Goal: Task Accomplishment & Management: Complete application form

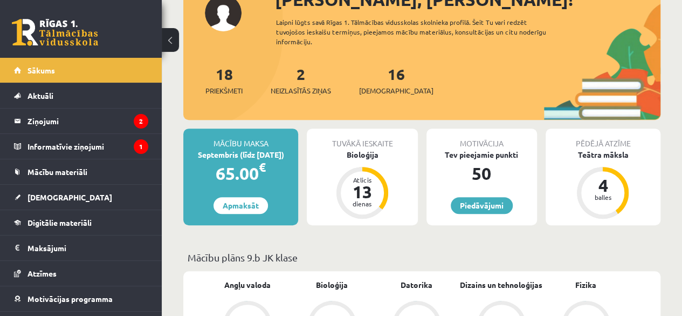
scroll to position [145, 0]
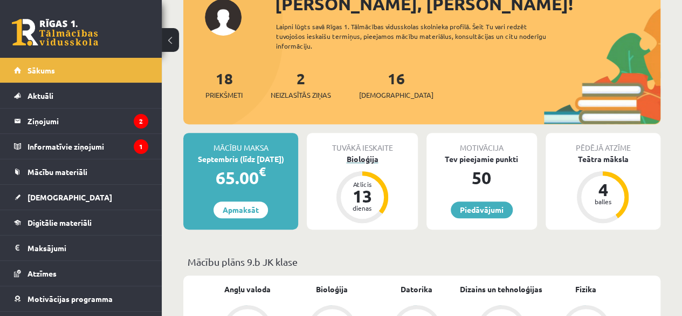
click at [356, 159] on div "Bioloģija" at bounding box center [362, 158] width 111 height 11
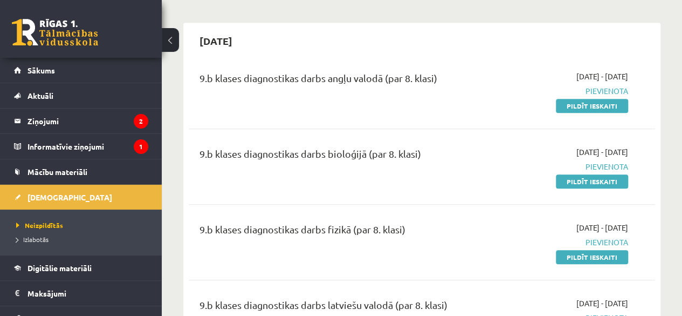
scroll to position [268, 0]
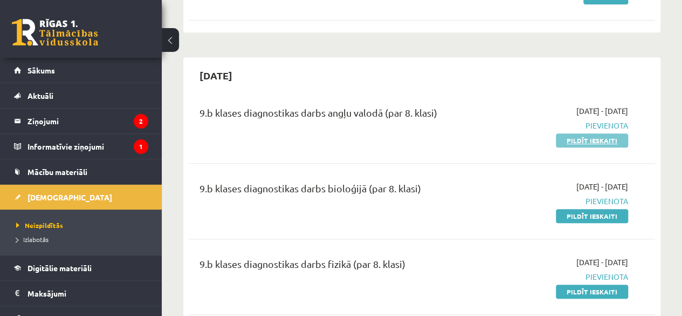
click at [585, 140] on link "Pildīt ieskaiti" at bounding box center [592, 140] width 72 height 14
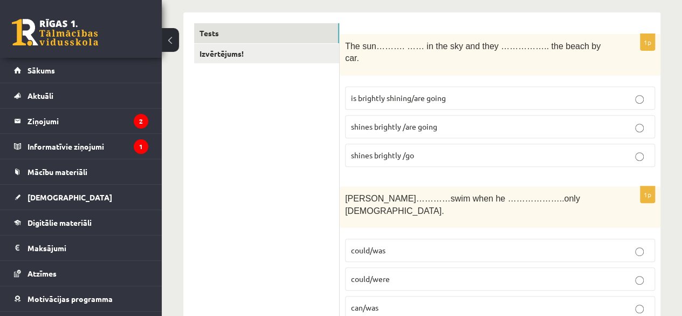
scroll to position [187, 0]
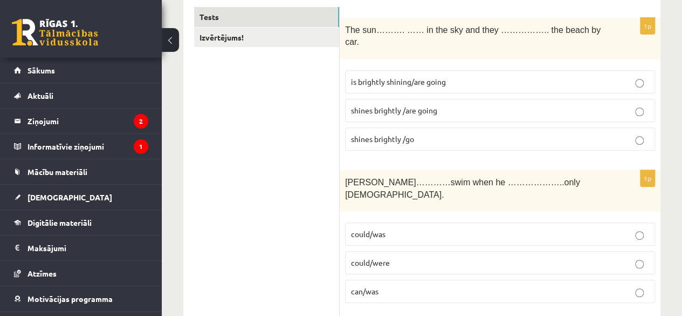
click at [530, 105] on p "shines brightly /are going" at bounding box center [500, 110] width 298 height 11
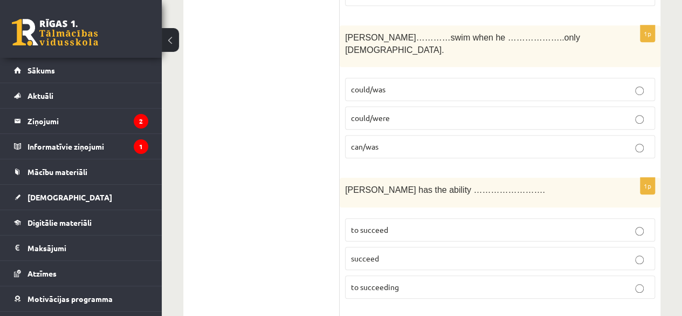
scroll to position [326, 0]
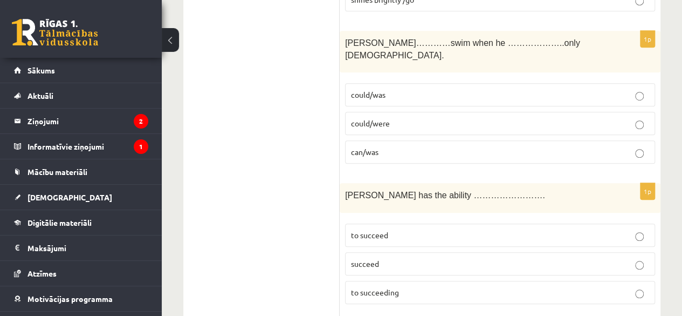
click at [528, 89] on p "could/was" at bounding box center [500, 94] width 298 height 11
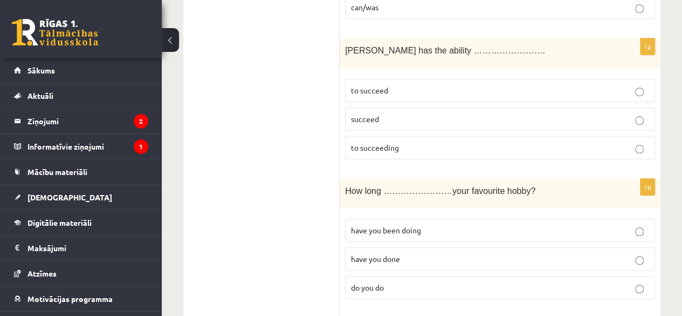
scroll to position [465, 0]
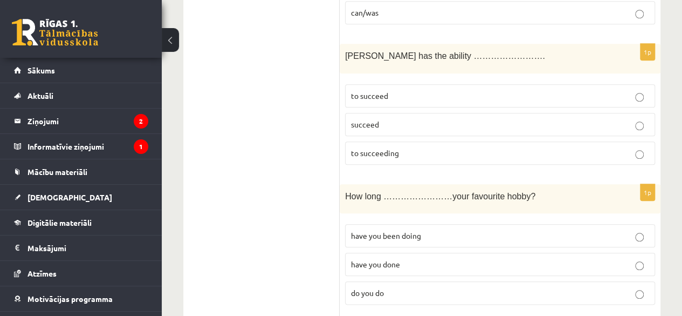
click at [590, 90] on p "to succeed" at bounding box center [500, 95] width 298 height 11
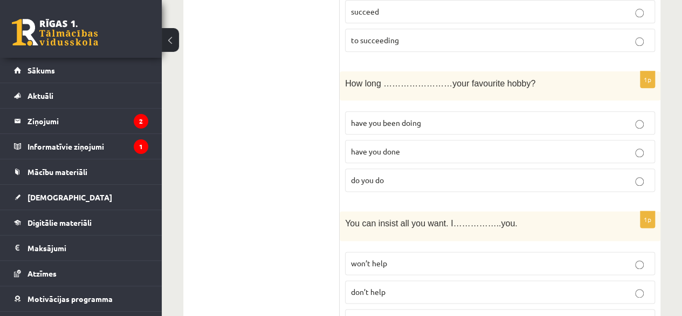
scroll to position [599, 0]
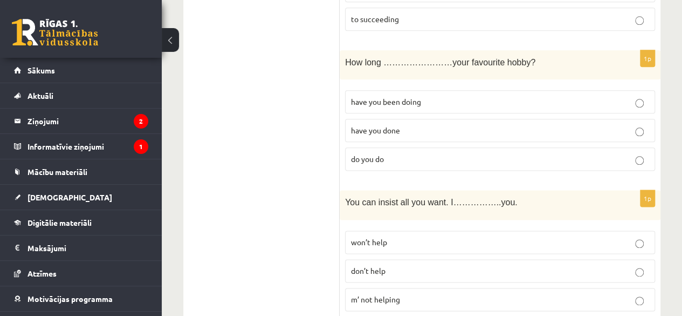
click at [621, 96] on p "have you been doing" at bounding box center [500, 101] width 298 height 11
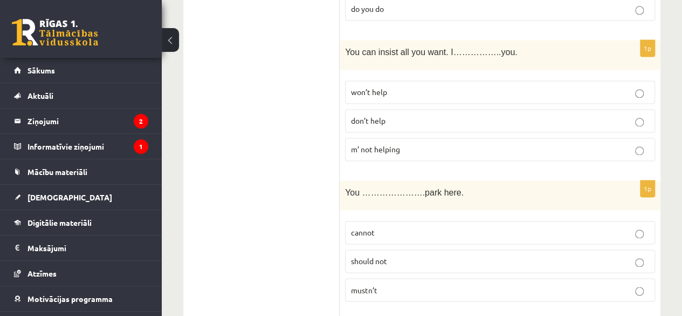
scroll to position [743, 0]
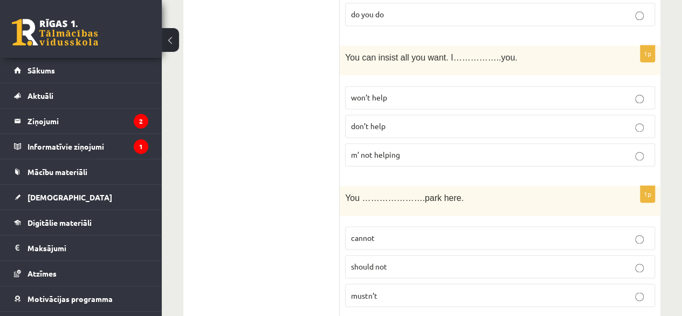
click at [614, 92] on p "won’t help" at bounding box center [500, 97] width 298 height 11
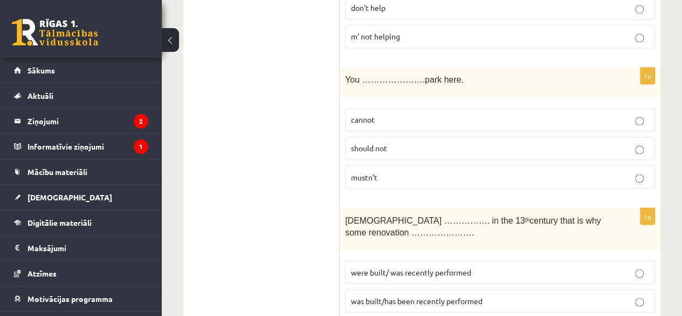
scroll to position [877, 0]
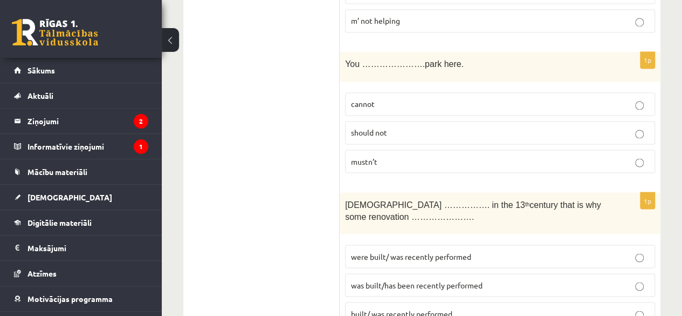
click at [610, 155] on p "mustn’t" at bounding box center [500, 160] width 298 height 11
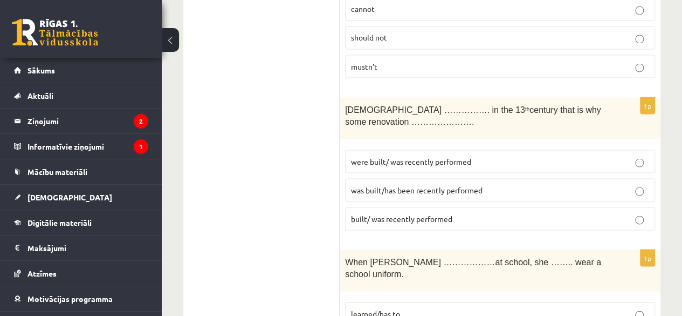
scroll to position [988, 0]
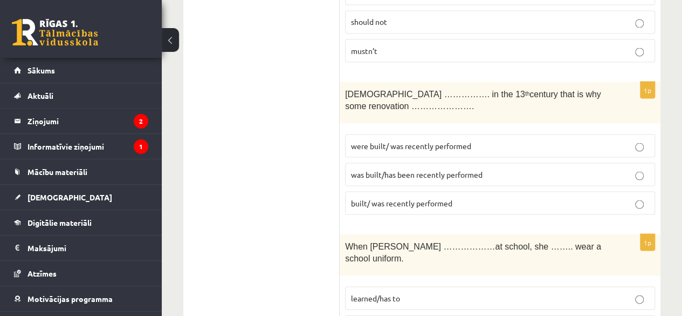
click at [579, 162] on label "was built/has been recently performed" at bounding box center [500, 173] width 310 height 23
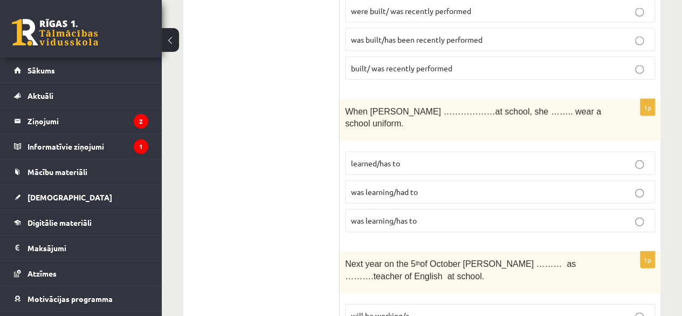
scroll to position [1138, 0]
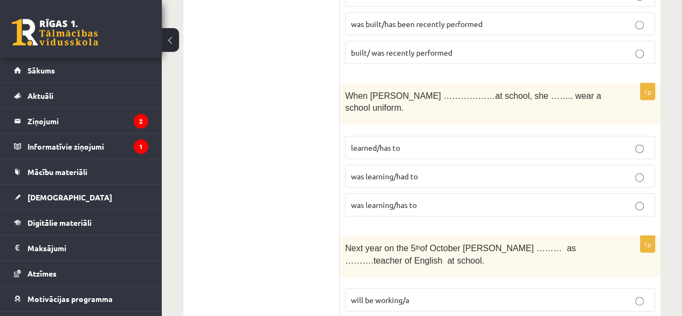
click at [555, 170] on p "was learning/had to" at bounding box center [500, 175] width 298 height 11
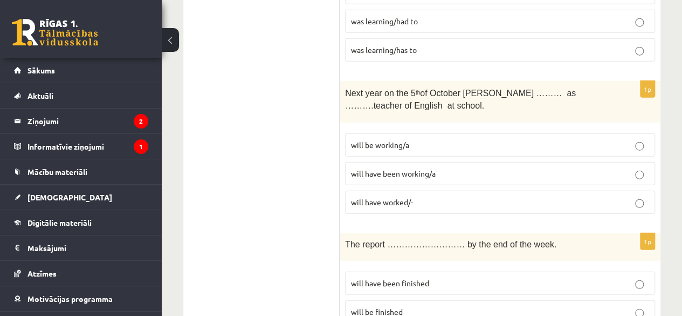
scroll to position [1267, 0]
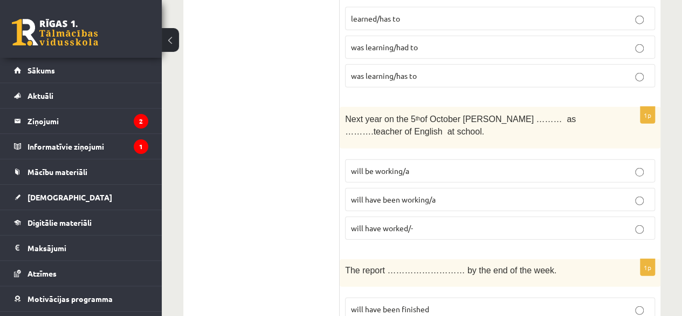
click at [578, 188] on label "will have been working/a" at bounding box center [500, 199] width 310 height 23
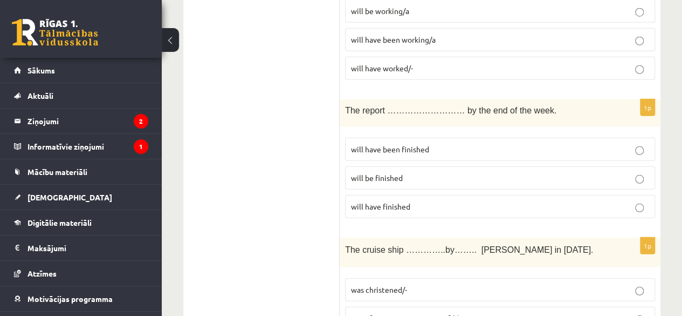
scroll to position [1432, 0]
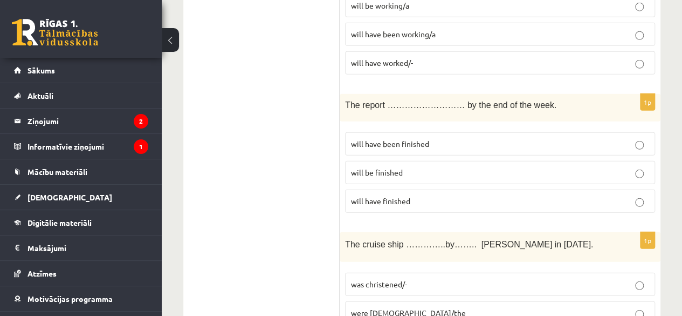
click at [528, 132] on label "will have been finished" at bounding box center [500, 143] width 310 height 23
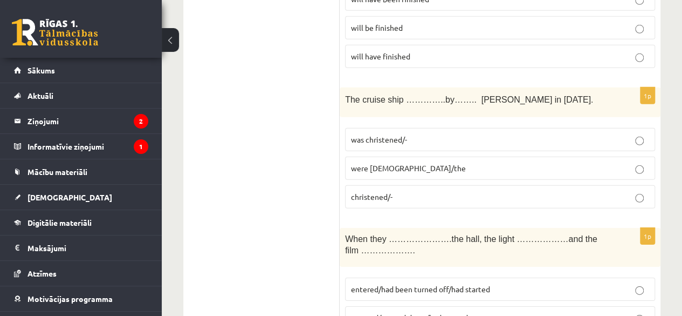
scroll to position [1593, 0]
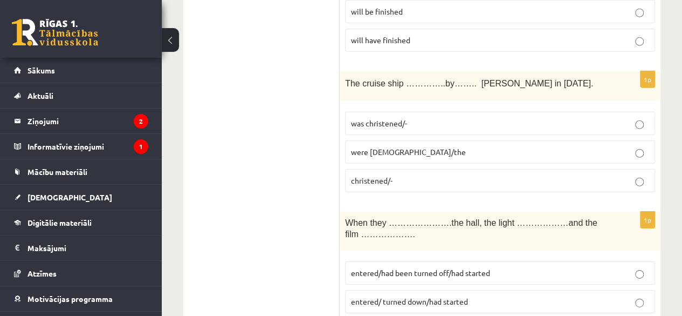
click at [501, 140] on label "were christened/the" at bounding box center [500, 151] width 310 height 23
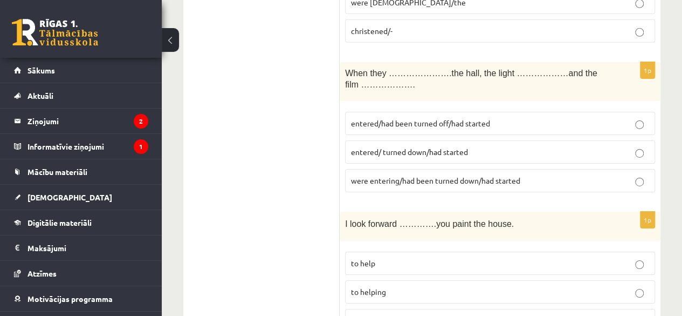
scroll to position [1721, 0]
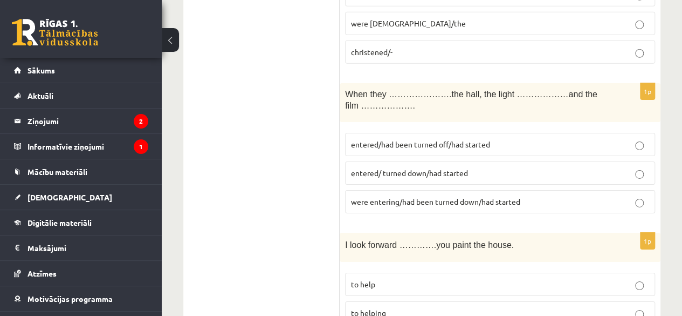
click at [510, 139] on p "entered/had been turned off/had started" at bounding box center [500, 144] width 298 height 11
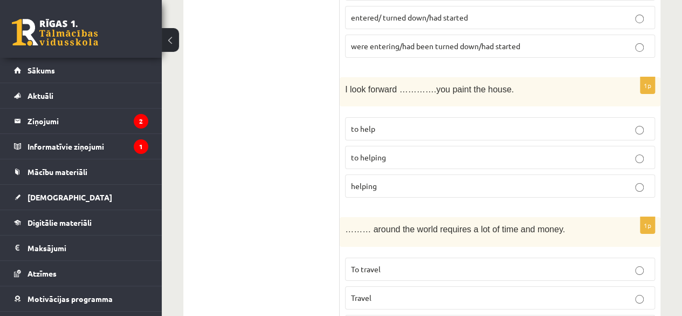
scroll to position [1871, 0]
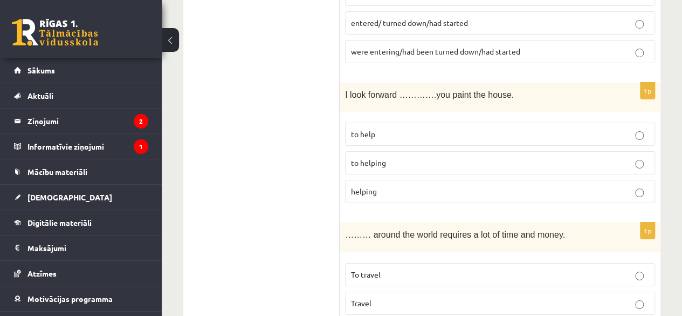
drag, startPoint x: 679, startPoint y: 152, endPoint x: 681, endPoint y: 159, distance: 7.2
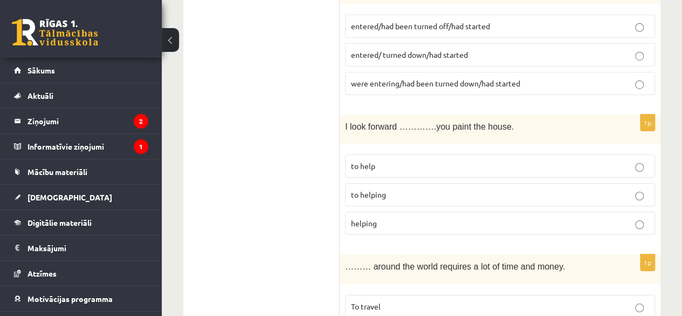
scroll to position [1844, 0]
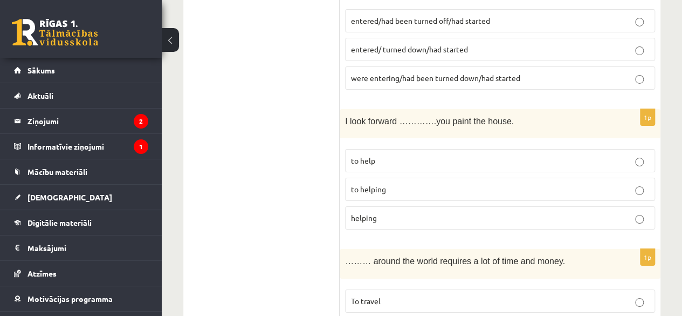
click at [597, 183] on p "to helping" at bounding box center [500, 188] width 298 height 11
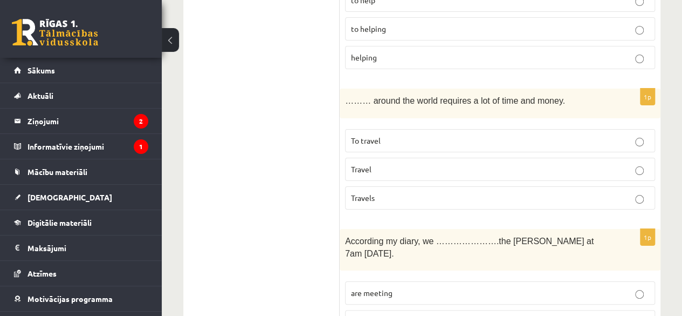
scroll to position [1994, 0]
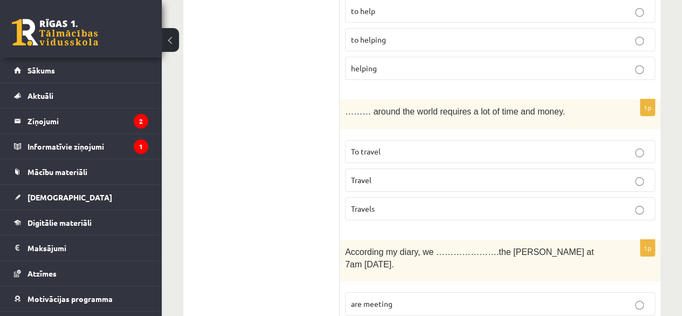
click at [577, 146] on p "To travel" at bounding box center [500, 151] width 298 height 11
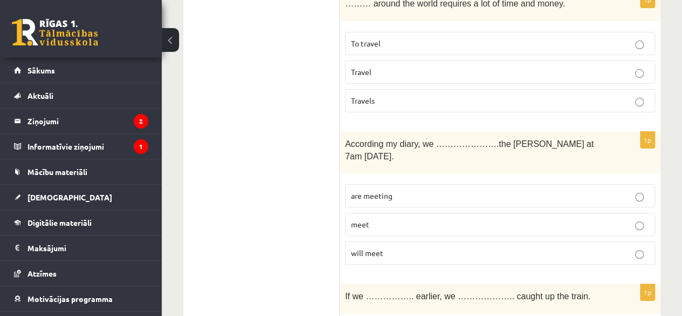
scroll to position [2107, 0]
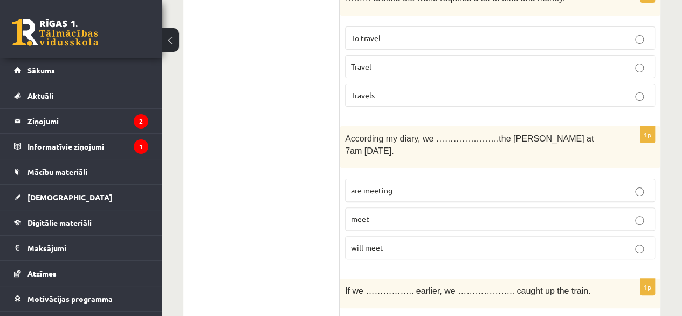
click at [582, 184] on p "are meeting" at bounding box center [500, 189] width 298 height 11
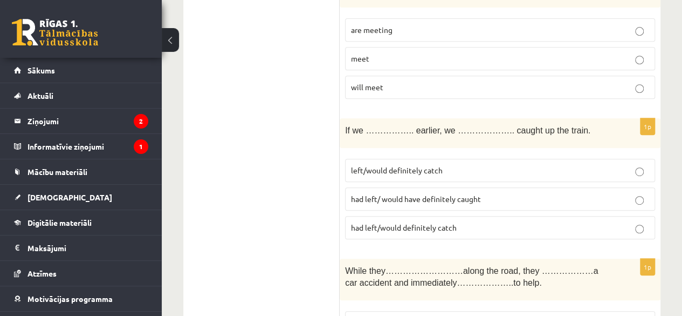
scroll to position [2273, 0]
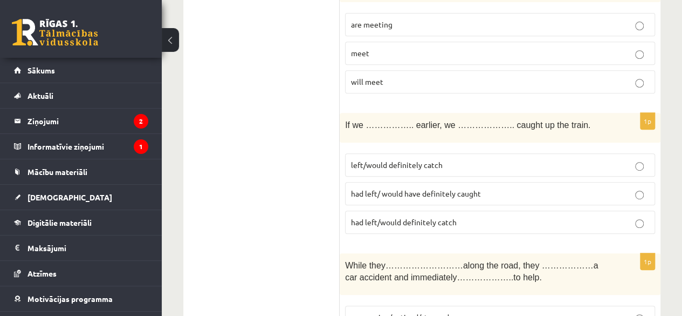
click at [565, 188] on p "had left/ would have definitely caught" at bounding box center [500, 193] width 298 height 11
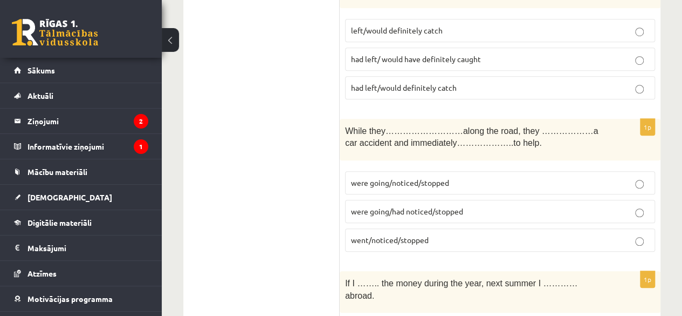
scroll to position [2391, 0]
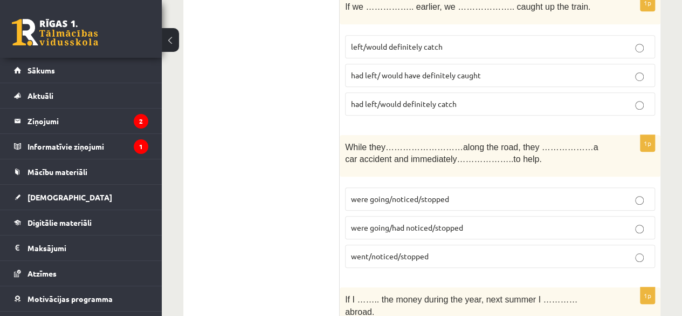
click at [624, 250] on p "went/noticed/stopped" at bounding box center [500, 255] width 298 height 11
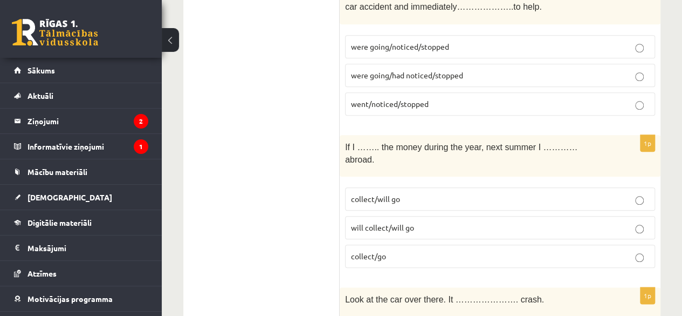
scroll to position [2533, 0]
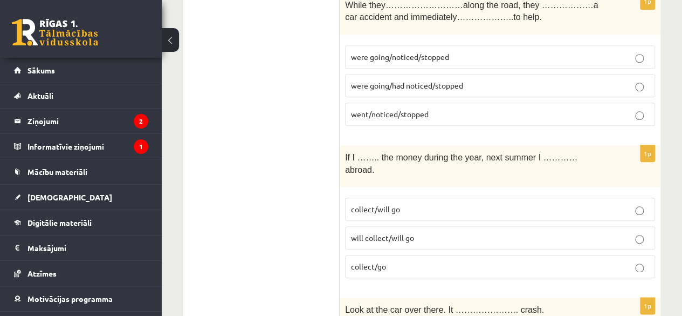
click at [595, 203] on p "collect/will go" at bounding box center [500, 208] width 298 height 11
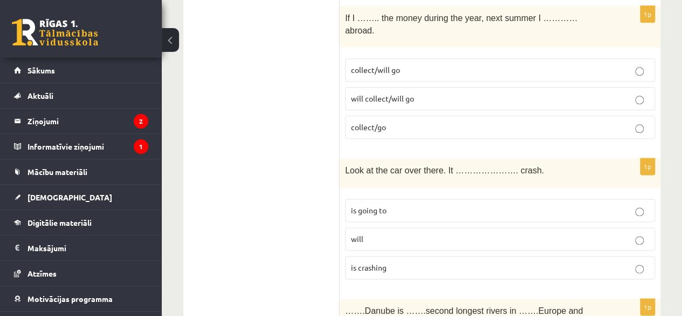
scroll to position [2672, 0]
click at [593, 204] on p "is going to" at bounding box center [500, 209] width 298 height 11
click at [605, 262] on p "is crashing" at bounding box center [500, 267] width 298 height 11
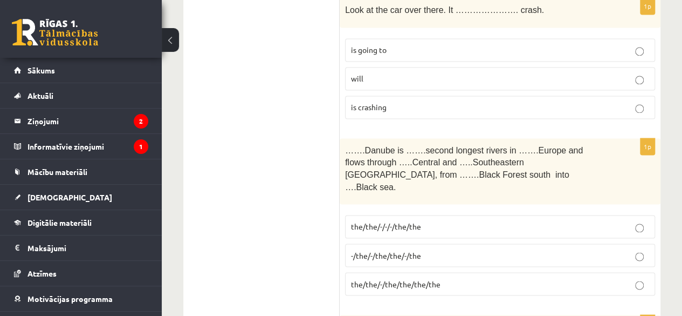
scroll to position [2827, 0]
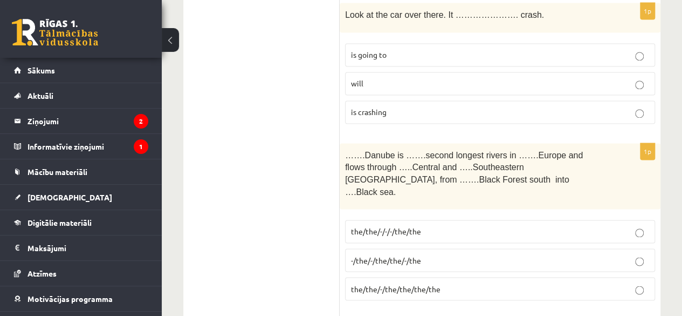
click at [586, 254] on p "-/the/-/the/the/-/the" at bounding box center [500, 259] width 298 height 11
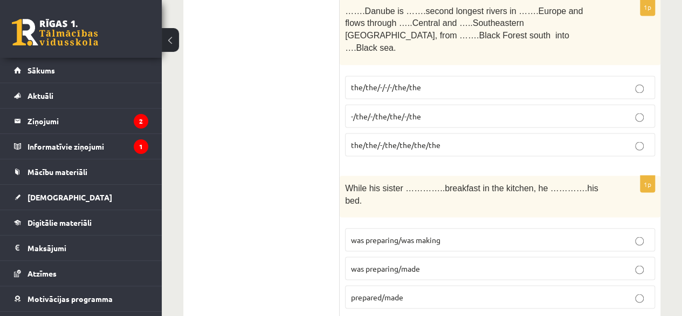
scroll to position [2977, 0]
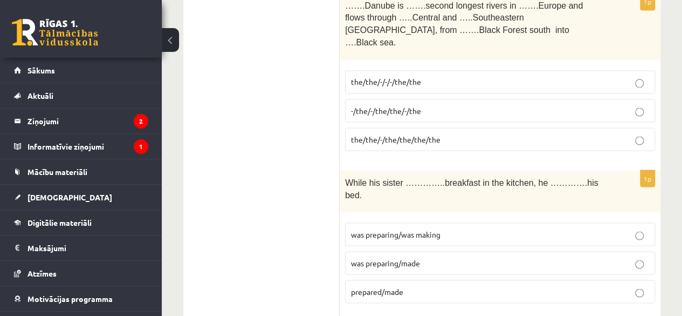
click at [619, 285] on p "prepared/made" at bounding box center [500, 290] width 298 height 11
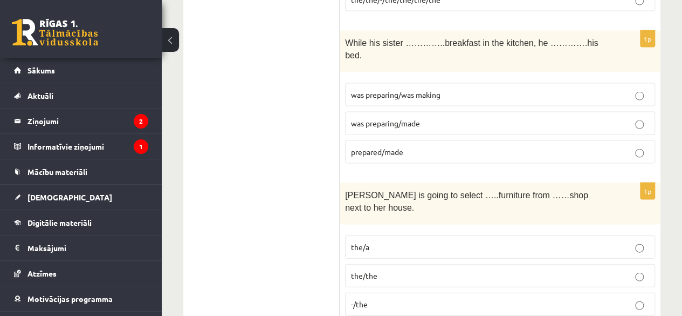
scroll to position [3153, 0]
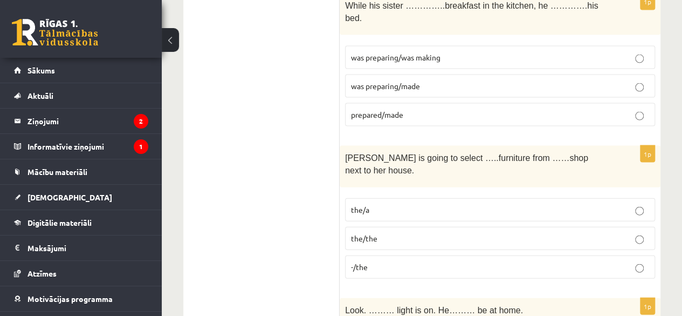
click at [615, 261] on p "-/the" at bounding box center [500, 266] width 298 height 11
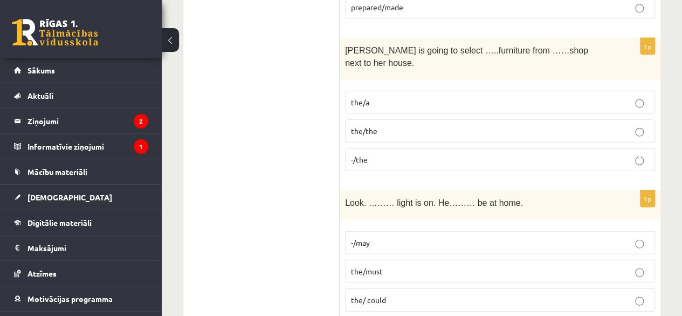
scroll to position [3266, 0]
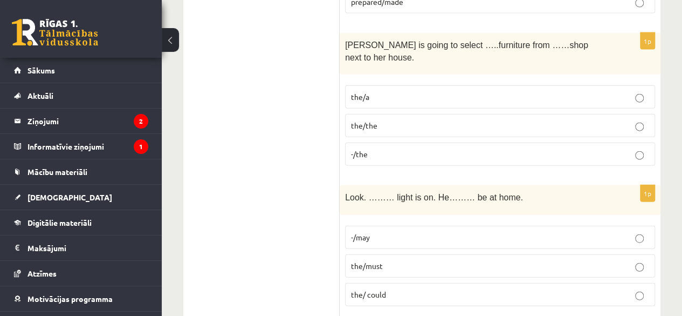
click at [605, 260] on p "the/must" at bounding box center [500, 265] width 298 height 11
click at [627, 283] on label "the/ could" at bounding box center [500, 294] width 310 height 23
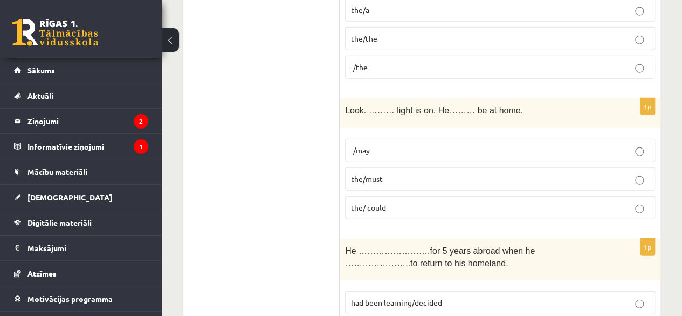
scroll to position [3432, 0]
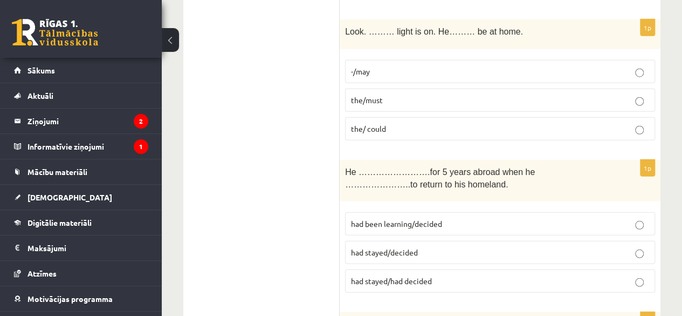
click at [560, 275] on p "had stayed/had decided" at bounding box center [500, 280] width 298 height 11
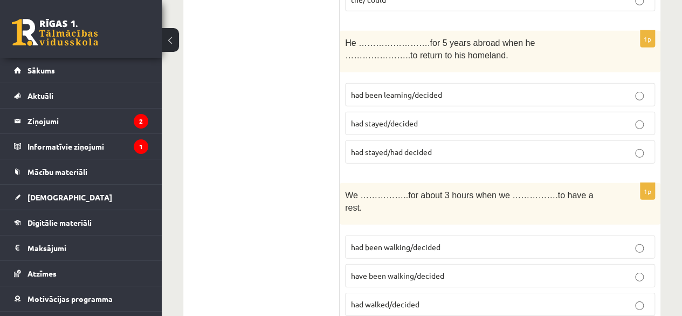
scroll to position [3571, 0]
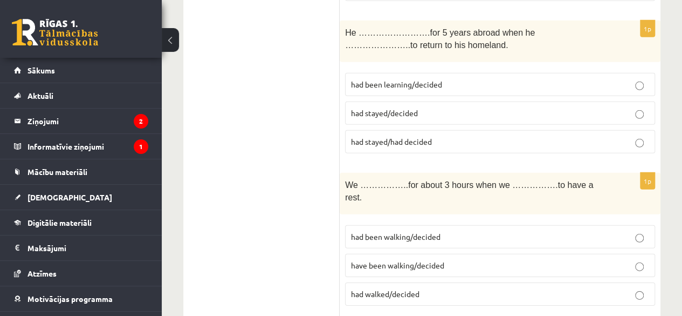
click at [604, 259] on p "have been walking/decided" at bounding box center [500, 264] width 298 height 11
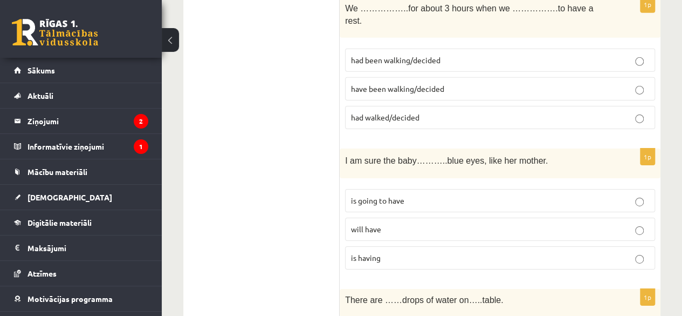
scroll to position [3752, 0]
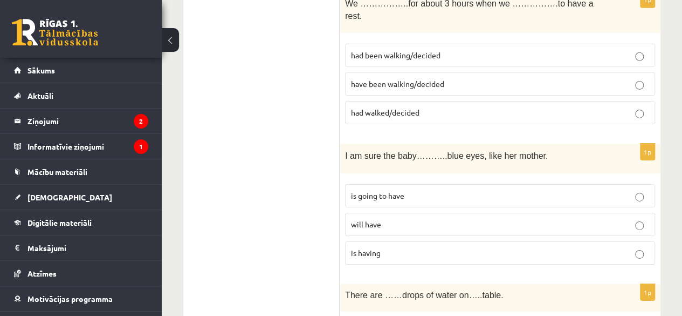
click at [570, 218] on p "will have" at bounding box center [500, 223] width 298 height 11
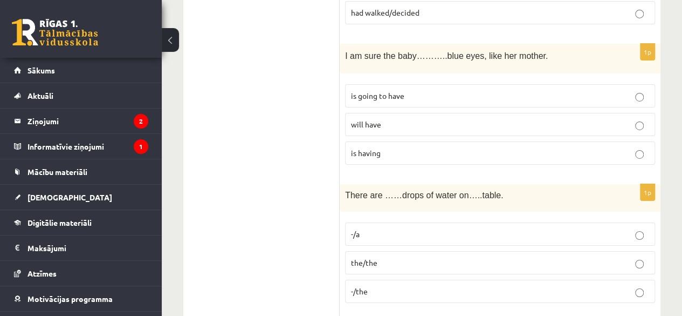
scroll to position [3857, 0]
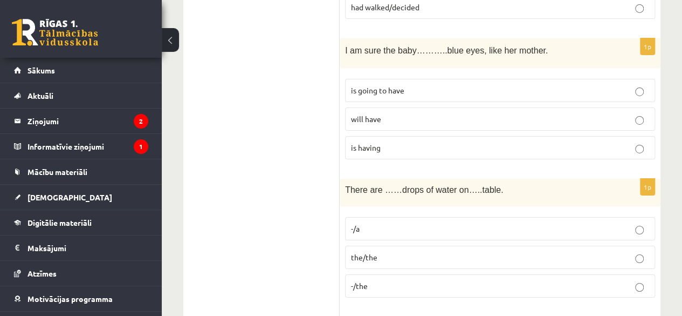
click at [553, 251] on p "the/the" at bounding box center [500, 256] width 298 height 11
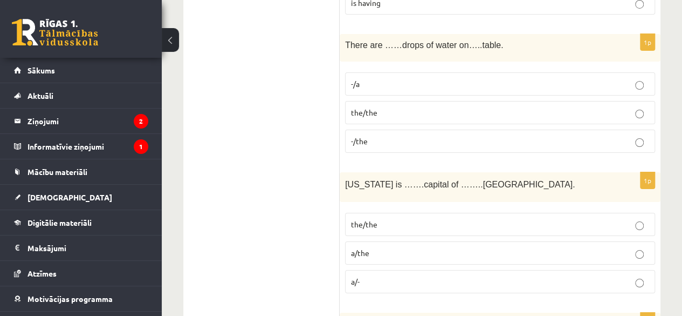
scroll to position [4007, 0]
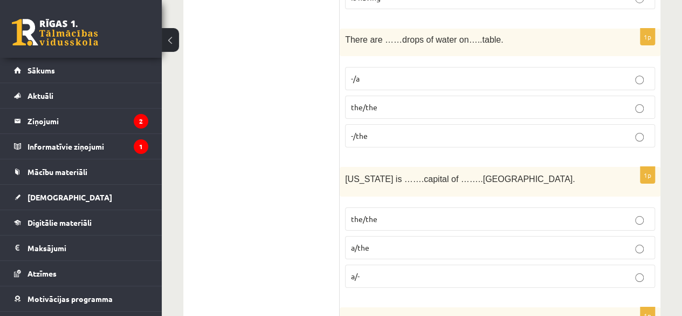
click at [553, 213] on p "the/the" at bounding box center [500, 218] width 298 height 11
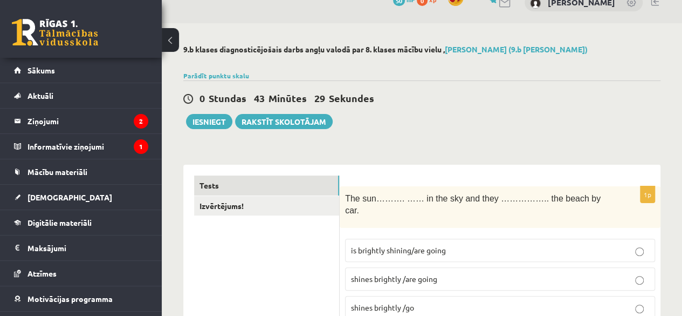
scroll to position [29, 0]
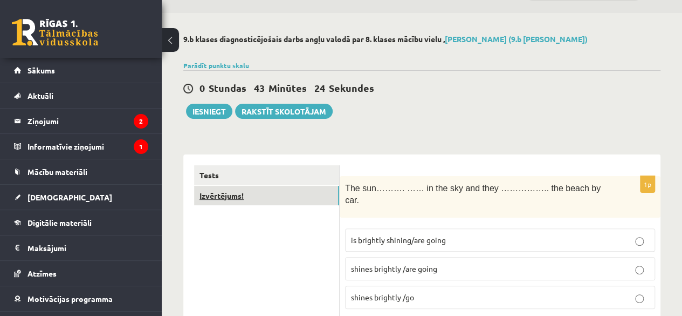
click at [230, 192] on link "Izvērtējums!" at bounding box center [266, 196] width 145 height 20
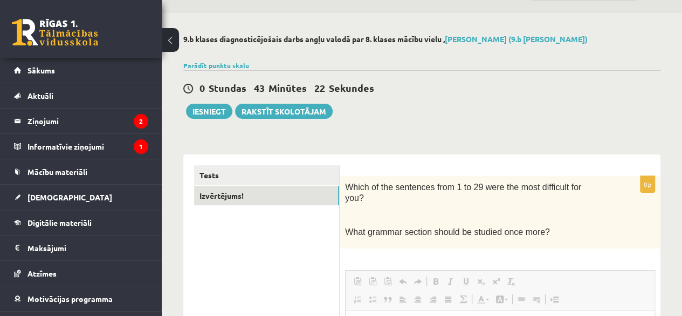
scroll to position [0, 0]
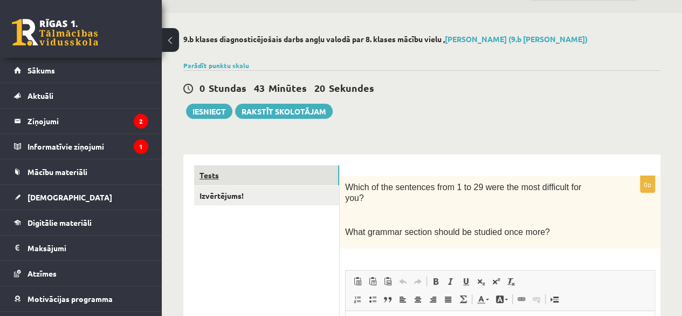
click at [207, 172] on link "Tests" at bounding box center [266, 175] width 145 height 20
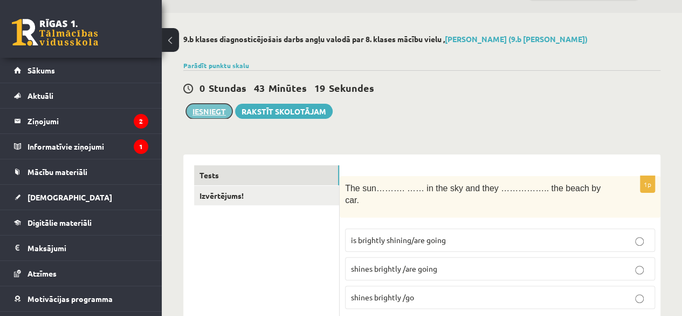
click at [204, 107] on button "Iesniegt" at bounding box center [209, 111] width 46 height 15
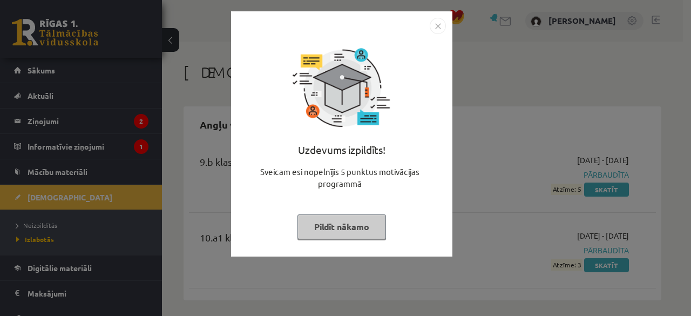
click at [435, 23] on img "Close" at bounding box center [437, 26] width 16 height 16
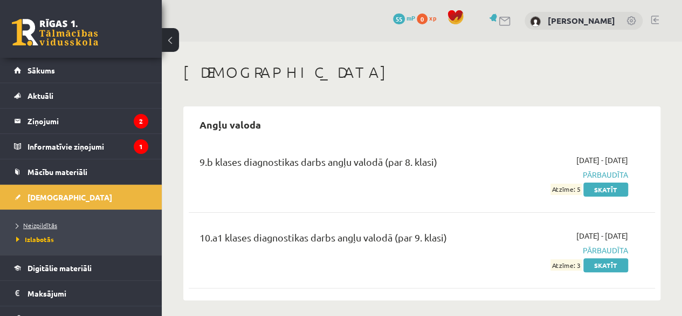
click at [39, 225] on span "Neizpildītās" at bounding box center [36, 225] width 41 height 9
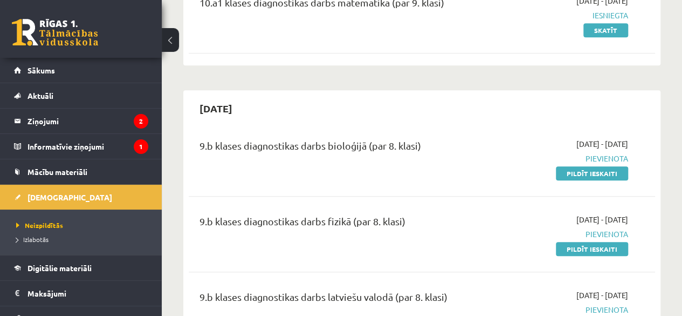
scroll to position [270, 0]
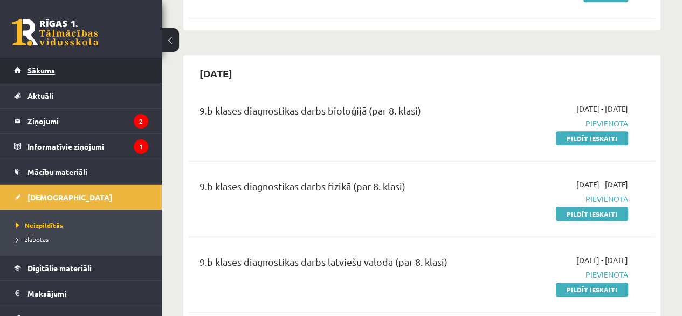
click at [43, 72] on span "Sākums" at bounding box center [42, 70] width 28 height 10
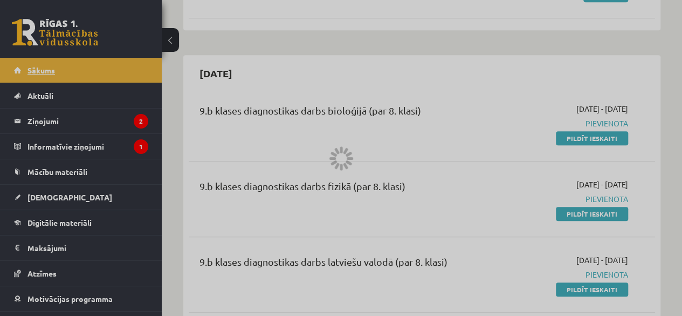
click at [43, 72] on div at bounding box center [341, 158] width 682 height 316
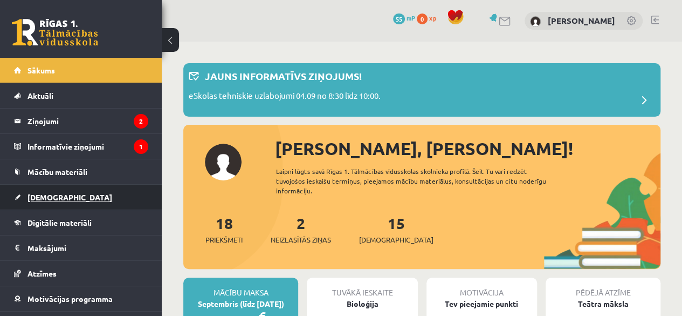
click at [36, 193] on span "[DEMOGRAPHIC_DATA]" at bounding box center [70, 197] width 85 height 10
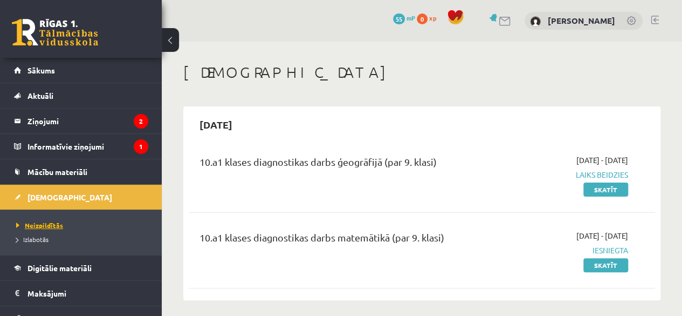
click at [34, 223] on span "Neizpildītās" at bounding box center [39, 225] width 47 height 9
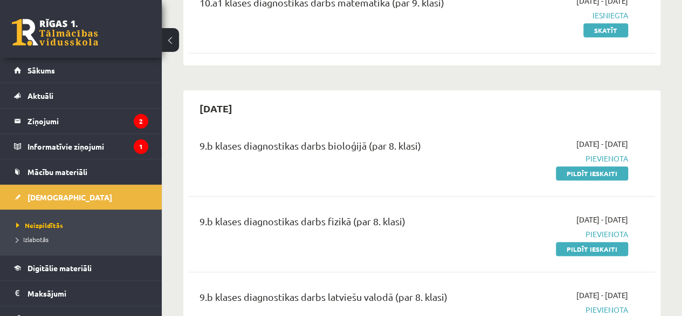
scroll to position [252, 0]
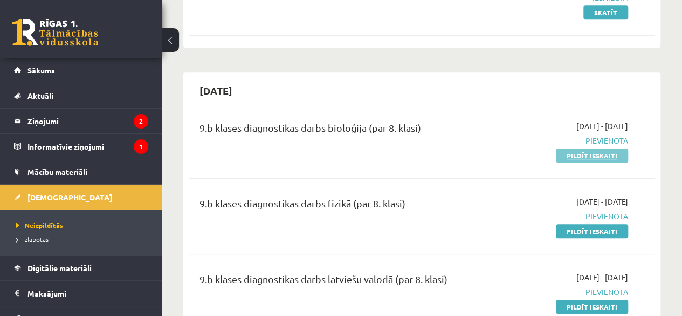
click at [576, 154] on link "Pildīt ieskaiti" at bounding box center [592, 155] width 72 height 14
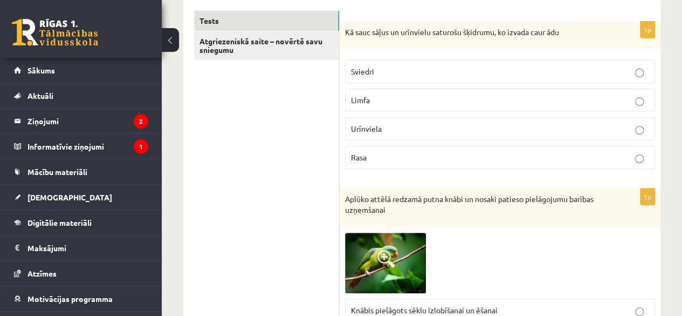
scroll to position [196, 0]
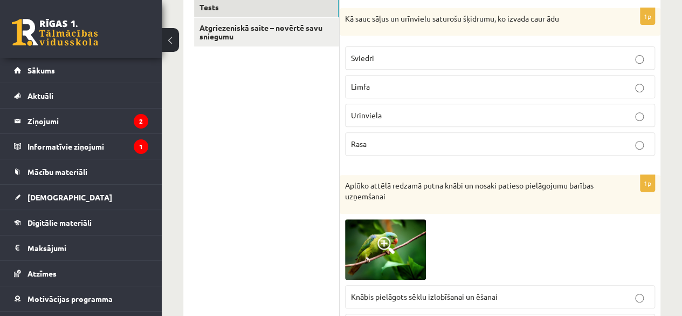
click at [572, 54] on p "Sviedri" at bounding box center [500, 57] width 298 height 11
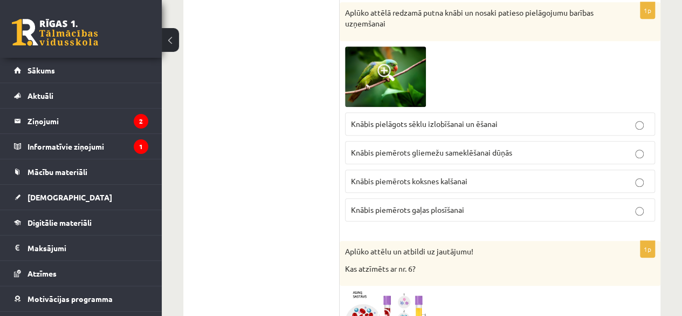
scroll to position [363, 0]
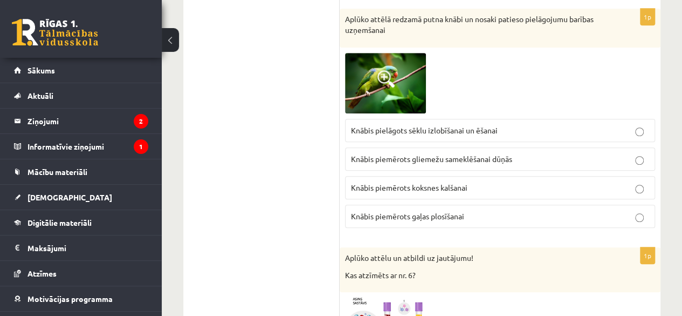
click at [598, 129] on p "Knābis pielāgots sēklu izlobīšanai un ēšanai" at bounding box center [500, 130] width 298 height 11
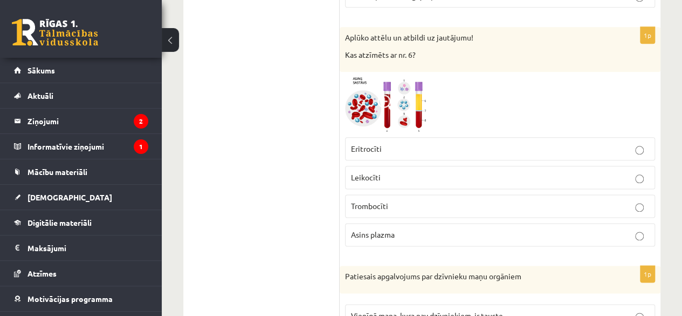
scroll to position [589, 0]
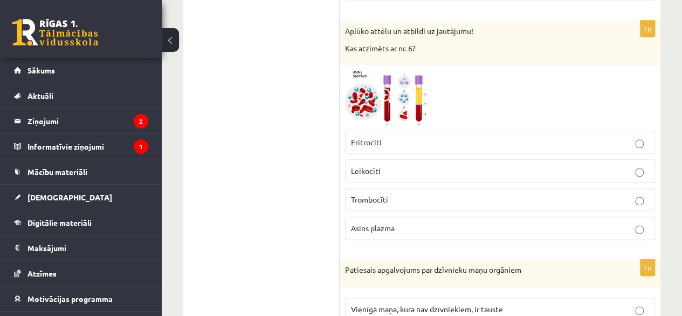
click at [612, 166] on p "Leikocīti" at bounding box center [500, 170] width 298 height 11
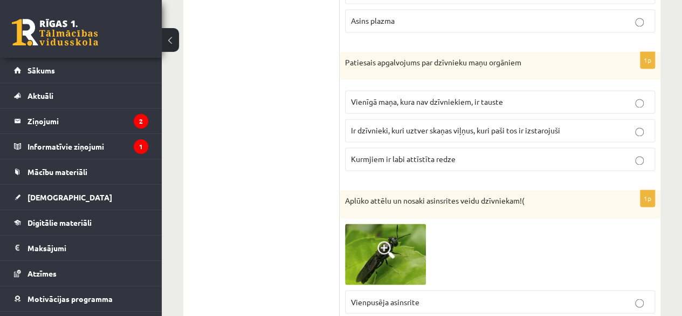
scroll to position [782, 0]
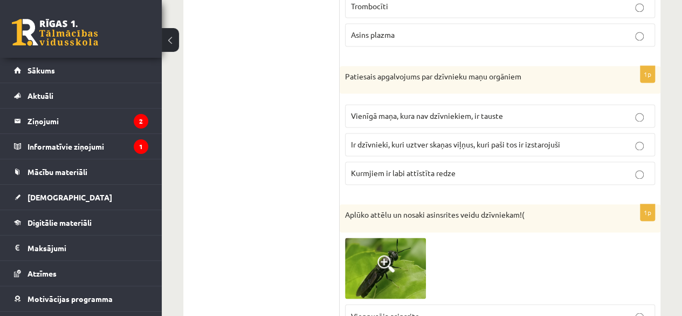
click at [598, 167] on p "Kurmjiem ir labi attīstīta redze" at bounding box center [500, 172] width 298 height 11
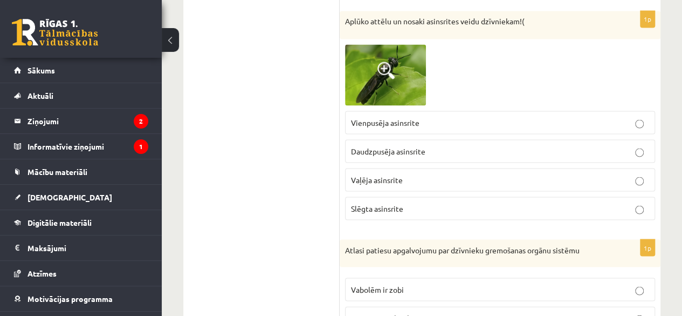
scroll to position [955, 0]
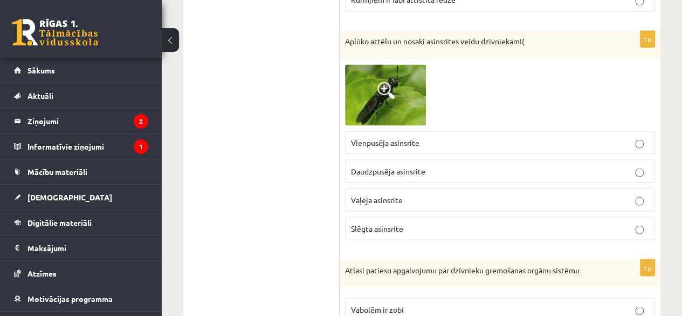
click at [574, 137] on p "Vienpusēja asinsrite" at bounding box center [500, 141] width 298 height 11
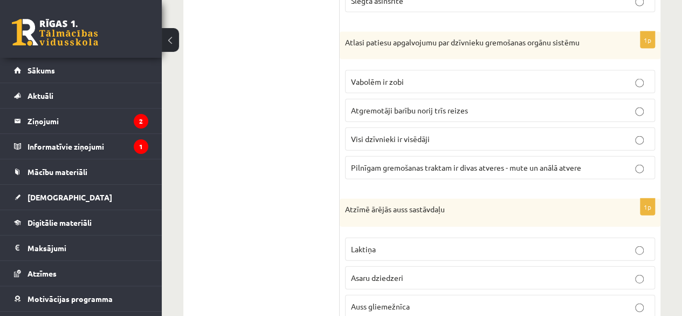
scroll to position [1189, 0]
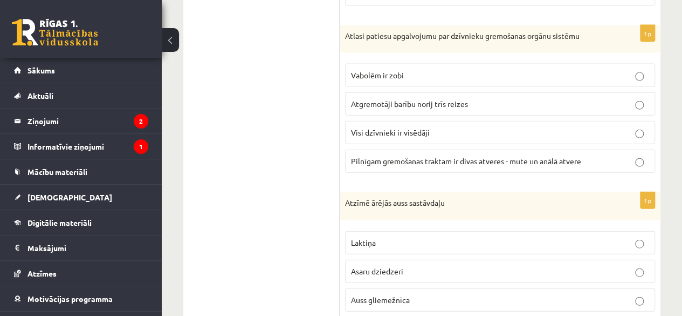
click at [555, 98] on p "Atgremotāji barību norij trīs reizes" at bounding box center [500, 103] width 298 height 11
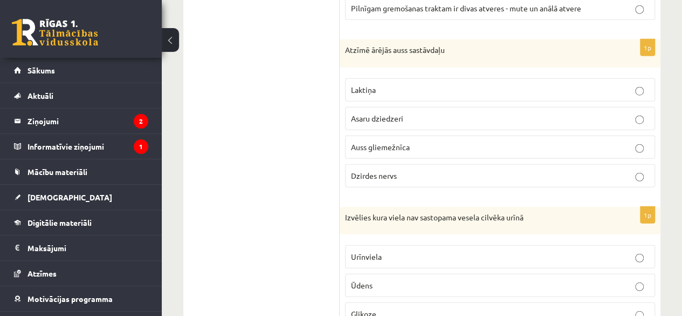
scroll to position [1355, 0]
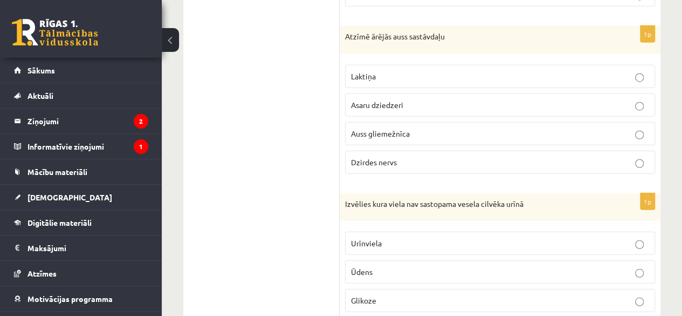
click at [612, 128] on p "Auss gliemežnīca" at bounding box center [500, 133] width 298 height 11
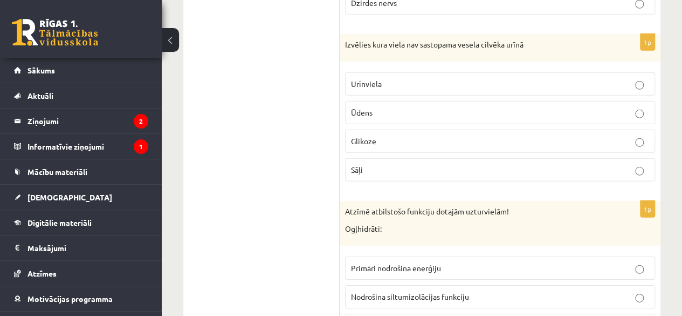
scroll to position [1521, 0]
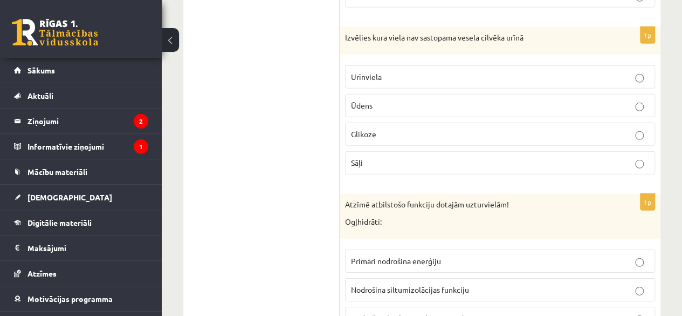
click at [613, 128] on p "Glikoze" at bounding box center [500, 133] width 298 height 11
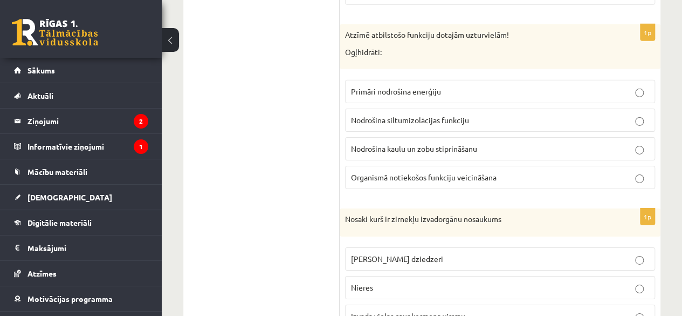
scroll to position [1697, 0]
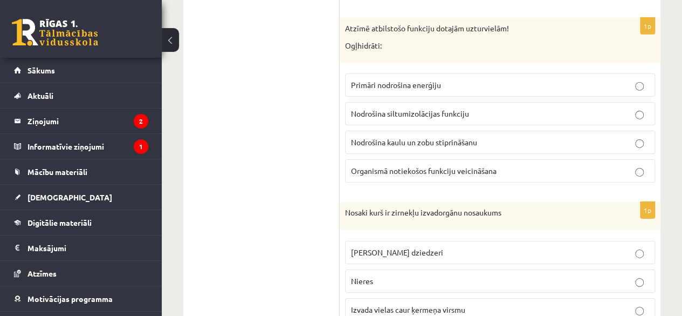
click at [612, 165] on p "Organismā notiekošos funkciju veicināšana" at bounding box center [500, 170] width 298 height 11
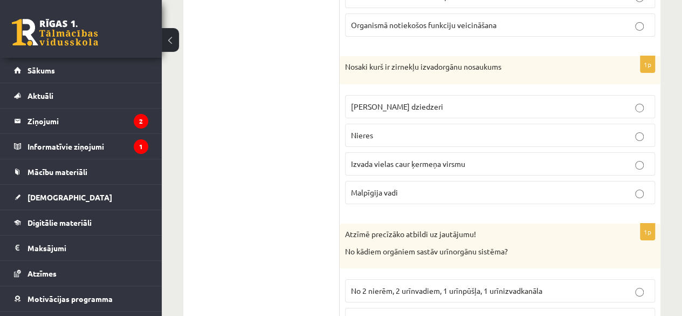
scroll to position [1850, 0]
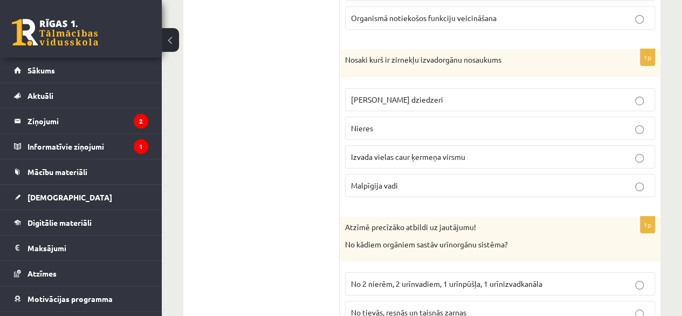
click at [607, 151] on p "Izvada vielas caur ķermeņa virsmu" at bounding box center [500, 156] width 298 height 11
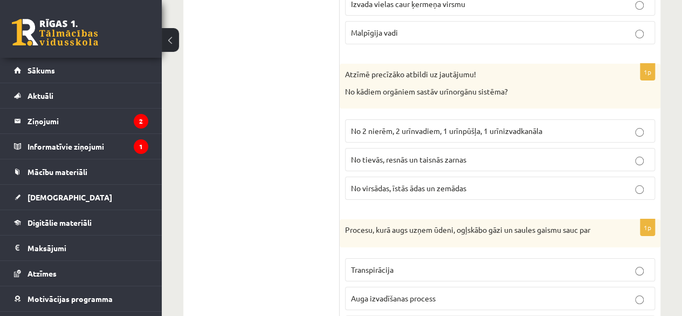
scroll to position [2009, 0]
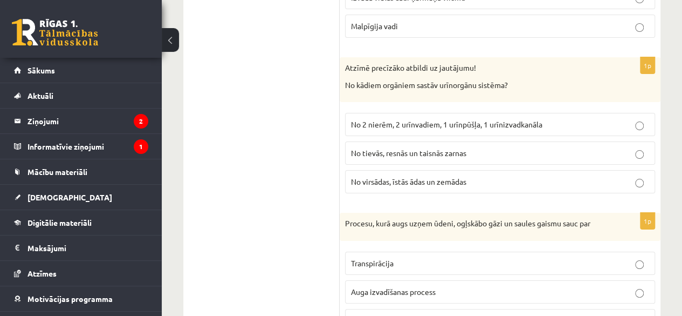
click at [613, 119] on p "No 2 nierēm, 2 urīnvadiem, 1 urīnpūšļa, 1 urīnizvadkanāla" at bounding box center [500, 124] width 298 height 11
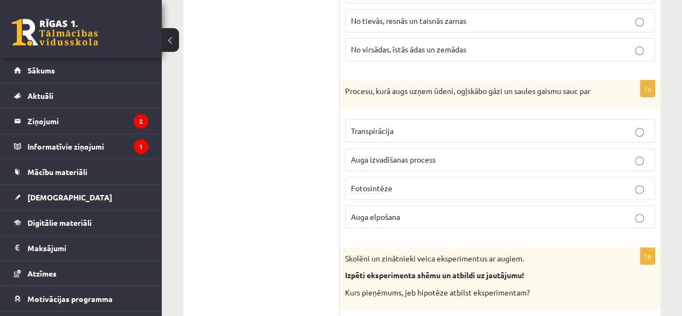
scroll to position [2175, 0]
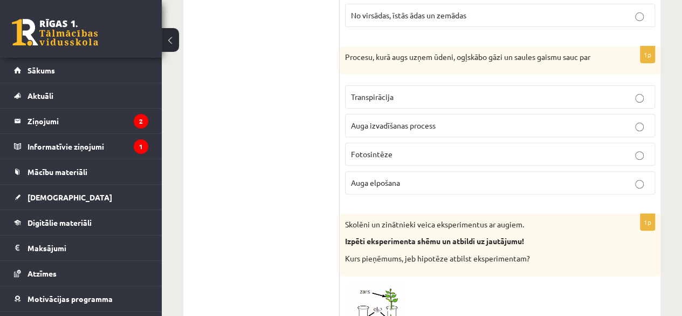
click at [579, 91] on p "Transpirācija" at bounding box center [500, 96] width 298 height 11
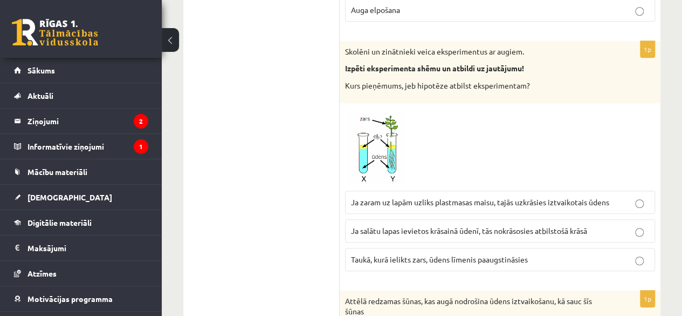
scroll to position [2341, 0]
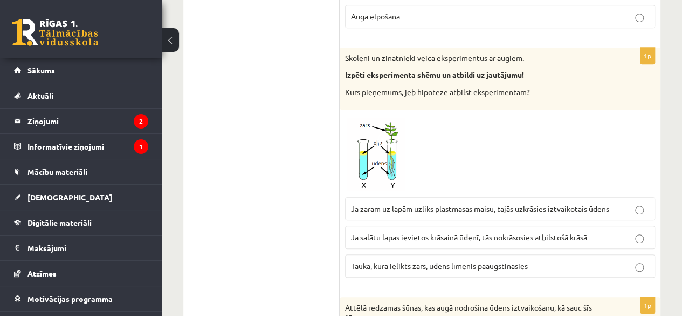
click at [611, 260] on p "Taukā, kurā ielikts zars, ūdens līmenis paaugstināsies" at bounding box center [500, 265] width 298 height 11
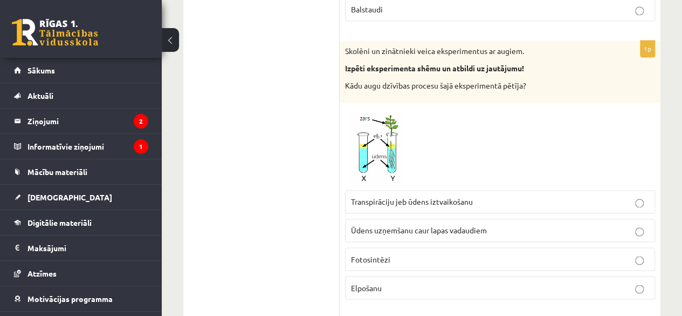
scroll to position [2849, 0]
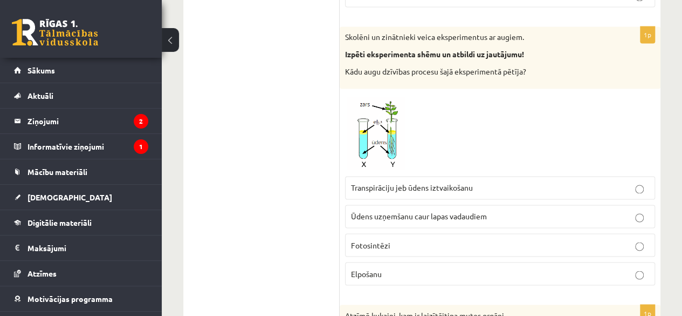
click at [610, 210] on p "Ūdens uzņemšanu caur lapas vadaudiem" at bounding box center [500, 215] width 298 height 11
click at [594, 239] on p "Fotosintēzi" at bounding box center [500, 244] width 298 height 11
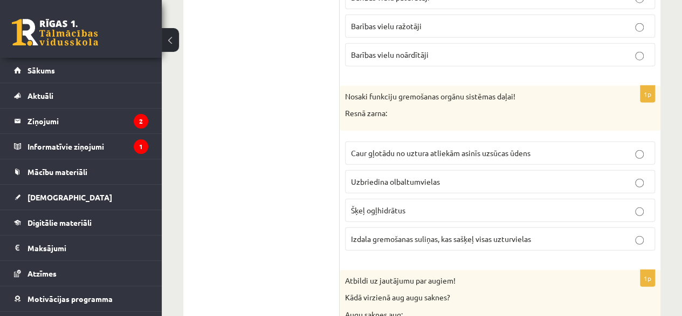
scroll to position [3435, 0]
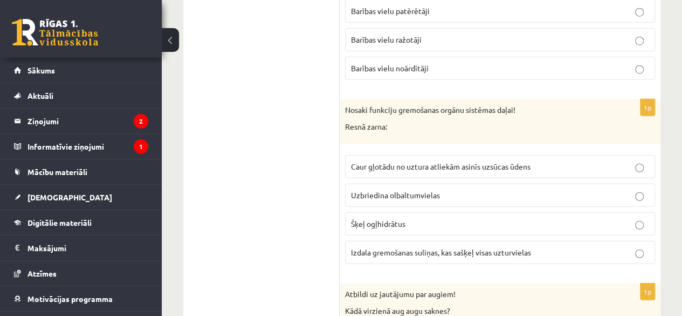
click at [607, 155] on label "Caur gļotādu no uztura atliekām asinīs uzsūcas ūdens" at bounding box center [500, 166] width 310 height 23
click at [605, 218] on p "Šķeļ ogļhidrātus" at bounding box center [500, 223] width 298 height 11
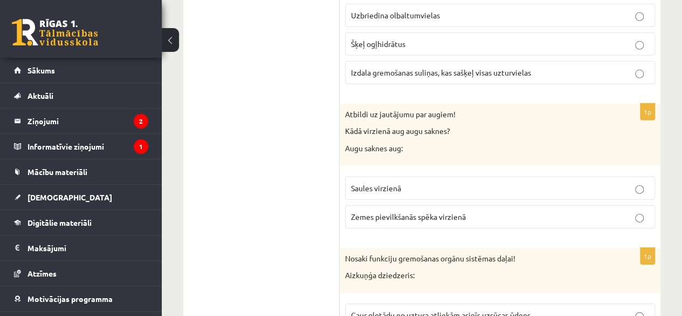
scroll to position [3608, 0]
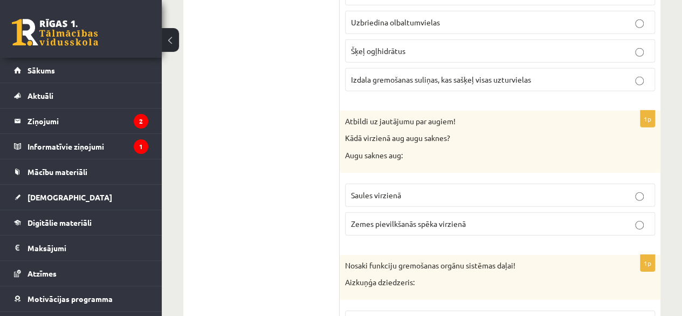
click at [601, 189] on p "Saules virzienā" at bounding box center [500, 194] width 298 height 11
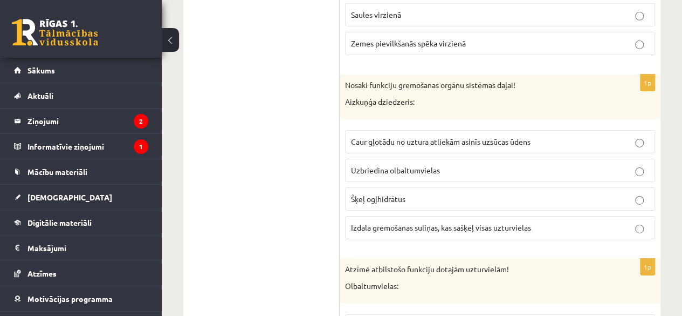
scroll to position [3774, 0]
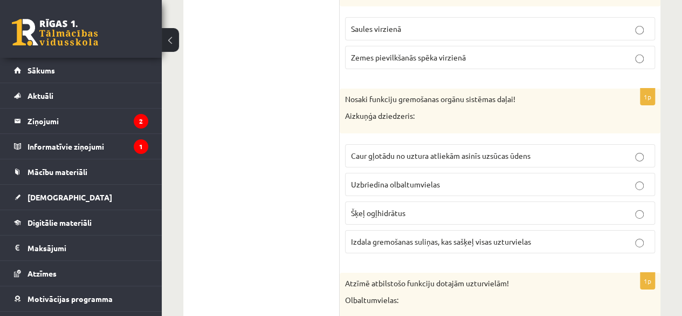
click at [620, 201] on label "Šķeļ ogļhidrātus" at bounding box center [500, 212] width 310 height 23
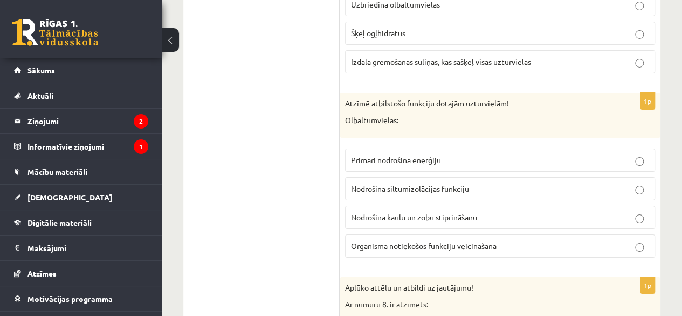
scroll to position [3974, 0]
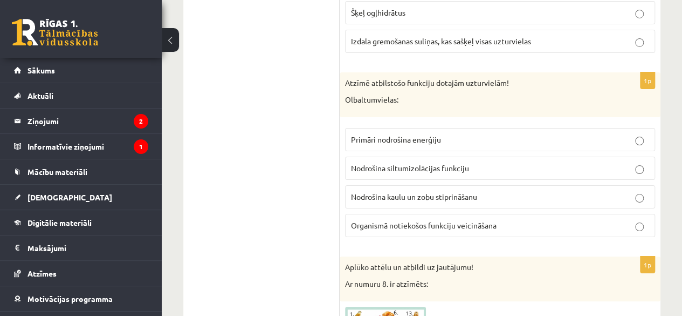
click at [629, 191] on p "Nodrošina kaulu un zobu stiprināšanu" at bounding box center [500, 196] width 298 height 11
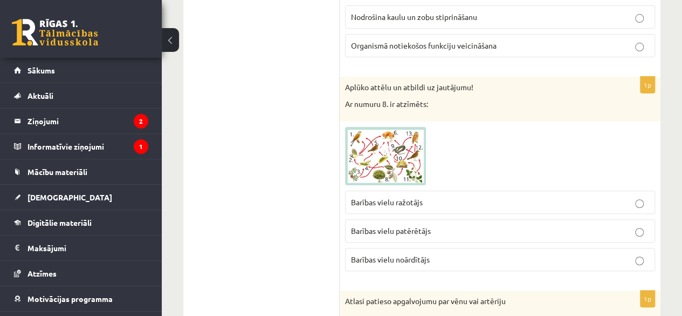
scroll to position [4167, 0]
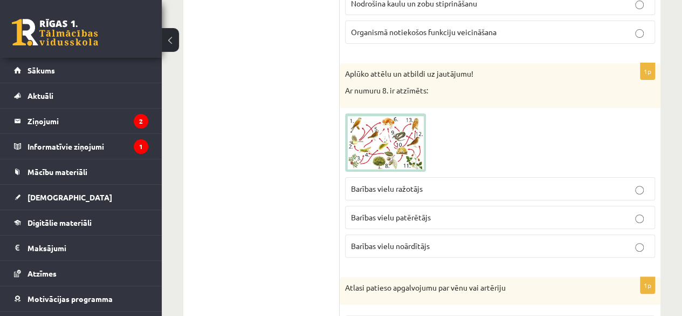
click at [610, 211] on p "Barības vielu patērētājs" at bounding box center [500, 216] width 298 height 11
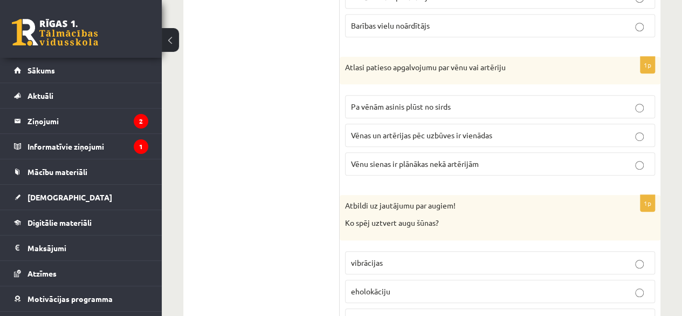
scroll to position [4395, 0]
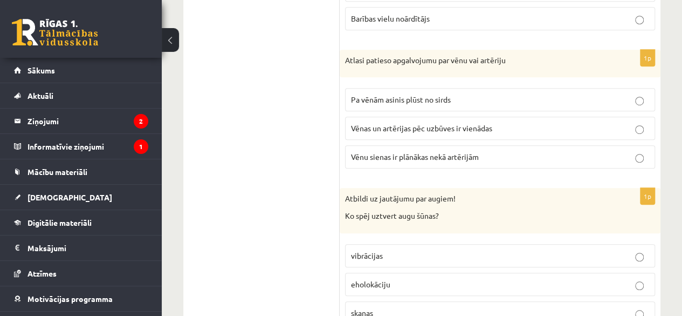
click at [590, 94] on p "Pa vēnām asinis plūst no sirds" at bounding box center [500, 99] width 298 height 11
click at [617, 151] on p "Vēnu sienas ir plānākas nekā artērijām" at bounding box center [500, 156] width 298 height 11
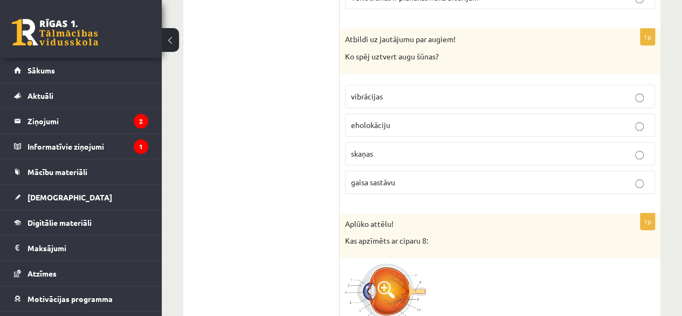
scroll to position [4533, 0]
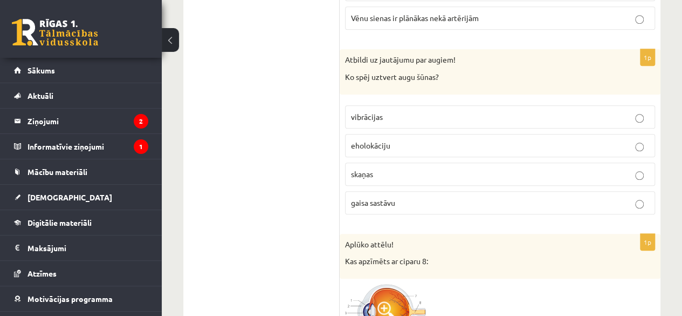
click at [594, 197] on p "gaisa sastāvu" at bounding box center [500, 202] width 298 height 11
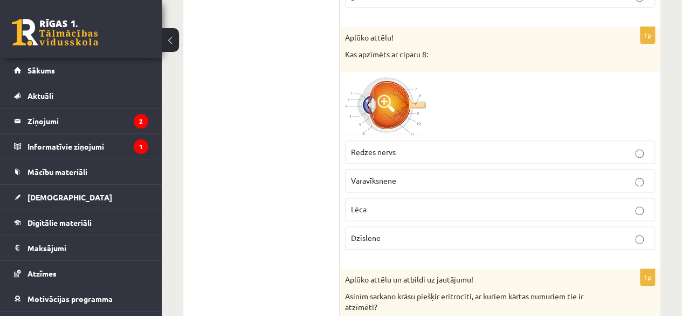
scroll to position [4713, 0]
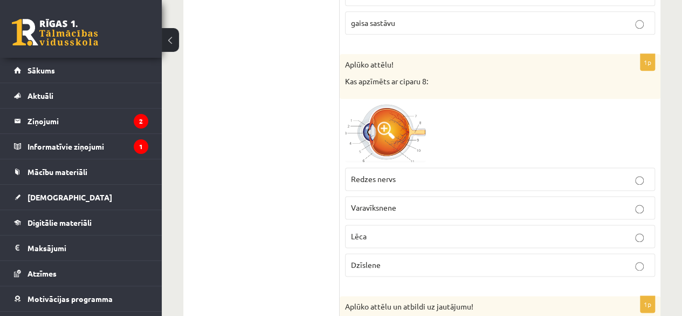
click at [581, 173] on p "Redzes nervs" at bounding box center [500, 178] width 298 height 11
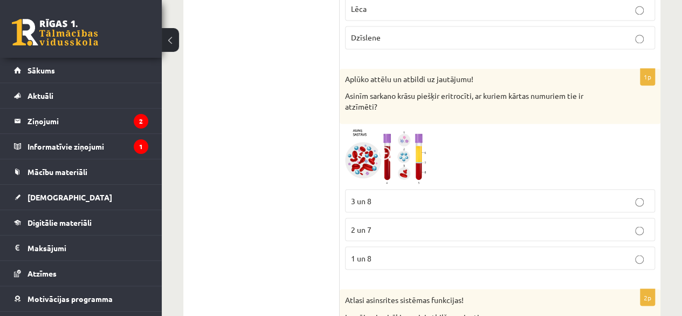
scroll to position [4933, 0]
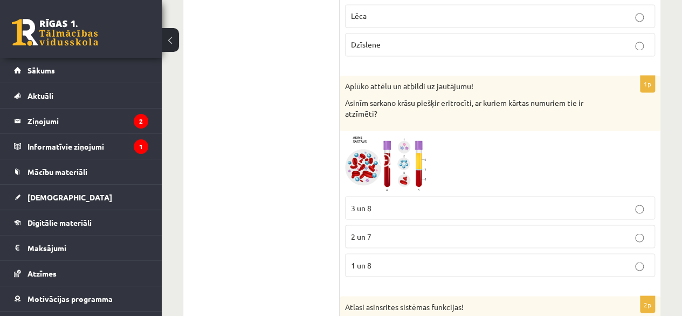
click at [625, 202] on p "3 un 8" at bounding box center [500, 207] width 298 height 11
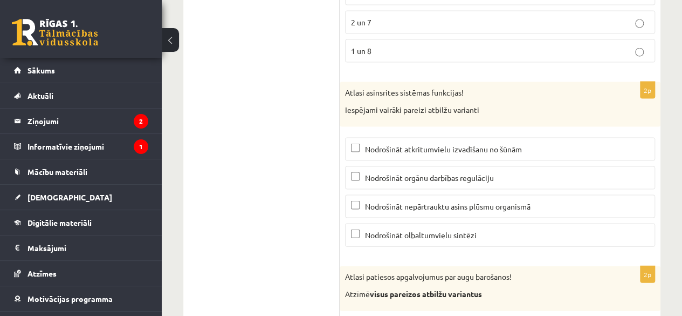
scroll to position [5133, 0]
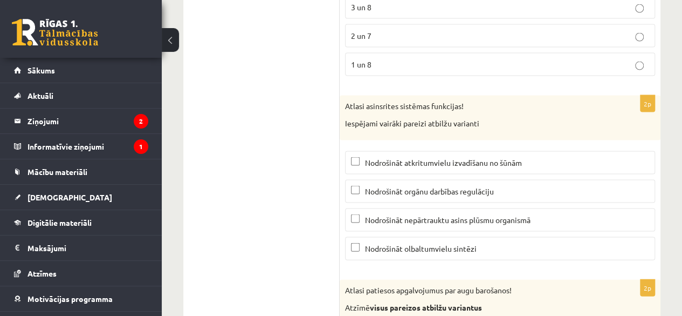
click at [591, 214] on p "Nodrošināt nepārtrauktu asins plūsmu organismā" at bounding box center [500, 219] width 298 height 11
click at [579, 243] on p "Nodrošināt olbaltumvielu sintēzi" at bounding box center [500, 248] width 298 height 11
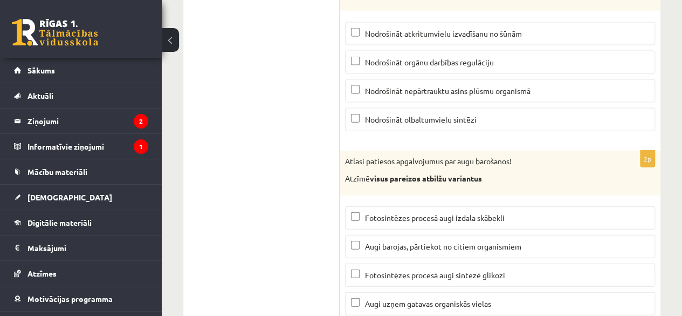
scroll to position [5265, 0]
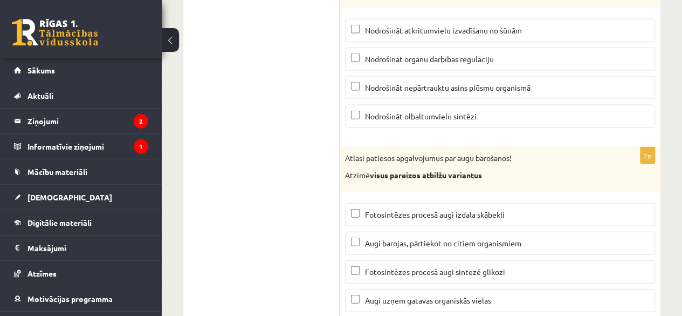
click at [600, 295] on p "Augi uzņem gatavas organiskās vielas" at bounding box center [500, 300] width 298 height 11
click at [594, 209] on p "Fotosintēzes procesā augi izdala skābekli" at bounding box center [500, 214] width 298 height 11
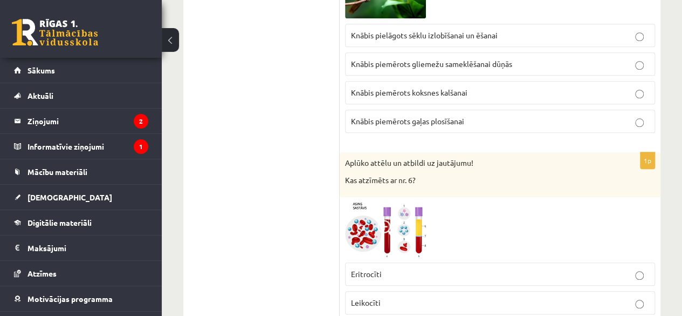
scroll to position [0, 0]
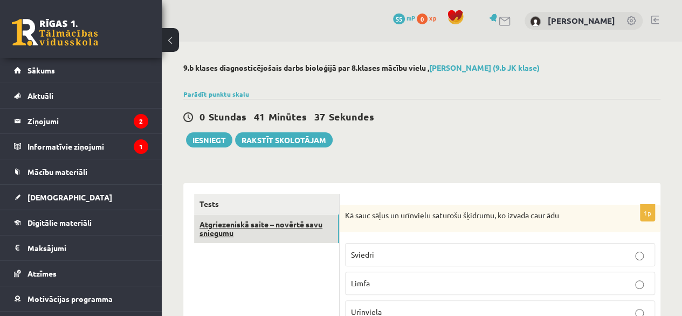
click at [275, 225] on link "Atgriezeniskā saite – novērtē savu sniegumu" at bounding box center [266, 228] width 145 height 29
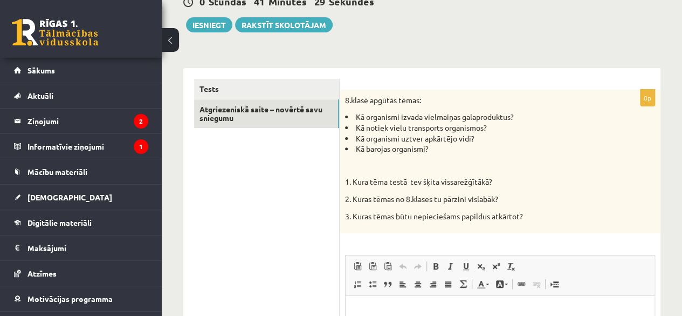
scroll to position [89, 0]
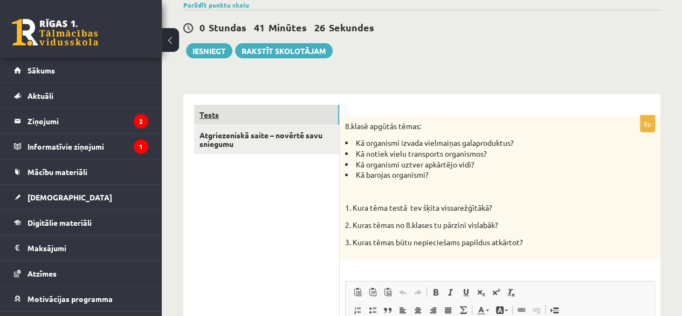
click at [206, 112] on link "Tests" at bounding box center [266, 115] width 145 height 20
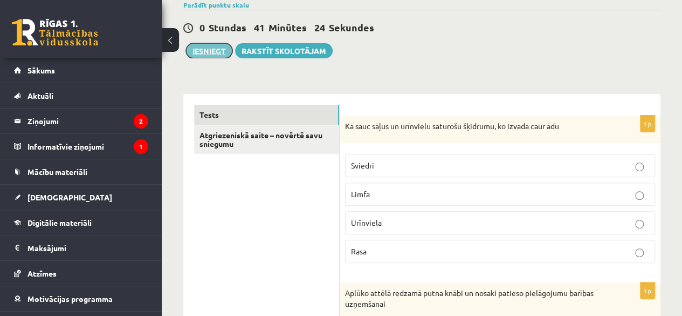
click at [217, 44] on button "Iesniegt" at bounding box center [209, 50] width 46 height 15
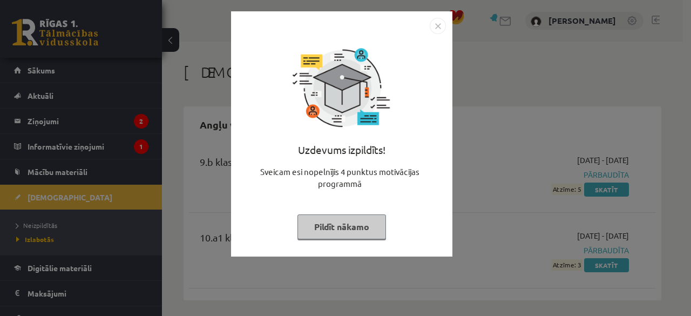
click at [440, 22] on img "Close" at bounding box center [437, 26] width 16 height 16
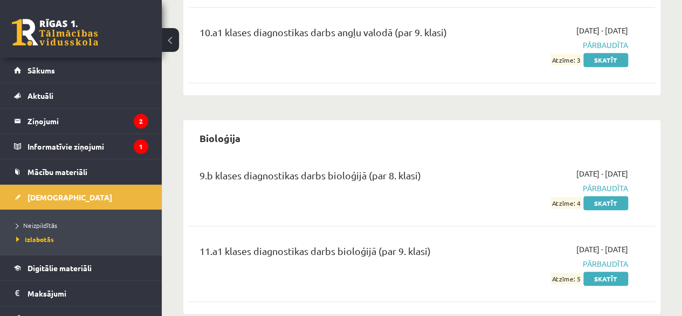
scroll to position [203, 0]
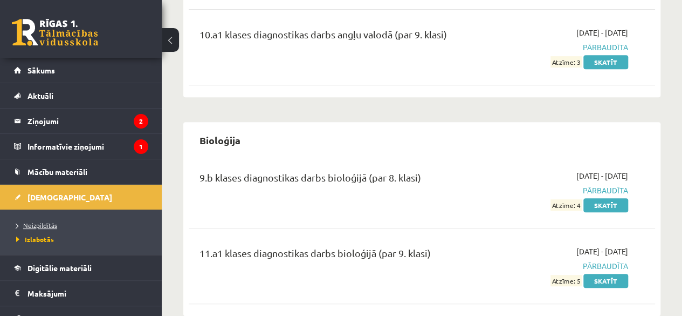
click at [43, 222] on span "Neizpildītās" at bounding box center [36, 225] width 41 height 9
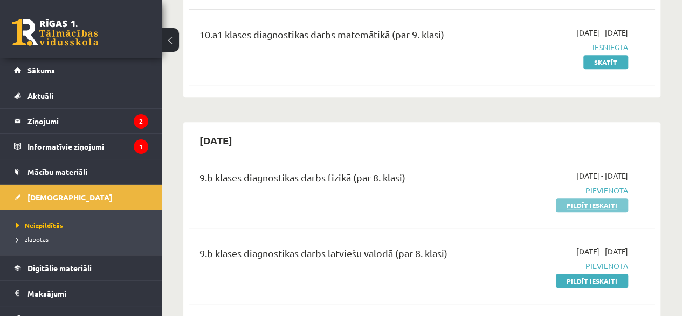
click at [573, 201] on link "Pildīt ieskaiti" at bounding box center [592, 205] width 72 height 14
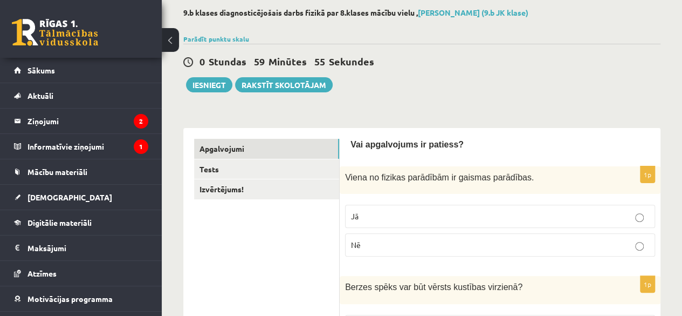
scroll to position [52, 0]
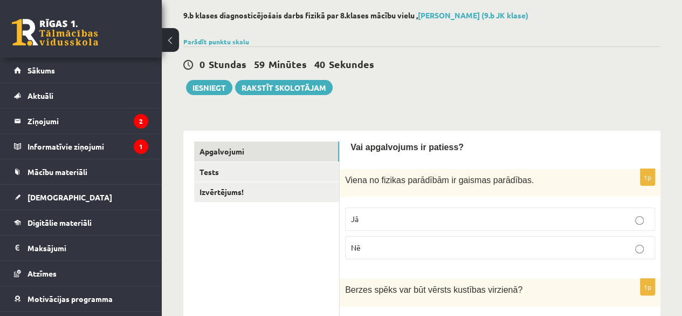
click at [566, 247] on p "Nē" at bounding box center [500, 247] width 298 height 11
click at [536, 216] on p "Jā" at bounding box center [500, 218] width 298 height 11
click at [533, 248] on p "Nē" at bounding box center [500, 247] width 298 height 11
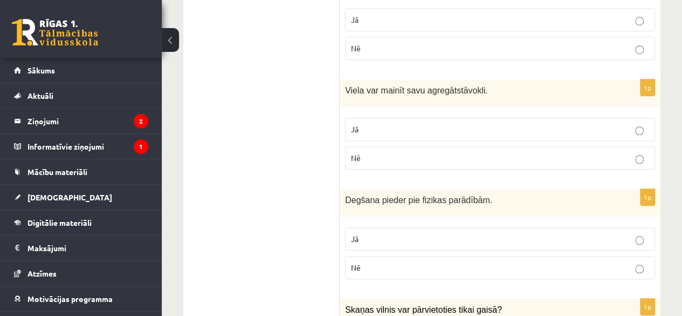
scroll to position [372, 0]
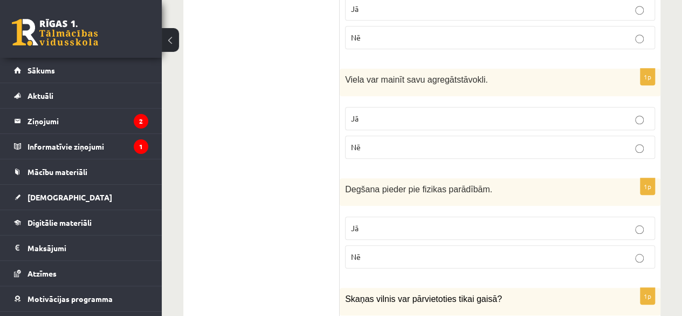
click at [610, 148] on p "Nē" at bounding box center [500, 146] width 298 height 11
click at [606, 119] on p "Jā" at bounding box center [500, 118] width 298 height 11
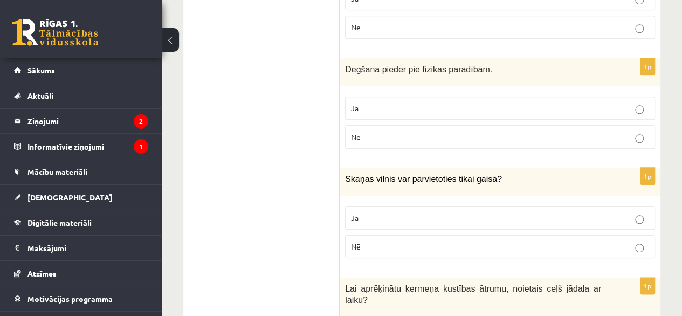
scroll to position [503, 0]
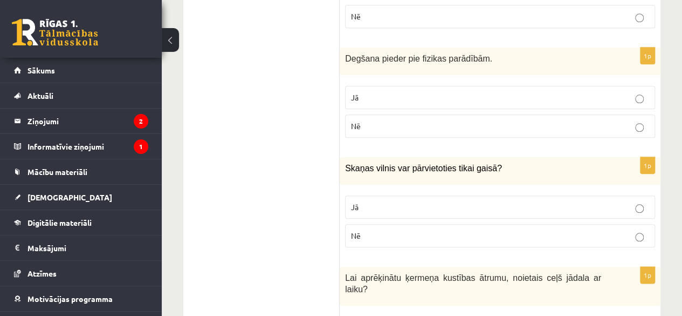
click at [613, 131] on label "Nē" at bounding box center [500, 125] width 310 height 23
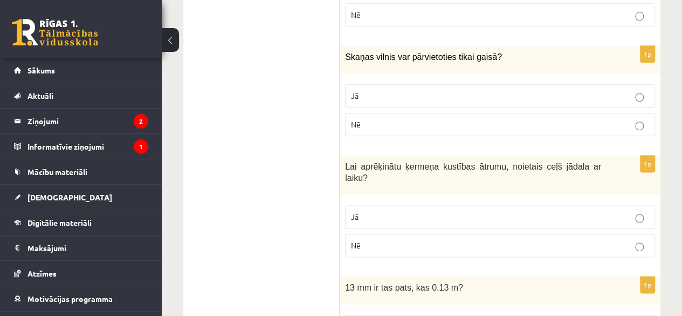
scroll to position [619, 0]
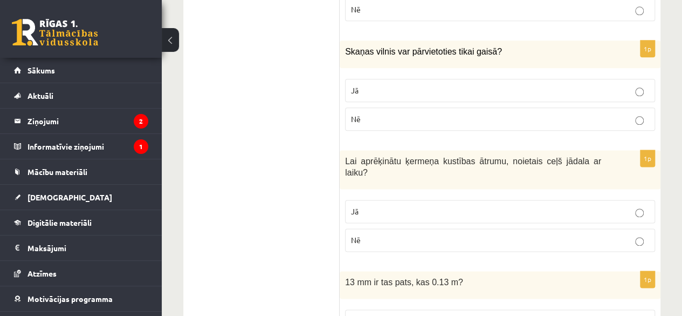
click at [628, 90] on p "Jā" at bounding box center [500, 90] width 298 height 11
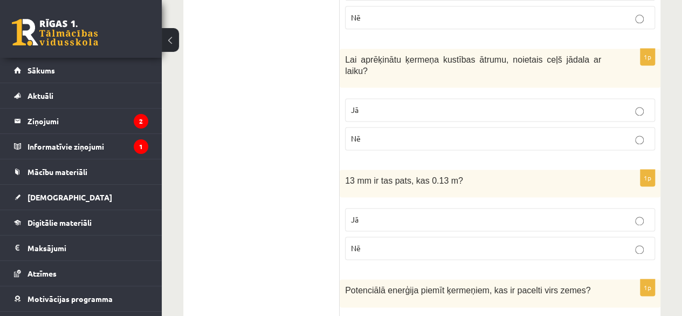
scroll to position [723, 0]
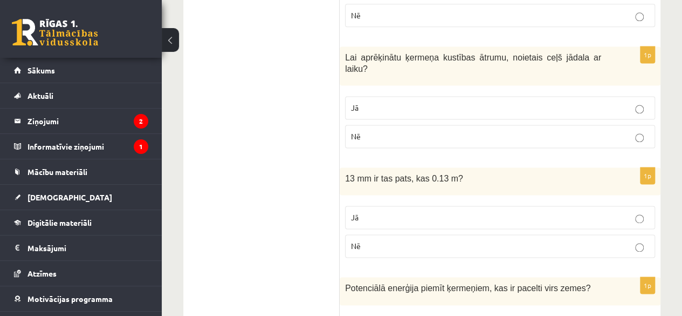
click at [599, 102] on p "Jā" at bounding box center [500, 107] width 298 height 11
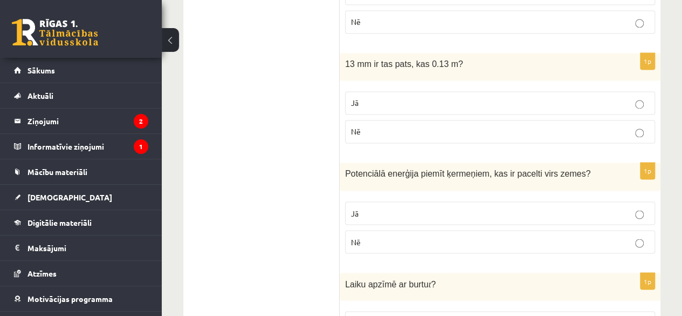
scroll to position [843, 0]
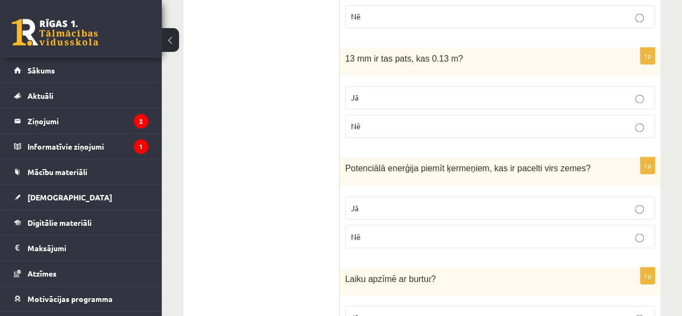
click at [609, 92] on p "Jā" at bounding box center [500, 97] width 298 height 11
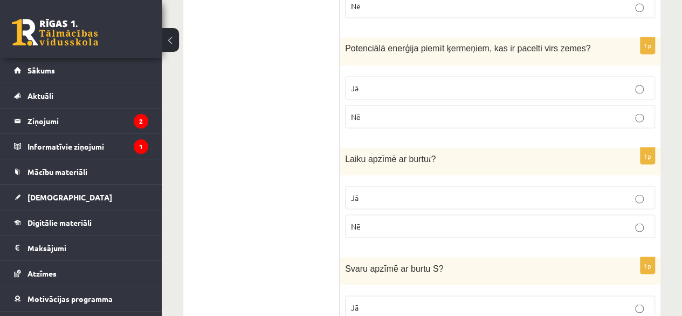
scroll to position [968, 0]
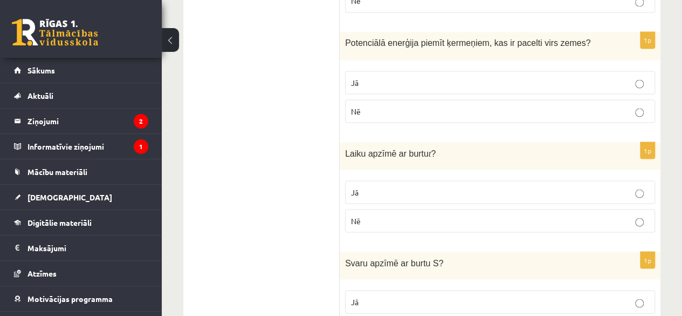
click at [578, 105] on p "Nē" at bounding box center [500, 110] width 298 height 11
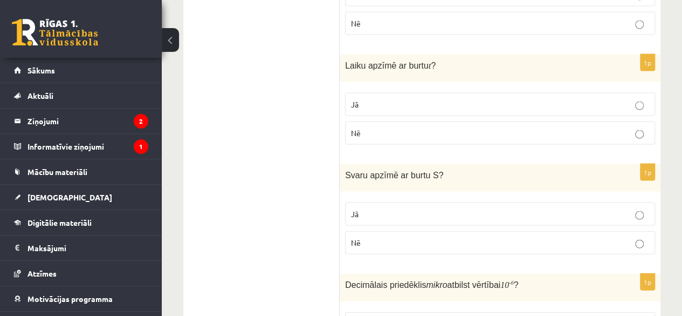
scroll to position [1063, 0]
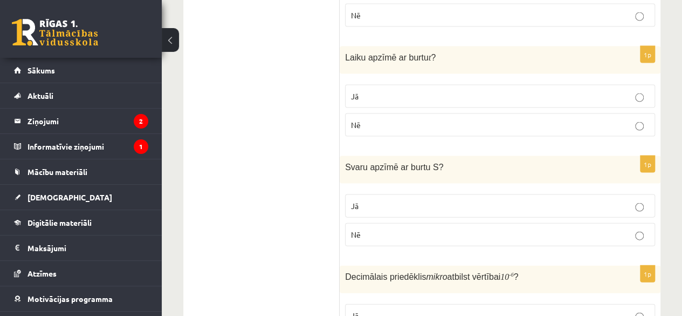
click at [602, 91] on p "Jā" at bounding box center [500, 96] width 298 height 11
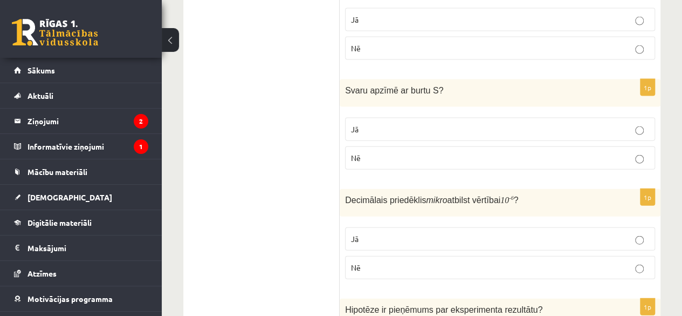
scroll to position [1143, 0]
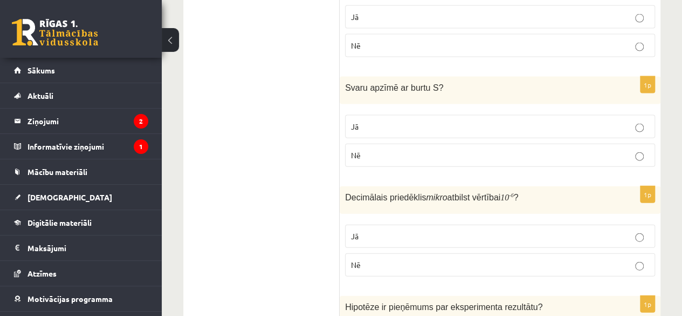
click at [621, 121] on p "Jā" at bounding box center [500, 126] width 298 height 11
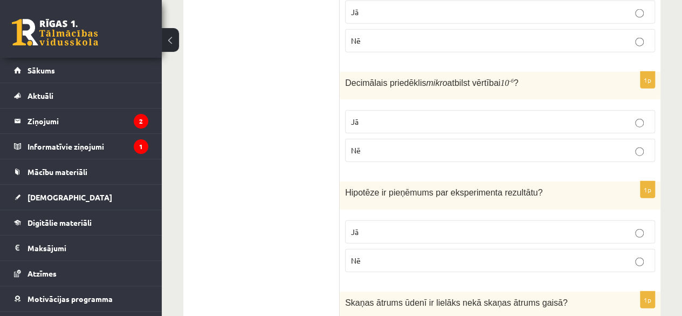
scroll to position [1262, 0]
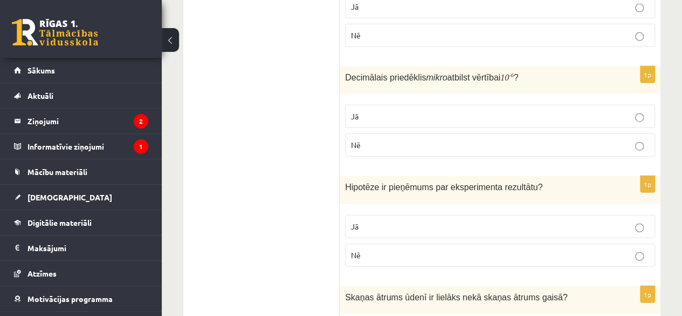
click at [591, 133] on label "Nē" at bounding box center [500, 144] width 310 height 23
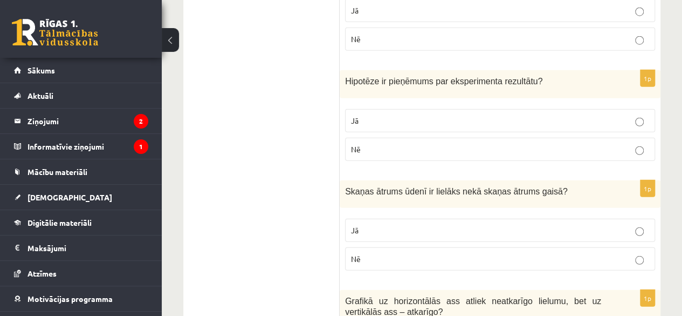
scroll to position [1379, 0]
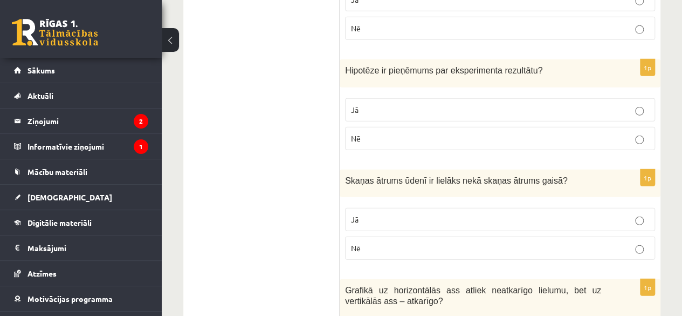
click at [572, 127] on label "Nē" at bounding box center [500, 138] width 310 height 23
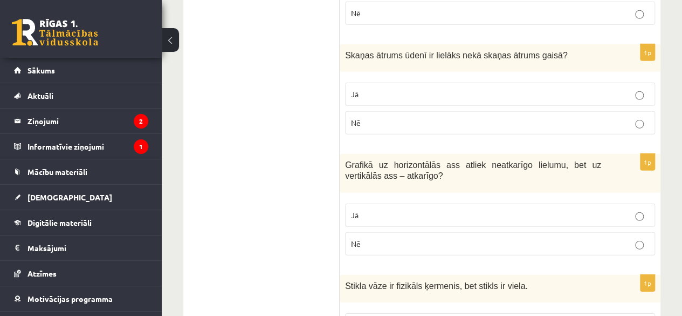
scroll to position [1518, 0]
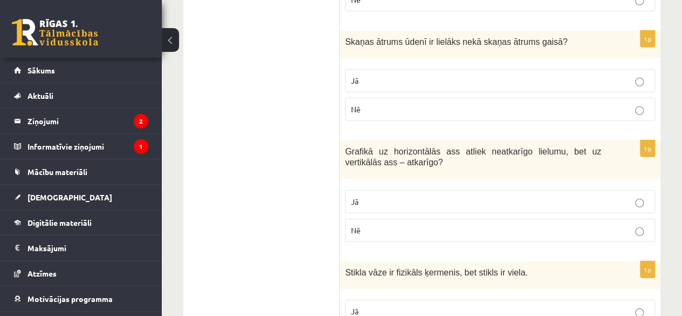
click at [594, 104] on p "Nē" at bounding box center [500, 109] width 298 height 11
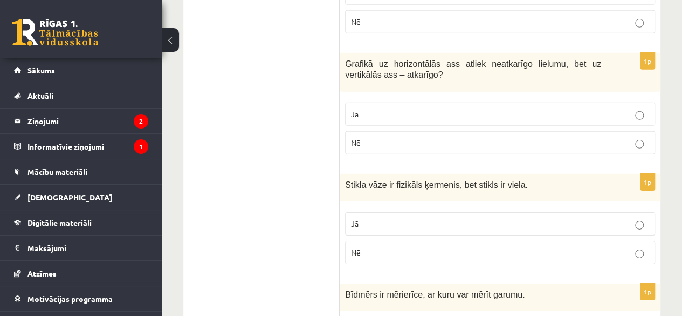
scroll to position [1608, 0]
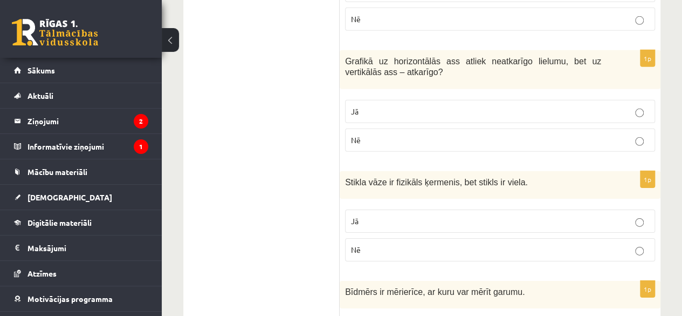
click at [502, 106] on p "Jā" at bounding box center [500, 111] width 298 height 11
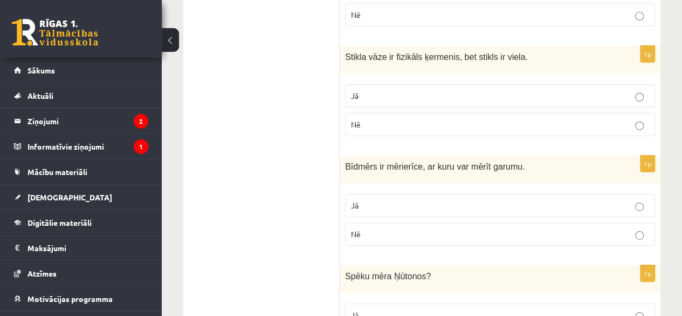
scroll to position [1738, 0]
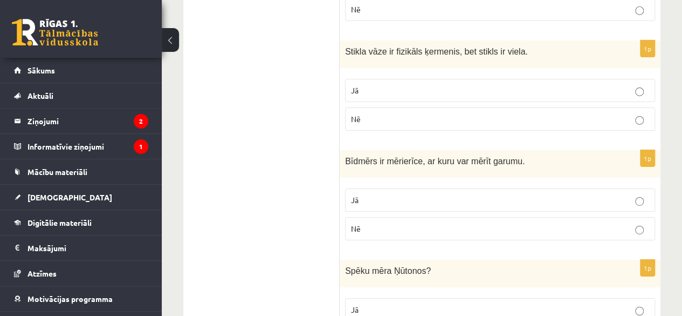
click at [605, 113] on p "Nē" at bounding box center [500, 118] width 298 height 11
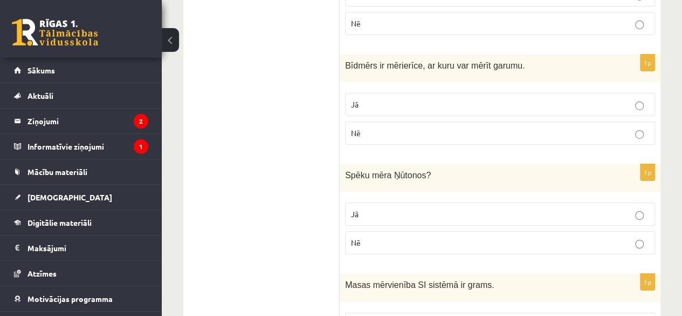
scroll to position [1839, 0]
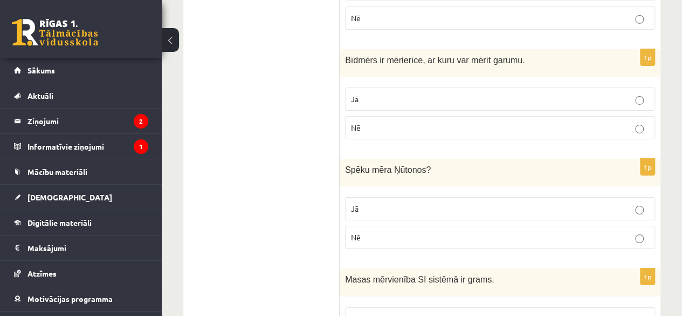
click at [601, 93] on p "Jā" at bounding box center [500, 98] width 298 height 11
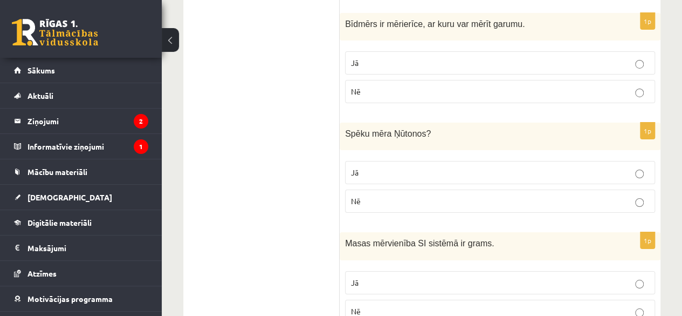
scroll to position [1898, 0]
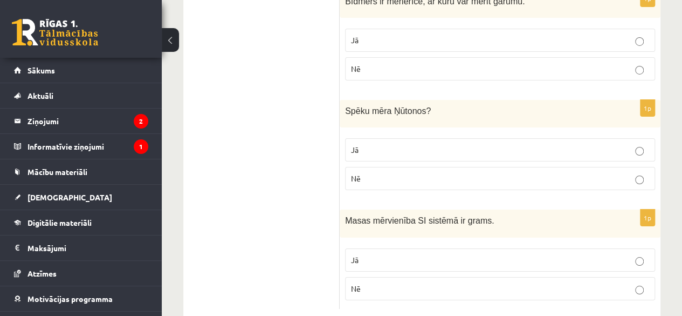
click at [616, 144] on p "Jā" at bounding box center [500, 149] width 298 height 11
click at [610, 283] on p "Nē" at bounding box center [500, 288] width 298 height 11
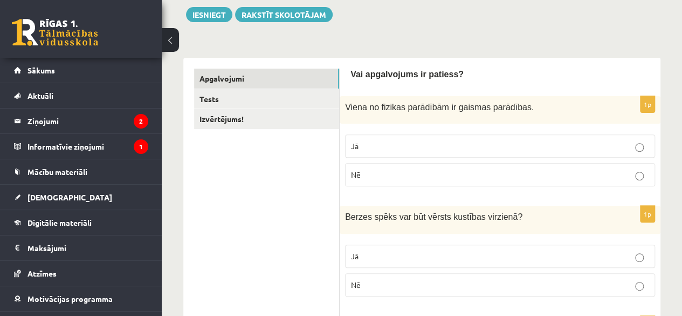
scroll to position [0, 0]
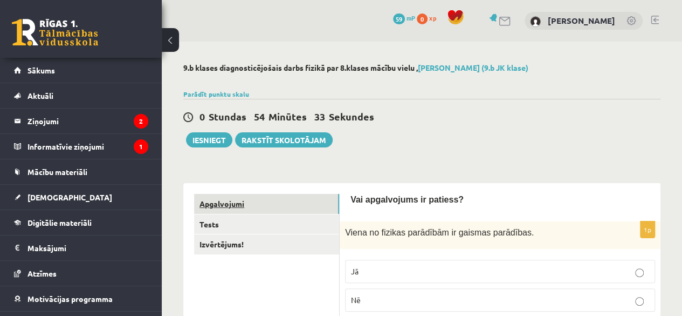
click at [221, 201] on link "Apgalvojumi" at bounding box center [266, 204] width 145 height 20
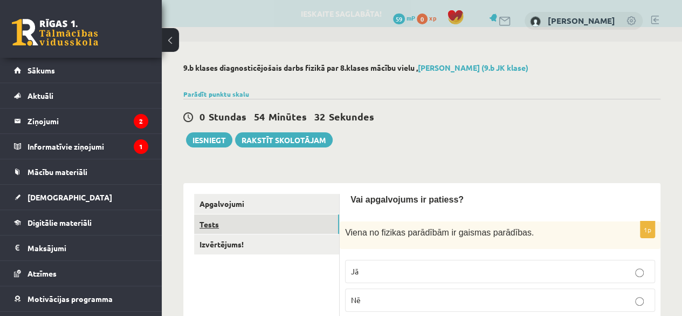
click at [212, 222] on link "Tests" at bounding box center [266, 224] width 145 height 20
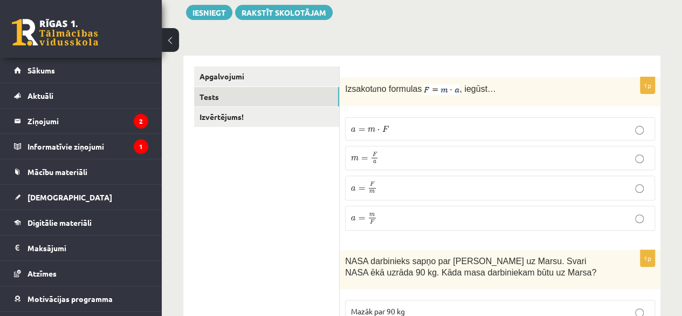
scroll to position [131, 0]
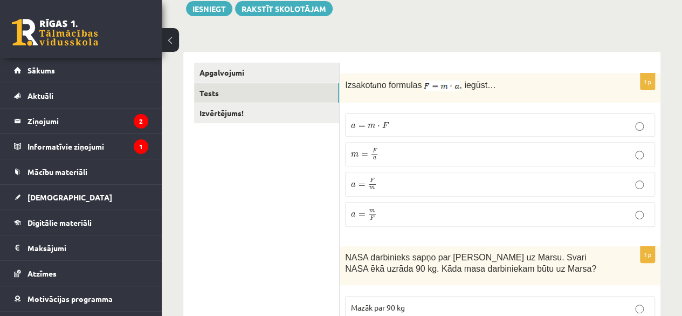
click at [521, 125] on p "a = m ⋅ F a = m ⋅ F" at bounding box center [500, 124] width 298 height 11
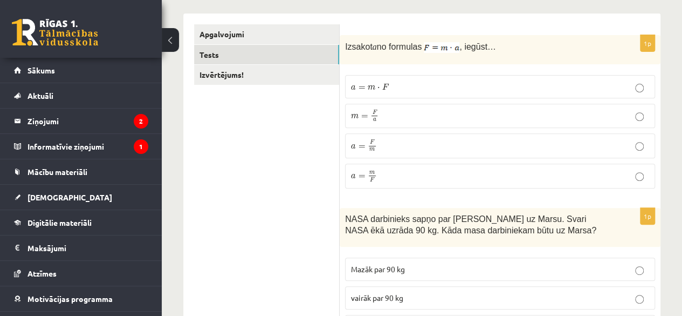
scroll to position [173, 0]
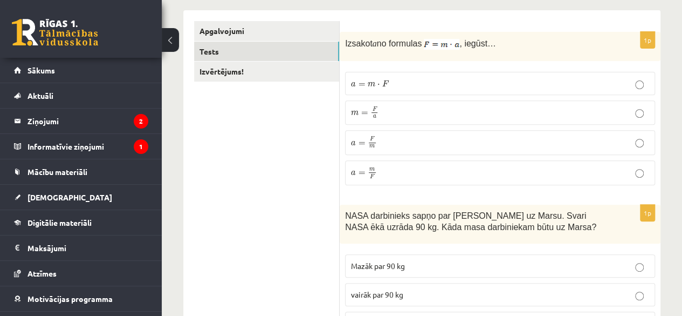
click at [553, 145] on p "a = F m a = F m" at bounding box center [500, 142] width 298 height 13
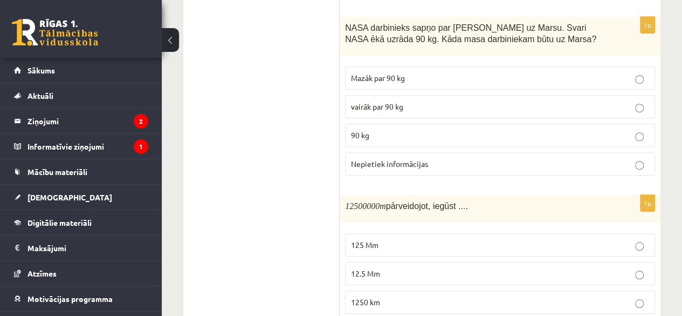
scroll to position [367, 0]
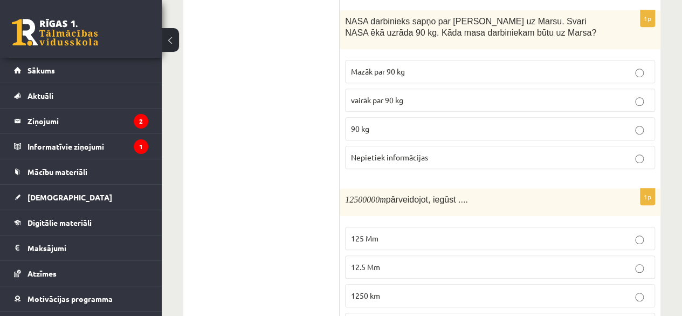
click at [556, 72] on p "Mazāk par 90 kg" at bounding box center [500, 71] width 298 height 11
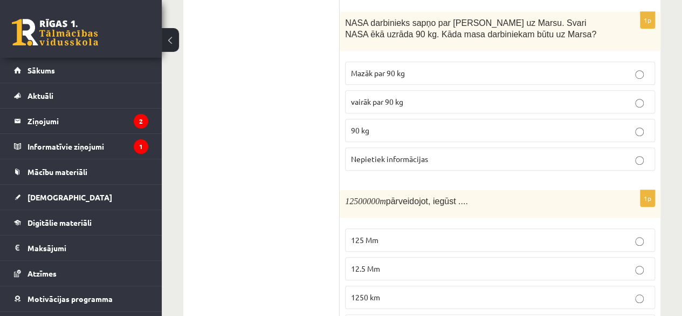
scroll to position [368, 0]
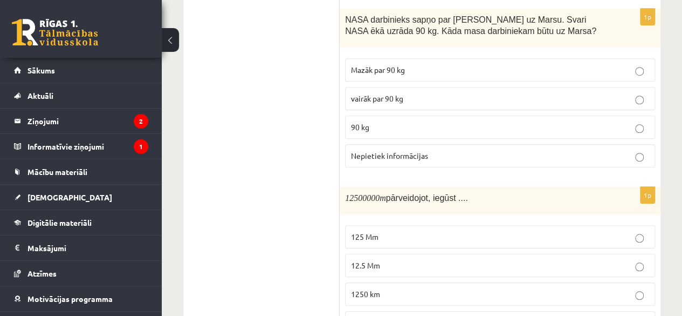
click at [619, 158] on label "Nepietiek informācijas" at bounding box center [500, 155] width 310 height 23
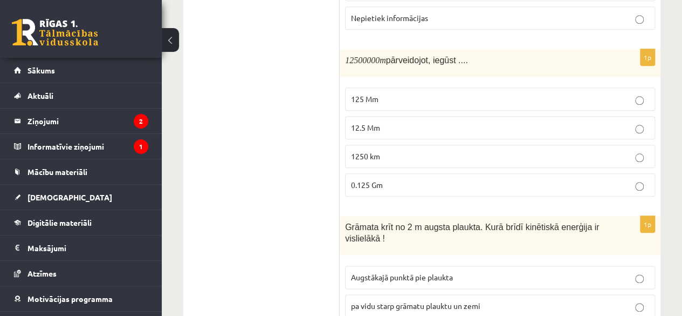
scroll to position [523, 0]
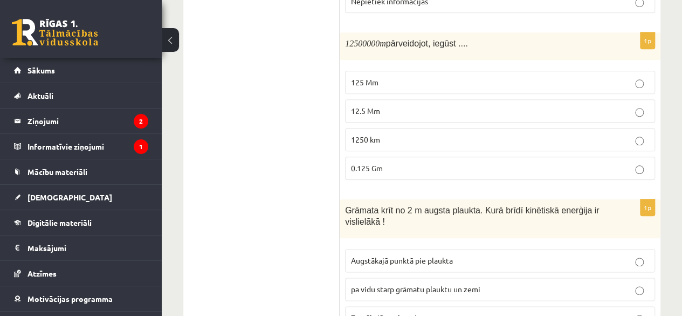
click at [570, 135] on p "1250 km" at bounding box center [500, 139] width 298 height 11
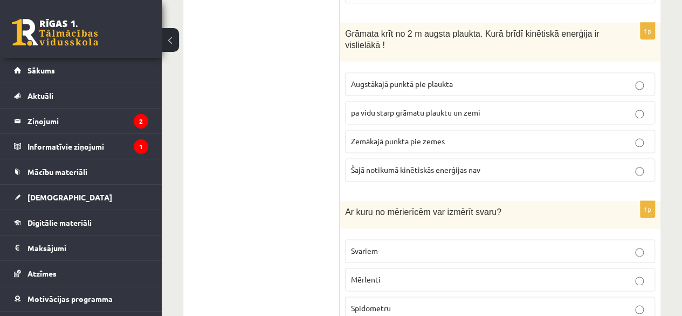
scroll to position [695, 0]
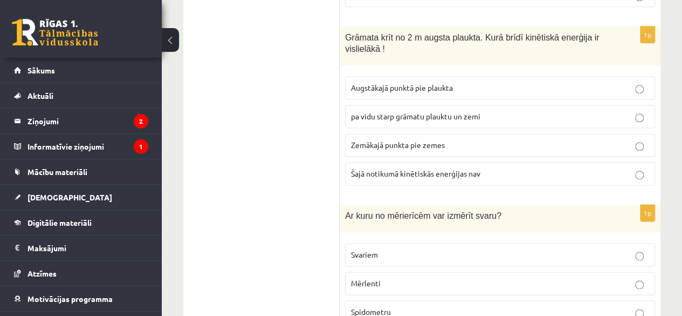
click at [530, 85] on p "Augstākajā punktā pie plaukta" at bounding box center [500, 87] width 298 height 11
drag, startPoint x: 583, startPoint y: 142, endPoint x: 629, endPoint y: 148, distance: 46.8
click at [629, 148] on label "Zemākajā punkta pie zemes" at bounding box center [500, 144] width 310 height 23
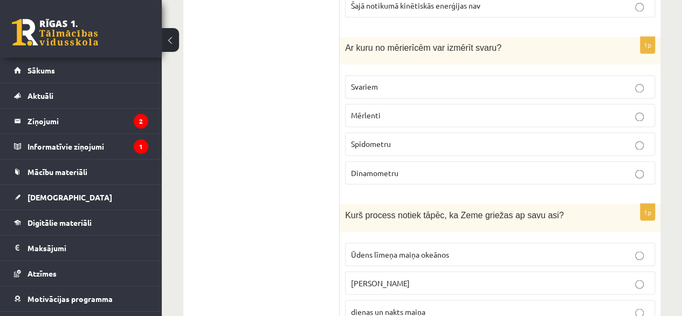
scroll to position [866, 0]
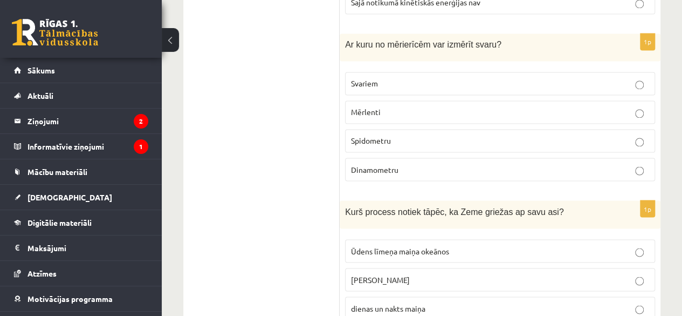
click at [617, 78] on p "Svariem" at bounding box center [500, 83] width 298 height 11
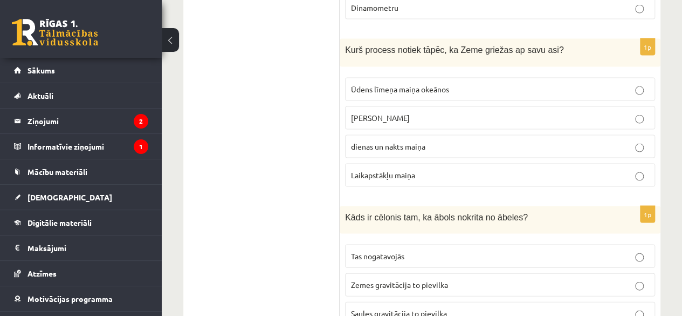
scroll to position [1048, 0]
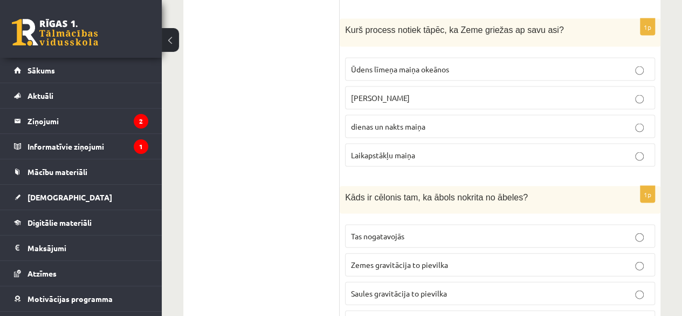
click at [617, 92] on p "gadalaiku maiņa" at bounding box center [500, 97] width 298 height 11
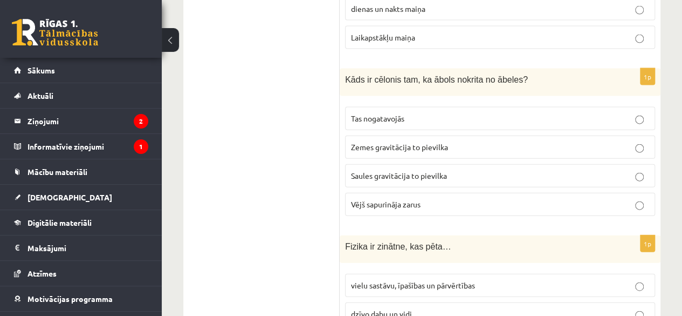
scroll to position [1202, 0]
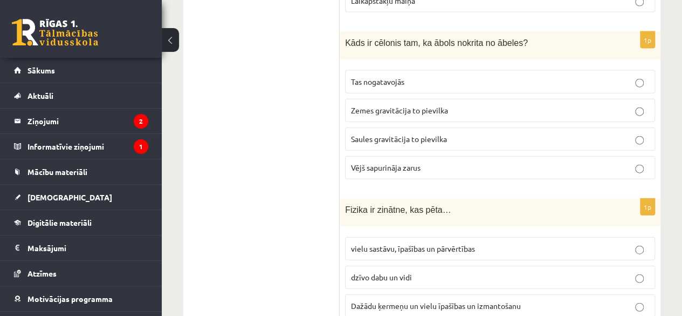
click at [618, 76] on p "Tas nogatavojās" at bounding box center [500, 81] width 298 height 11
click at [638, 158] on label "Vējš sapurināja zarus" at bounding box center [500, 167] width 310 height 23
click at [660, 160] on div "1p Kāds ir cēlonis tam, ka ābols nokrita no ābeles? Tas nogatavojās Zemes gravi…" at bounding box center [500, 110] width 321 height 156
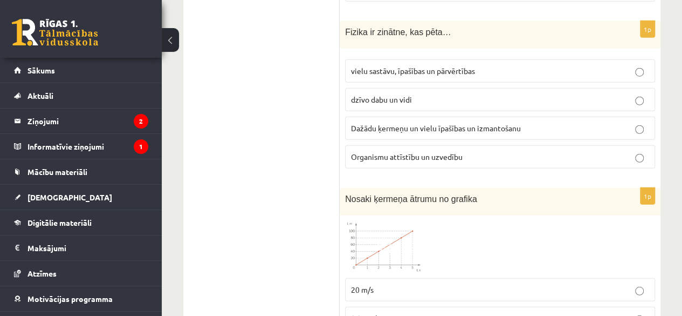
scroll to position [1376, 0]
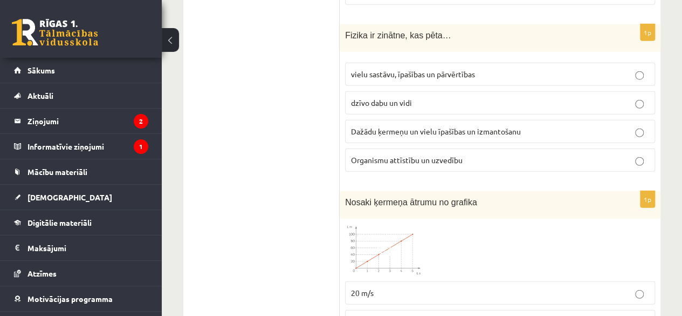
click at [606, 125] on label "Dažādu ķermeņu un vielu īpašības un izmantošanu" at bounding box center [500, 131] width 310 height 23
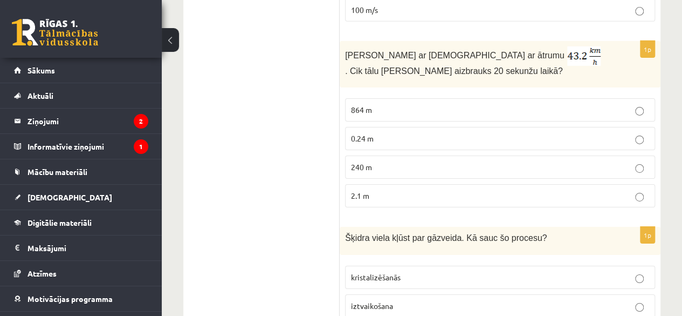
scroll to position [1758, 0]
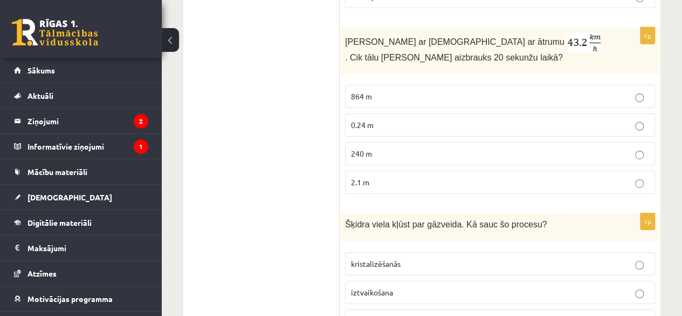
click at [562, 148] on p "240 m" at bounding box center [500, 153] width 298 height 11
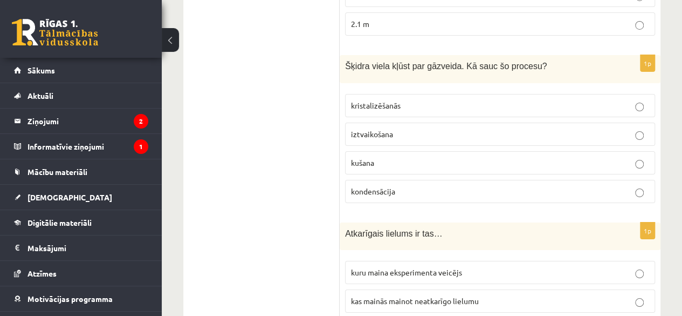
scroll to position [1923, 0]
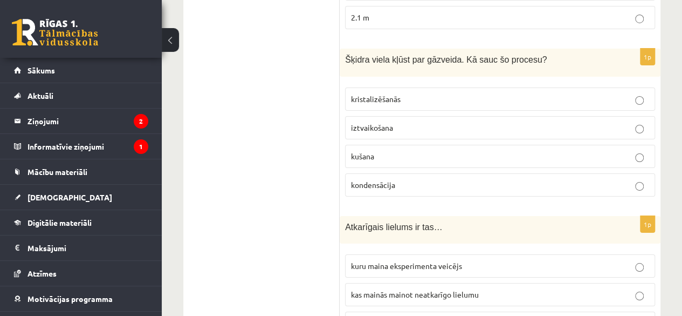
click at [598, 179] on p "kondensācija" at bounding box center [500, 184] width 298 height 11
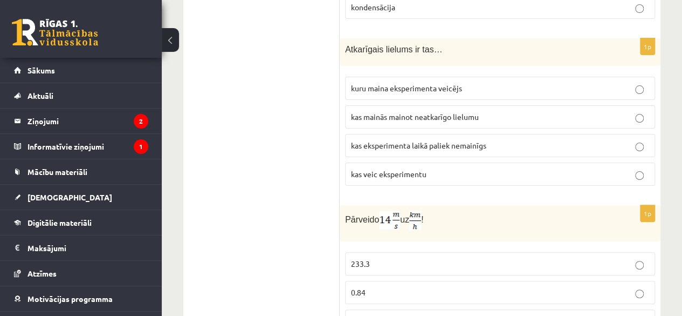
scroll to position [2097, 0]
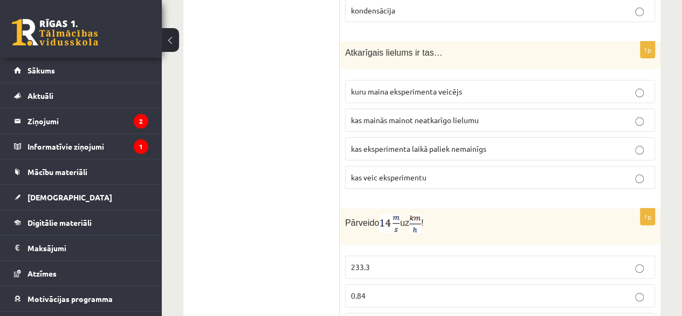
click at [515, 143] on p "kas eksperimenta laikā paliek nemainīgs" at bounding box center [500, 148] width 298 height 11
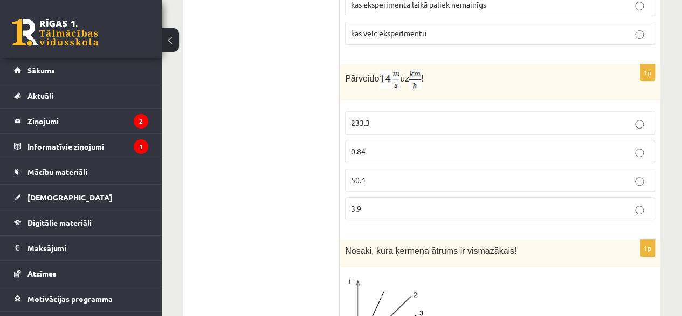
scroll to position [2251, 0]
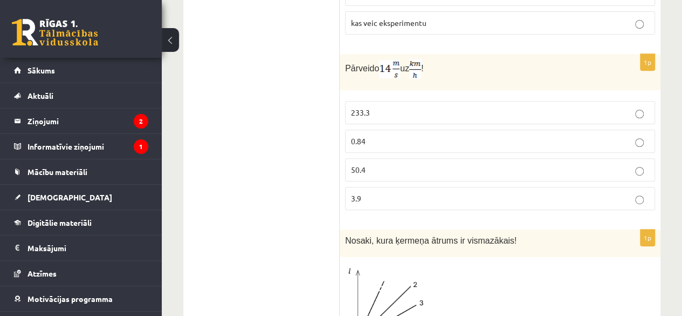
click at [536, 135] on p "0.84" at bounding box center [500, 140] width 298 height 11
click at [533, 107] on p "233.3" at bounding box center [500, 112] width 298 height 11
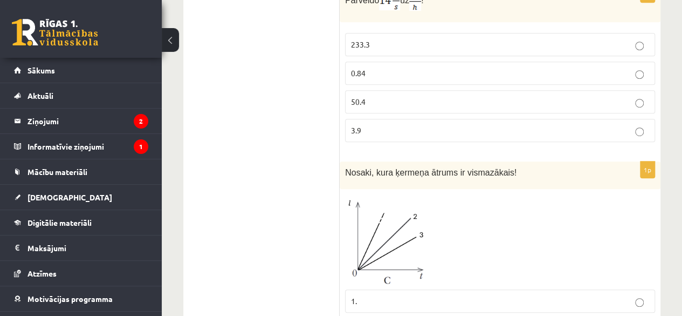
scroll to position [2421, 0]
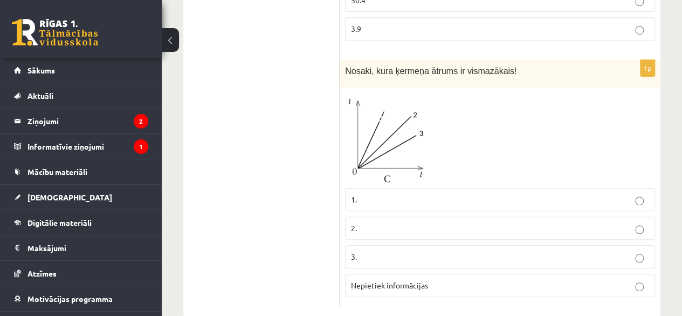
click at [538, 274] on label "Nepietiek informācijas" at bounding box center [500, 285] width 310 height 23
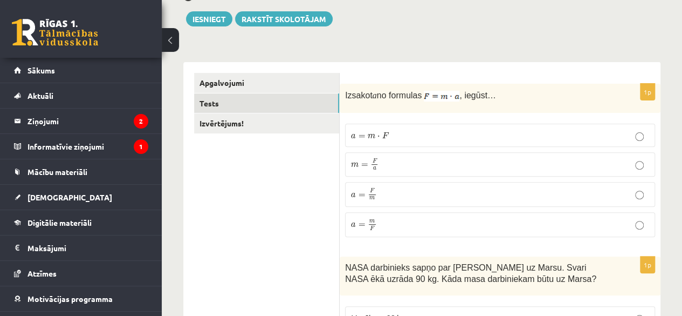
scroll to position [35, 0]
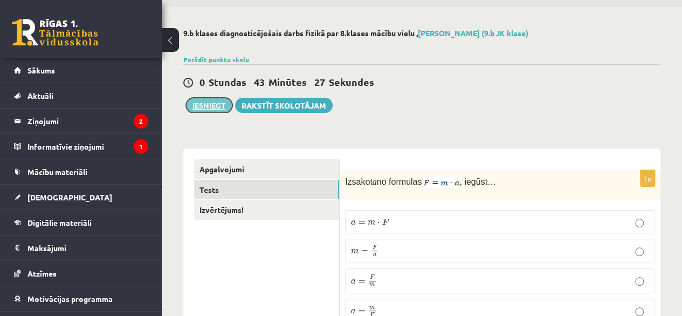
click at [218, 101] on button "Iesniegt" at bounding box center [209, 105] width 46 height 15
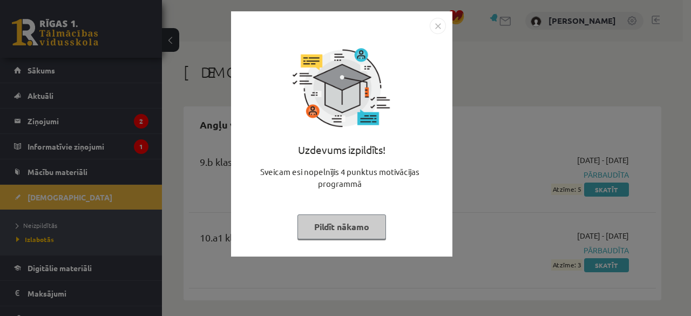
click at [436, 24] on img "Close" at bounding box center [437, 26] width 16 height 16
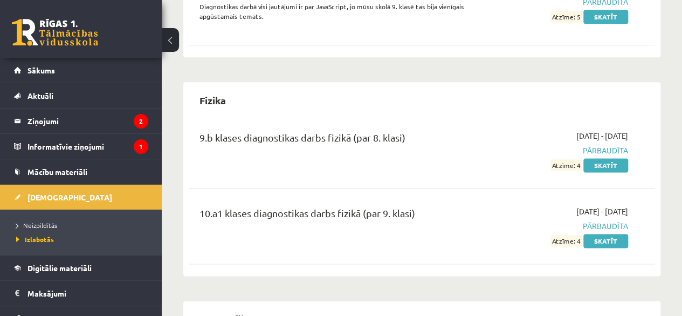
scroll to position [602, 0]
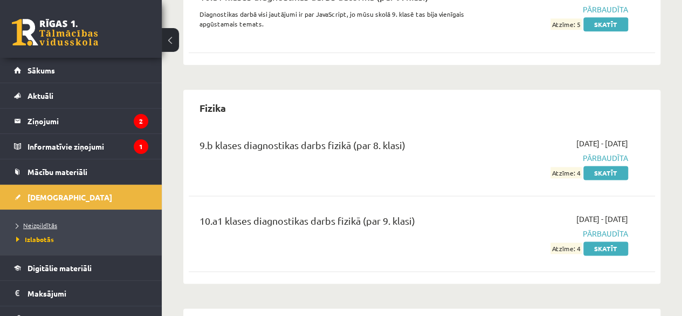
click at [39, 221] on span "Neizpildītās" at bounding box center [36, 225] width 41 height 9
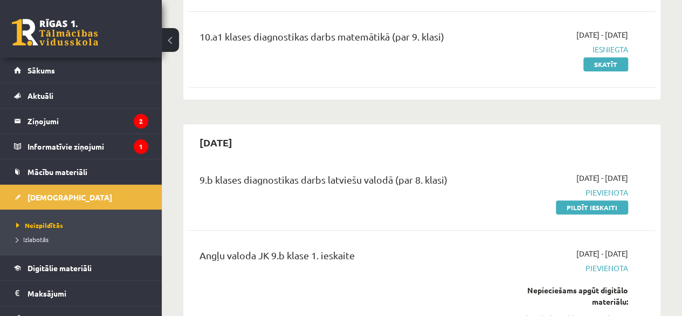
scroll to position [235, 0]
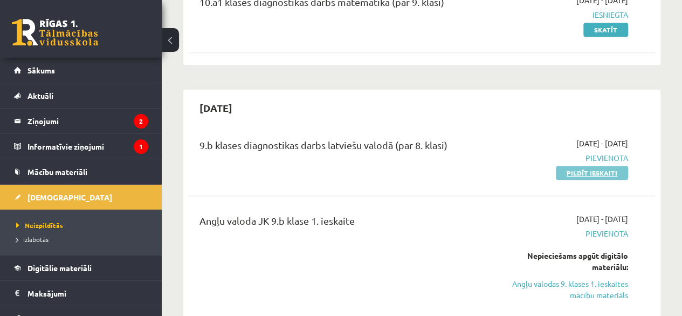
click at [591, 173] on link "Pildīt ieskaiti" at bounding box center [592, 173] width 72 height 14
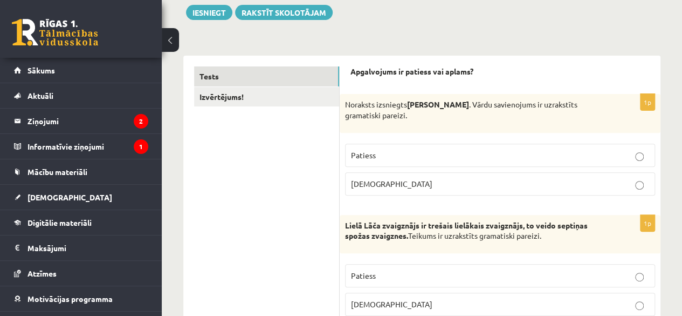
scroll to position [150, 0]
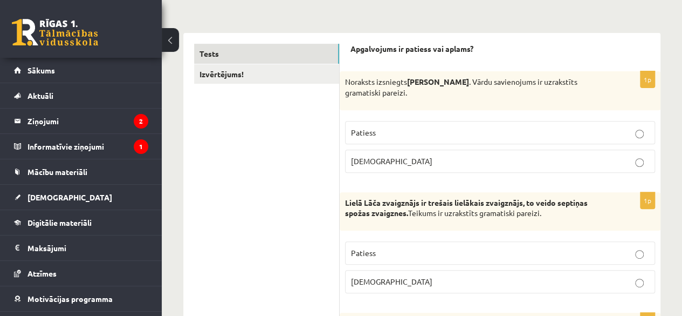
click at [592, 134] on p "Patiess" at bounding box center [500, 132] width 298 height 11
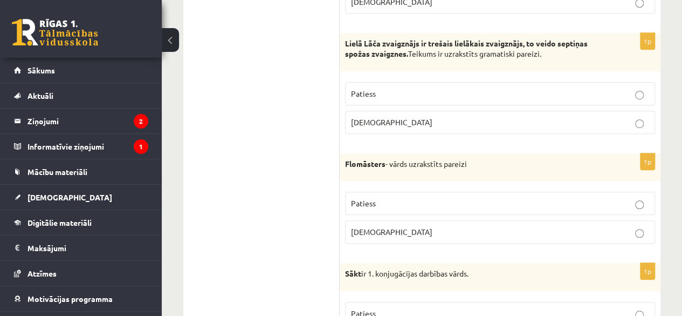
scroll to position [313, 0]
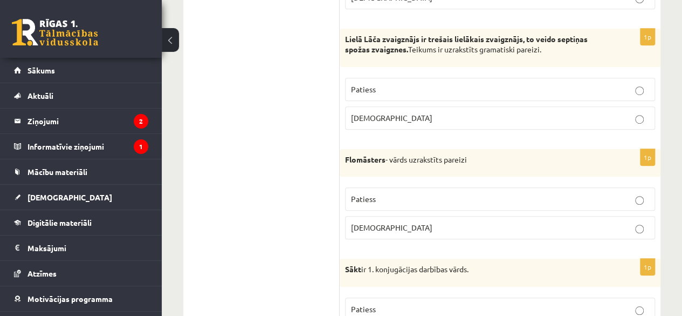
click at [610, 79] on label "Patiess" at bounding box center [500, 89] width 310 height 23
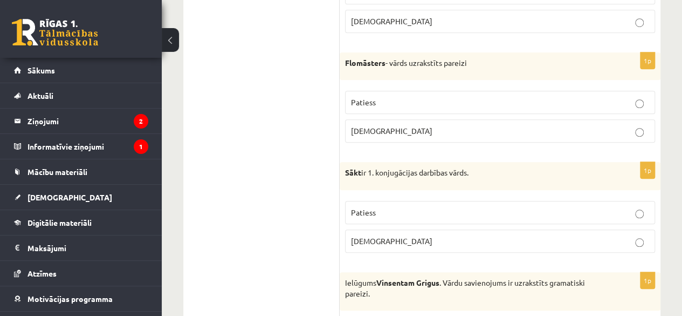
scroll to position [450, 0]
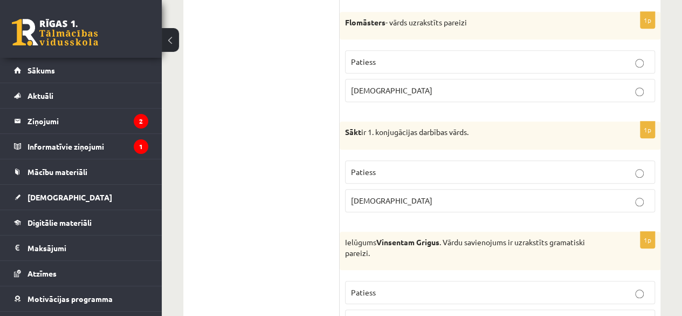
click at [635, 57] on p "Patiess" at bounding box center [500, 61] width 298 height 11
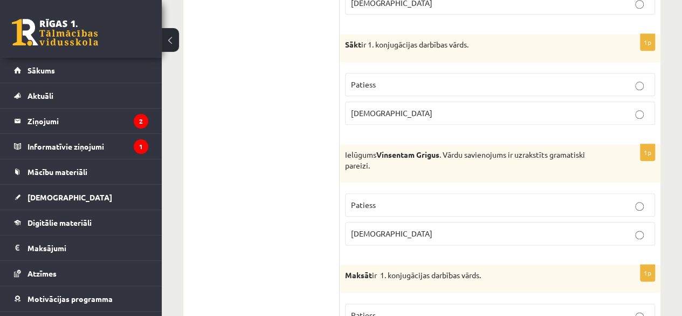
scroll to position [542, 0]
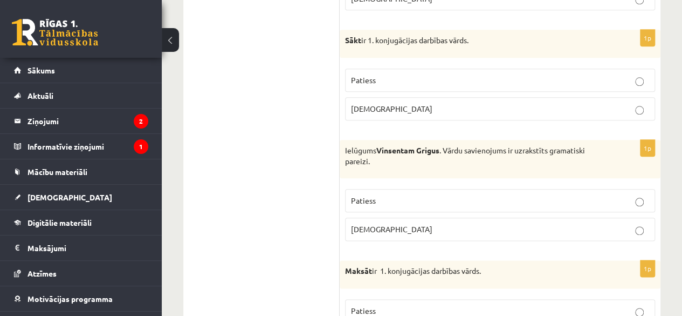
click at [633, 78] on p "Patiess" at bounding box center [500, 79] width 298 height 11
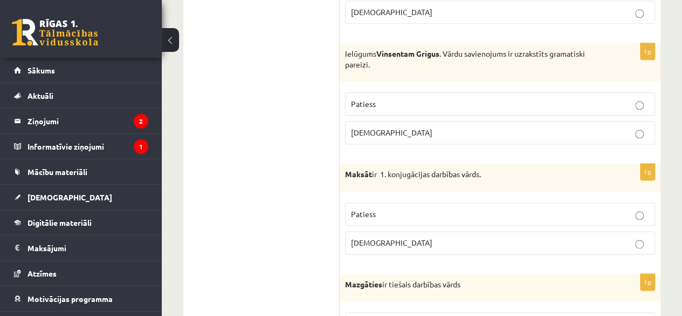
scroll to position [652, 0]
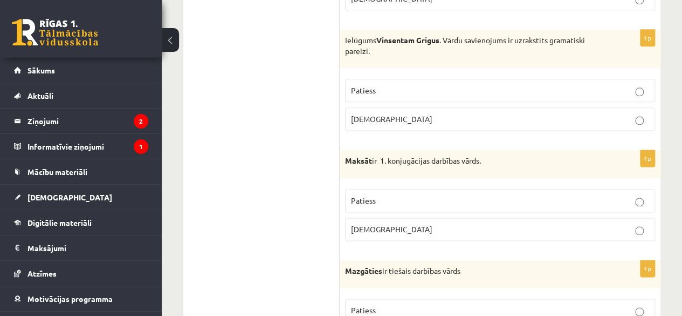
click at [620, 119] on p "Aplams" at bounding box center [500, 118] width 298 height 11
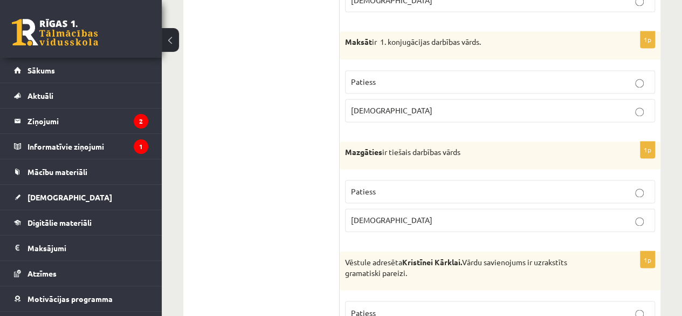
scroll to position [775, 0]
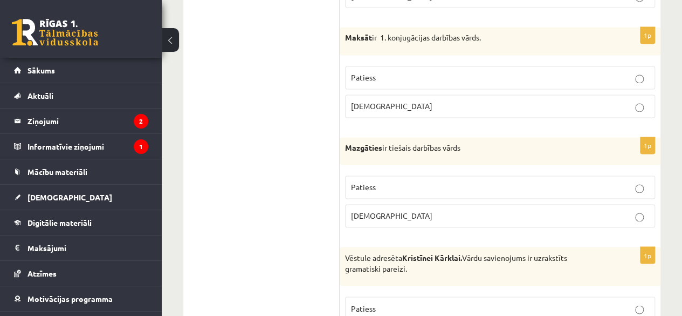
click at [628, 79] on label "Patiess" at bounding box center [500, 77] width 310 height 23
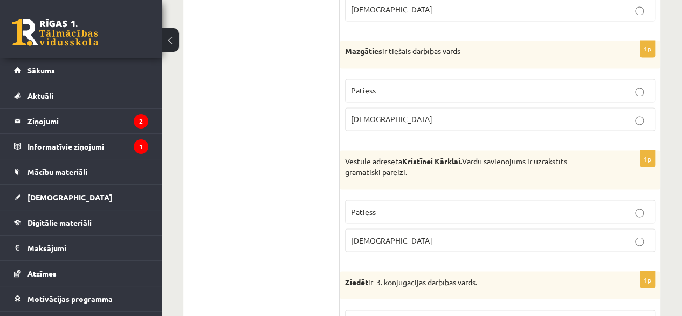
scroll to position [867, 0]
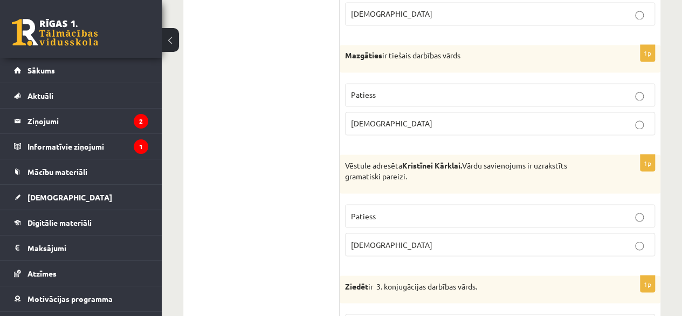
click at [610, 92] on p "Patiess" at bounding box center [500, 94] width 298 height 11
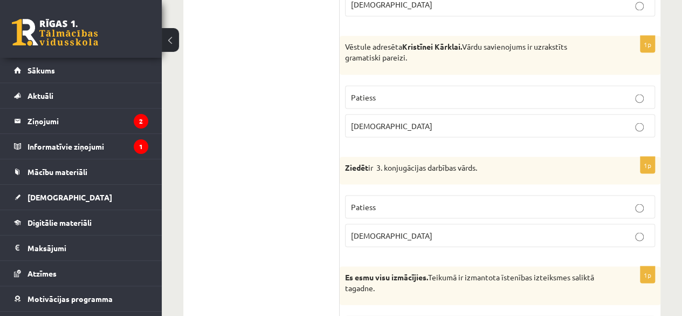
scroll to position [990, 0]
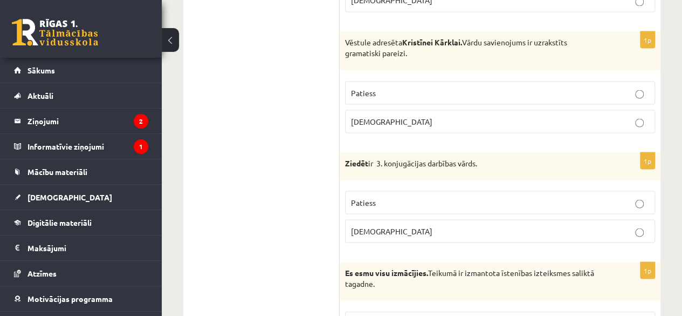
click at [620, 117] on p "Aplams" at bounding box center [500, 120] width 298 height 11
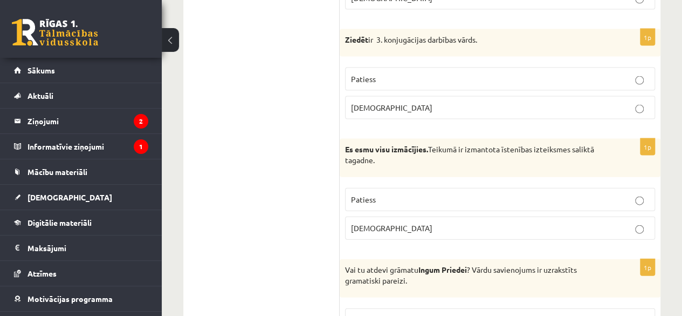
scroll to position [1118, 0]
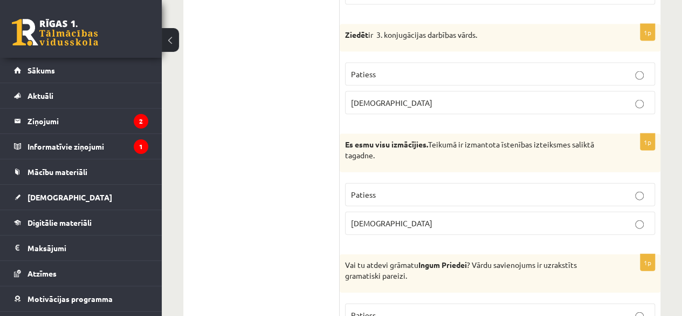
click at [623, 69] on p "Patiess" at bounding box center [500, 74] width 298 height 11
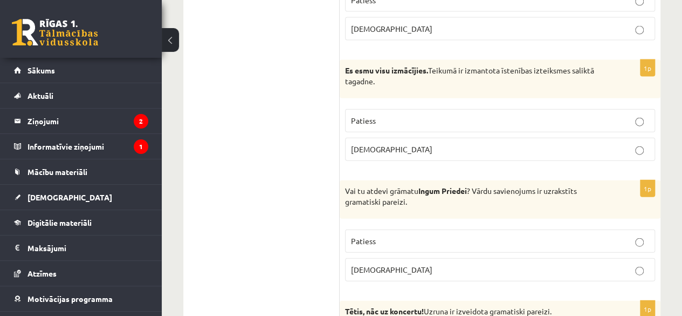
scroll to position [1201, 0]
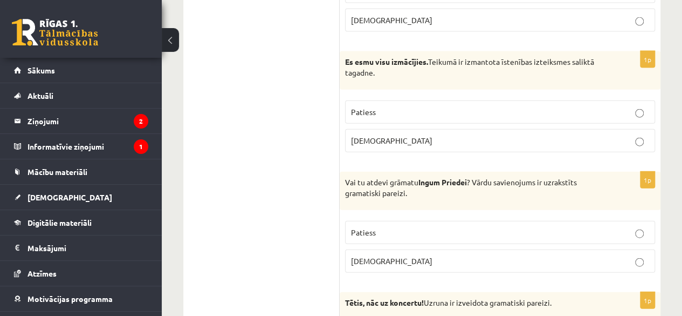
click at [626, 106] on p "Patiess" at bounding box center [500, 111] width 298 height 11
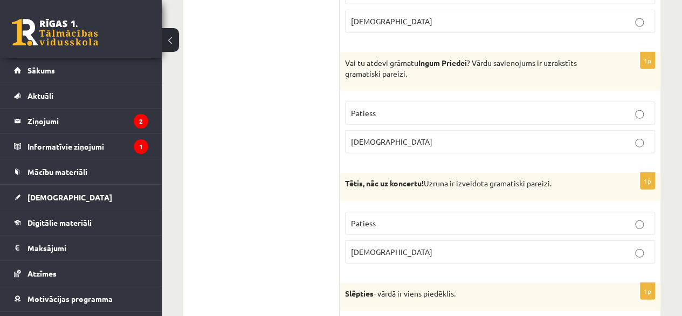
scroll to position [1329, 0]
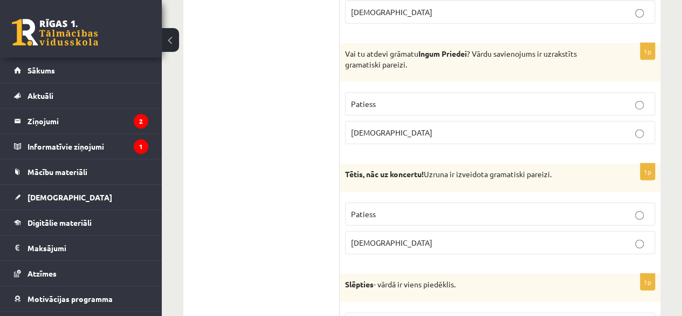
click at [622, 127] on p "Aplams" at bounding box center [500, 132] width 298 height 11
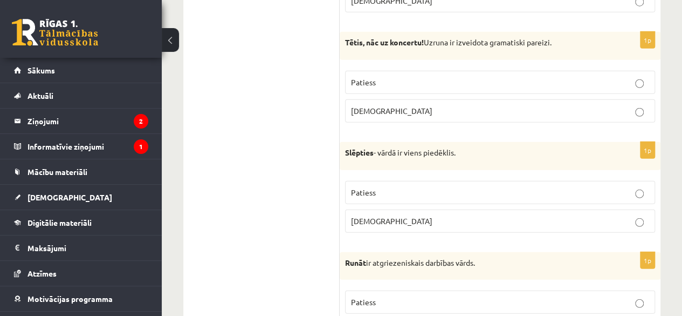
scroll to position [1475, 0]
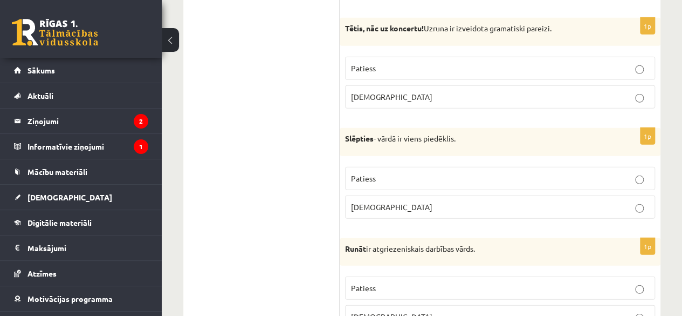
click at [624, 92] on p "Aplams" at bounding box center [500, 96] width 298 height 11
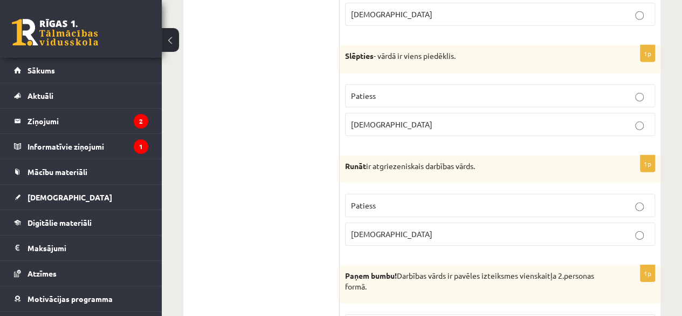
scroll to position [1562, 0]
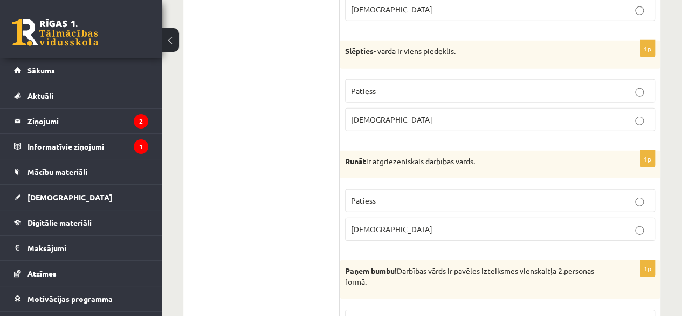
drag, startPoint x: 602, startPoint y: 76, endPoint x: 668, endPoint y: 84, distance: 66.8
click at [668, 84] on div "9.b klases diagnosticējošais darbs latviešu valodā par 8.klases mācību vielu , …" at bounding box center [422, 317] width 521 height 3676
click at [641, 84] on div "9.b klases diagnosticējošais darbs latviešu valodā par 8.klases mācību vielu , …" at bounding box center [422, 317] width 521 height 3676
click at [674, 94] on div "9.b klases diagnosticējošais darbs latviešu valodā par 8.klases mācību vielu , …" at bounding box center [422, 317] width 521 height 3676
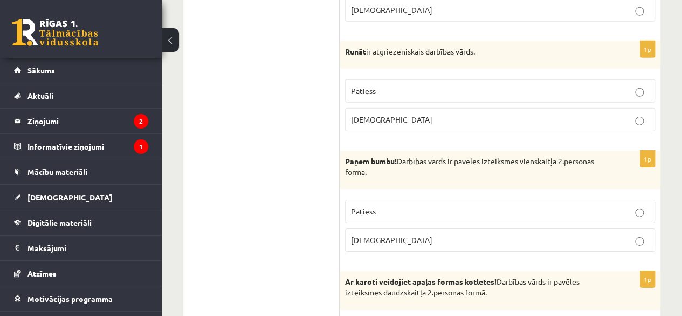
scroll to position [1667, 0]
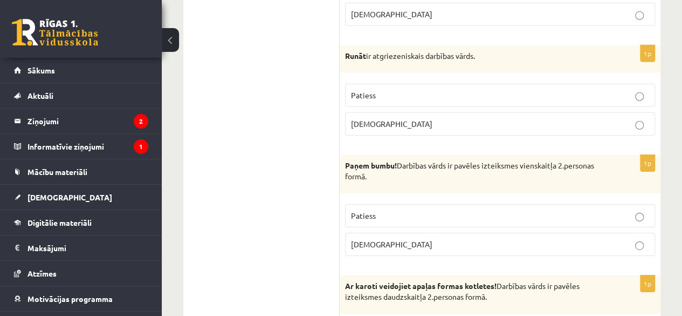
click at [588, 118] on p "Aplams" at bounding box center [500, 123] width 298 height 11
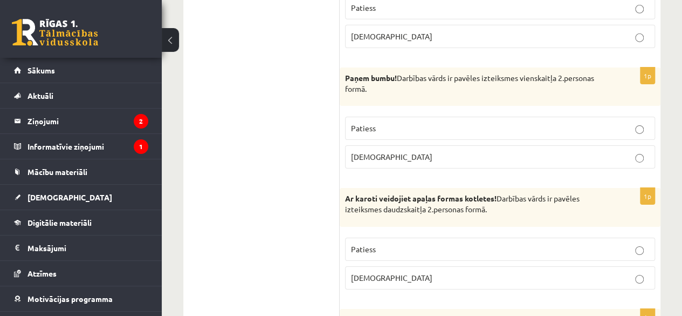
scroll to position [1773, 0]
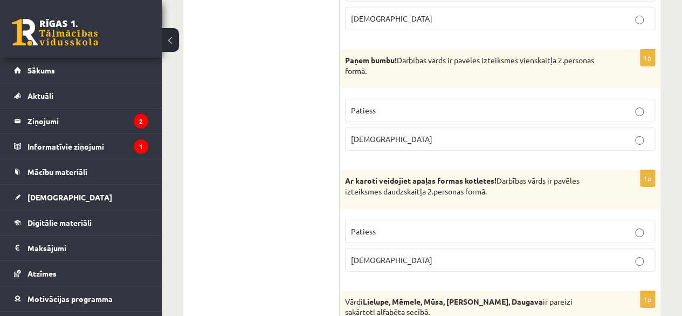
click at [601, 105] on p "Patiess" at bounding box center [500, 110] width 298 height 11
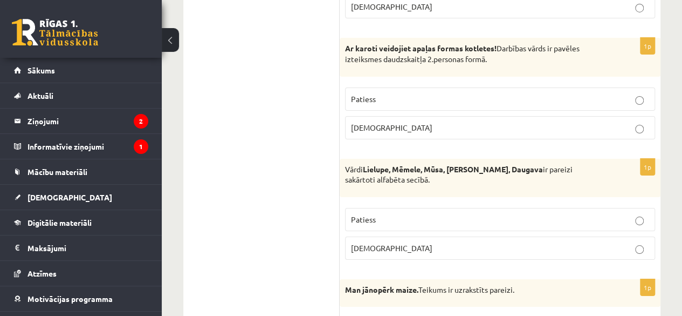
scroll to position [1910, 0]
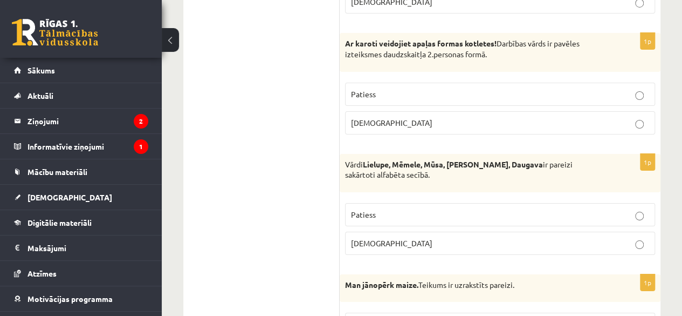
click at [563, 88] on p "Patiess" at bounding box center [500, 93] width 298 height 11
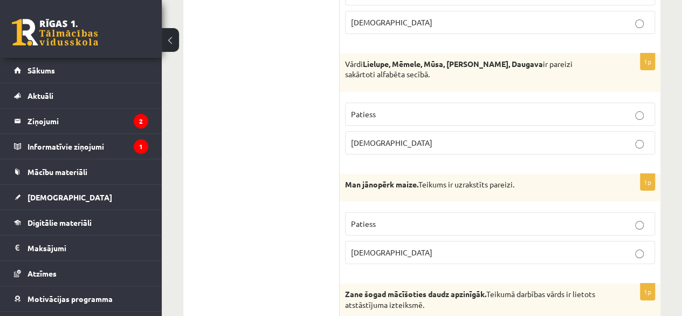
scroll to position [2028, 0]
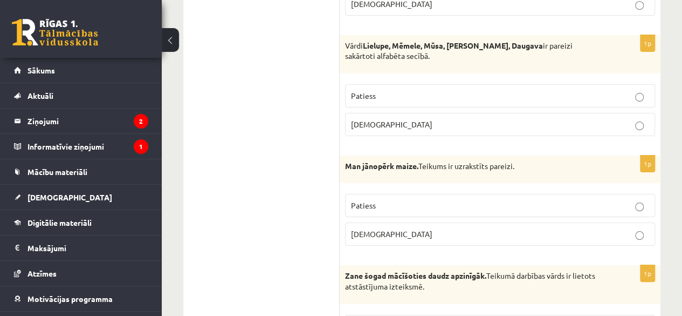
click at [569, 119] on p "Aplams" at bounding box center [500, 124] width 298 height 11
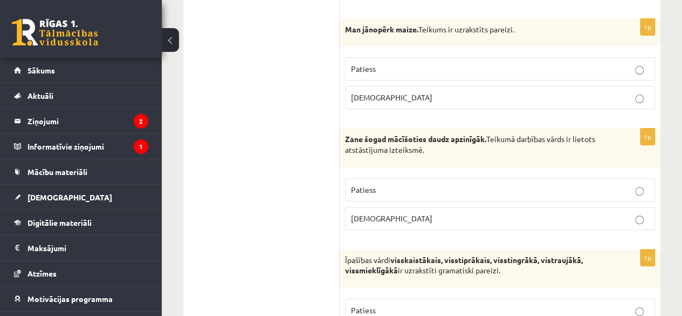
scroll to position [2170, 0]
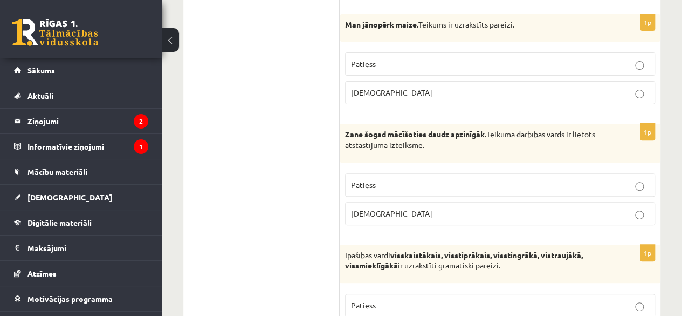
click at [556, 87] on p "Aplams" at bounding box center [500, 92] width 298 height 11
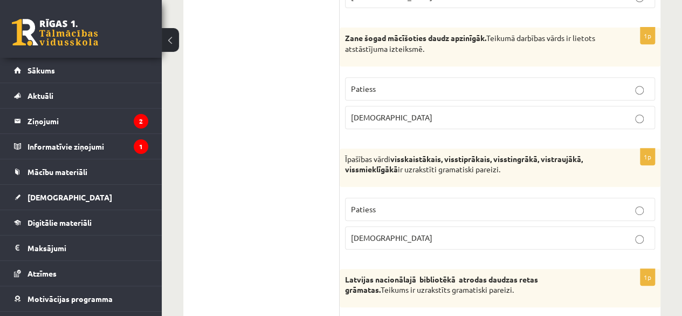
scroll to position [2284, 0]
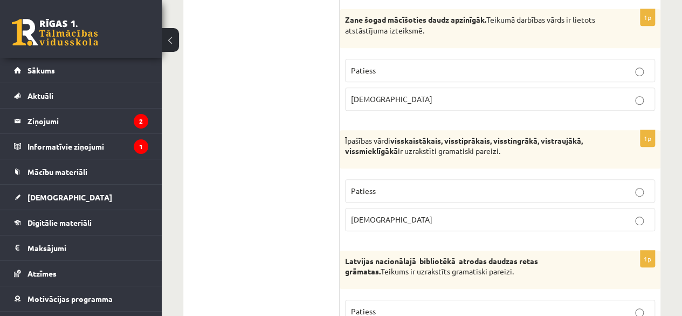
click at [578, 65] on p "Patiess" at bounding box center [500, 70] width 298 height 11
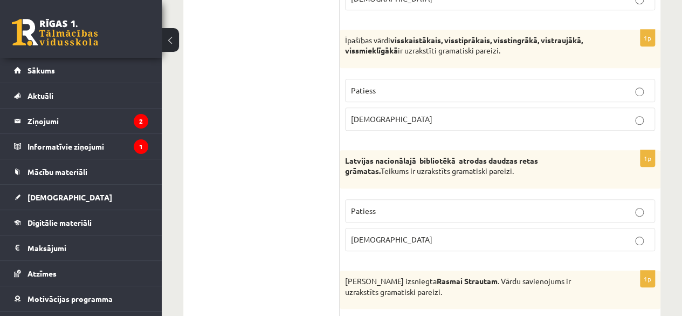
scroll to position [2389, 0]
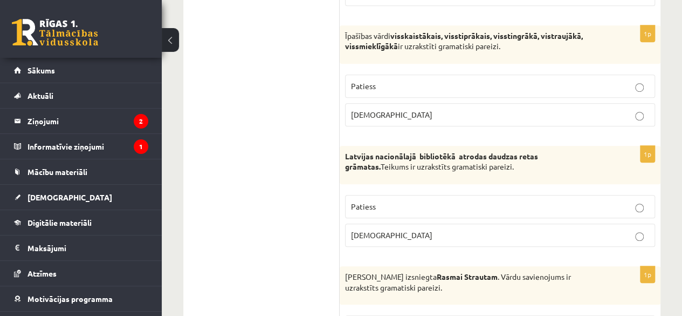
click at [582, 107] on label "Aplams" at bounding box center [500, 114] width 310 height 23
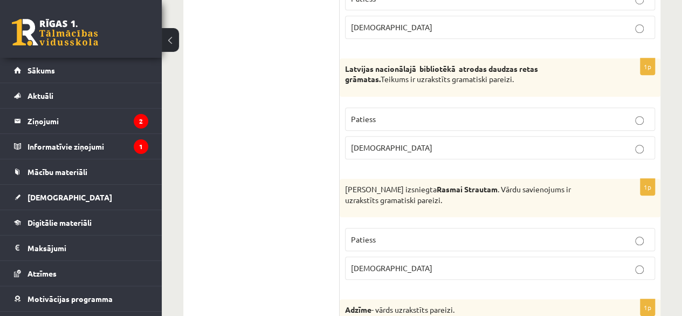
scroll to position [2472, 0]
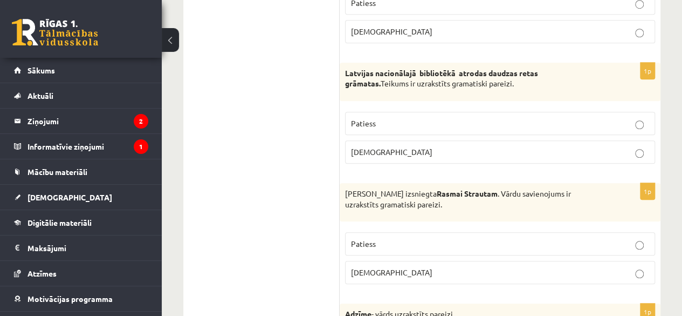
click at [584, 146] on p "Aplams" at bounding box center [500, 151] width 298 height 11
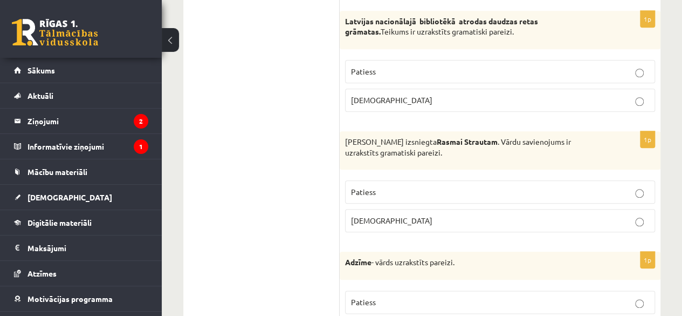
scroll to position [2555, 0]
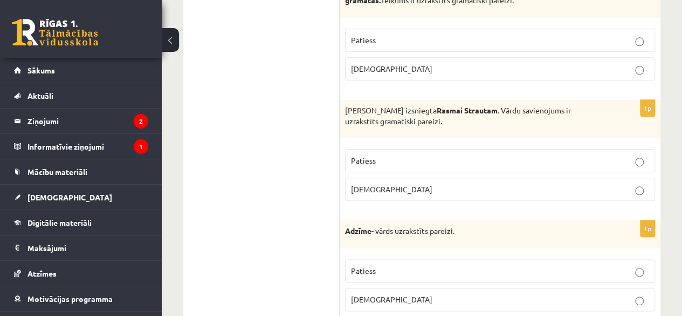
click at [628, 183] on p "Aplams" at bounding box center [500, 188] width 298 height 11
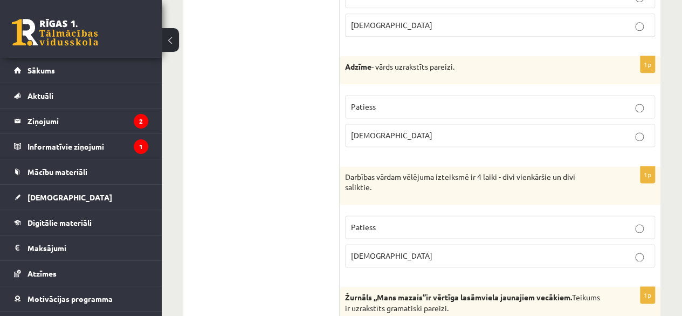
scroll to position [2745, 0]
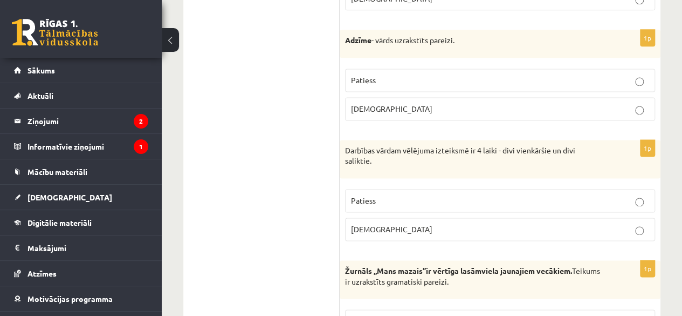
click at [550, 97] on label "Aplams" at bounding box center [500, 108] width 310 height 23
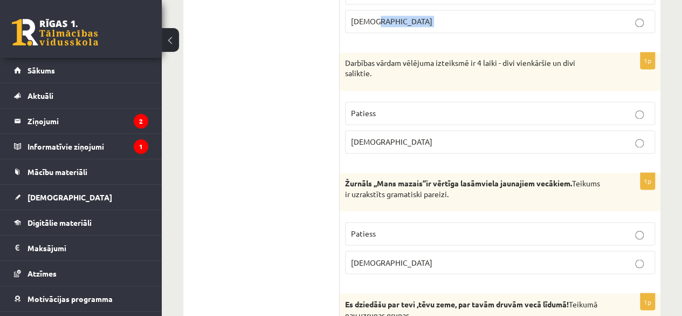
scroll to position [2842, 0]
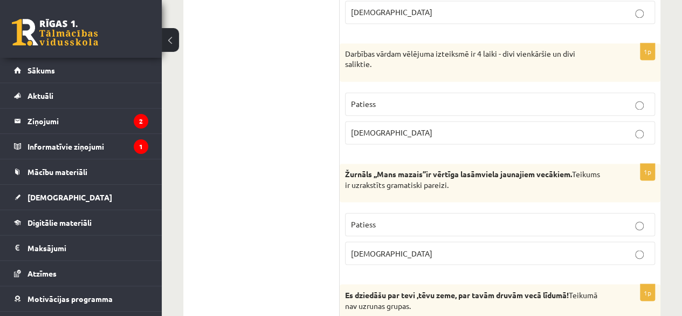
click at [584, 98] on p "Patiess" at bounding box center [500, 103] width 298 height 11
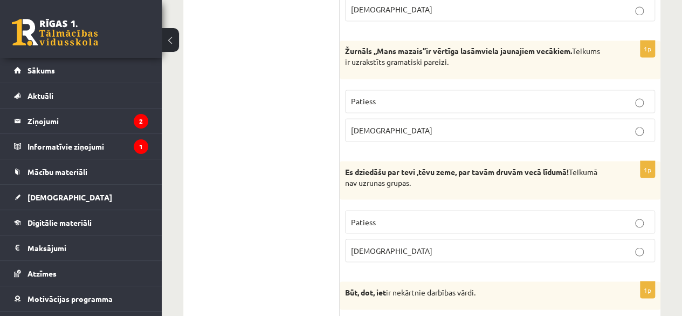
scroll to position [2983, 0]
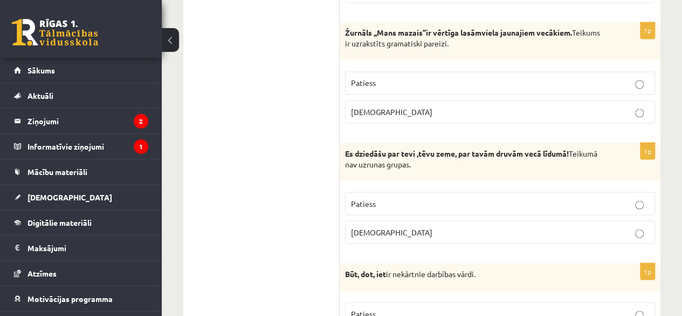
click at [545, 77] on p "Patiess" at bounding box center [500, 82] width 298 height 11
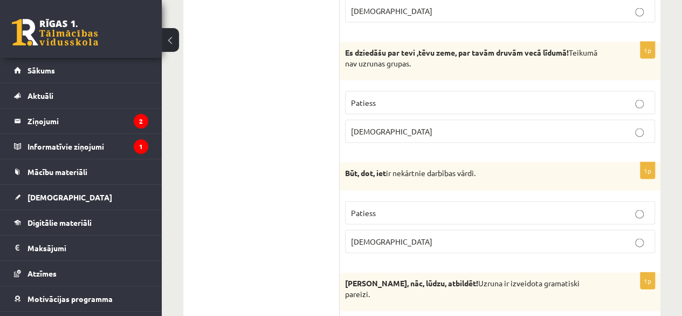
scroll to position [3098, 0]
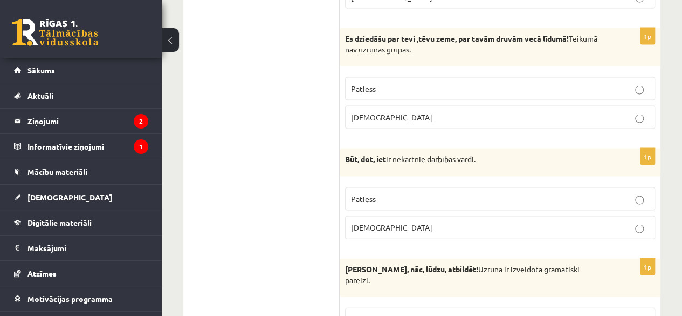
click at [518, 112] on p "Aplams" at bounding box center [500, 117] width 298 height 11
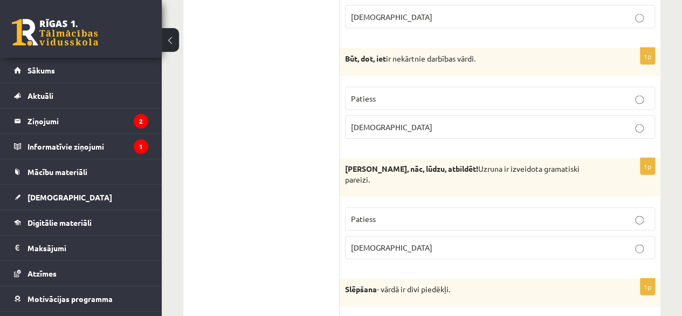
scroll to position [3203, 0]
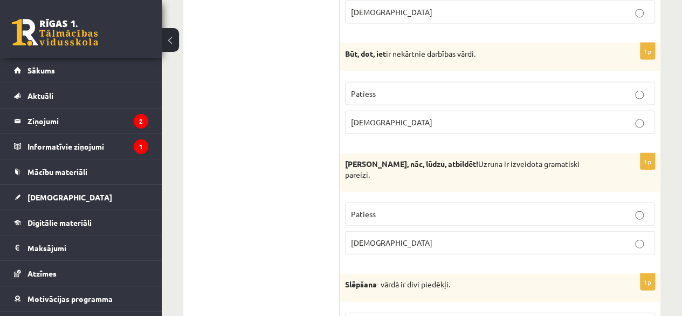
click at [481, 82] on label "Patiess" at bounding box center [500, 93] width 310 height 23
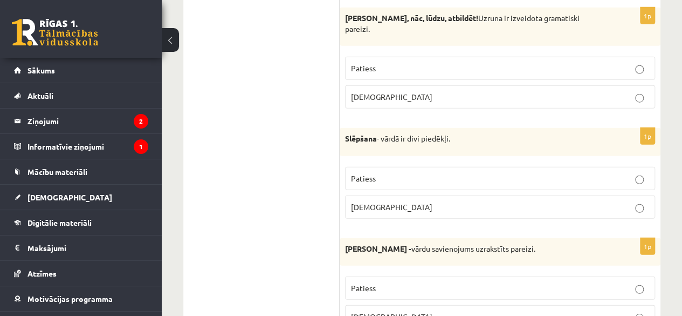
scroll to position [3295, 0]
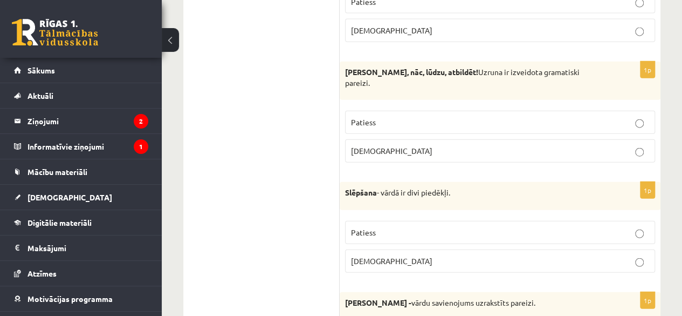
click at [536, 145] on p "Aplams" at bounding box center [500, 150] width 298 height 11
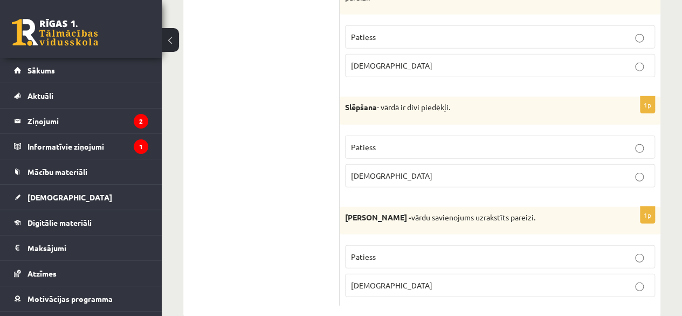
click at [629, 279] on p "Aplams" at bounding box center [500, 284] width 298 height 11
click at [563, 141] on p "Patiess" at bounding box center [500, 146] width 298 height 11
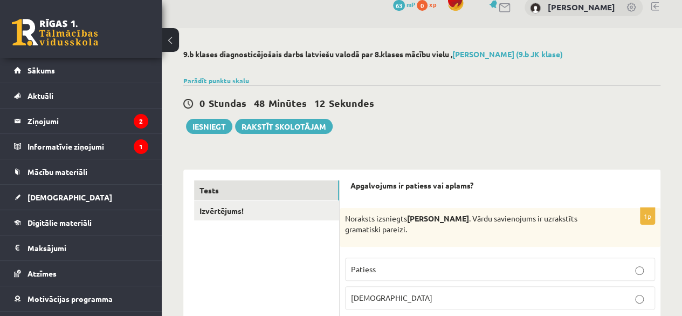
scroll to position [0, 0]
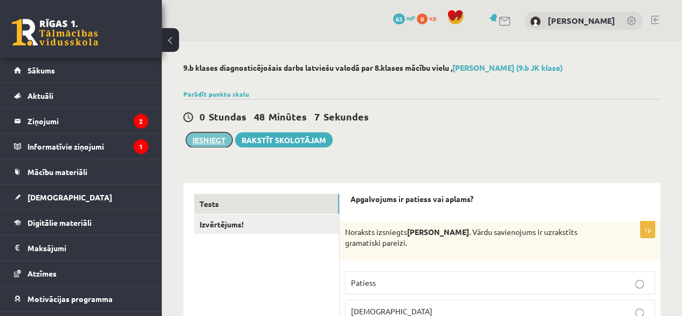
click at [200, 138] on button "Iesniegt" at bounding box center [209, 139] width 46 height 15
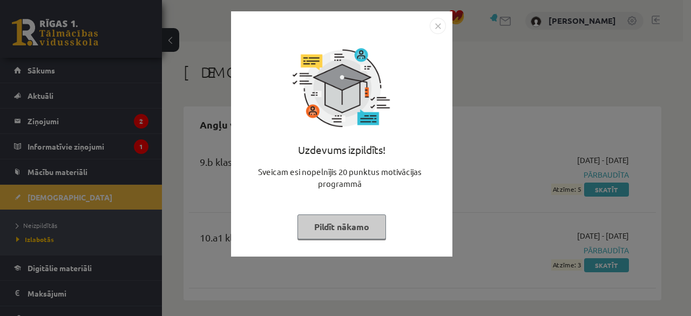
click at [435, 27] on img "Close" at bounding box center [437, 26] width 16 height 16
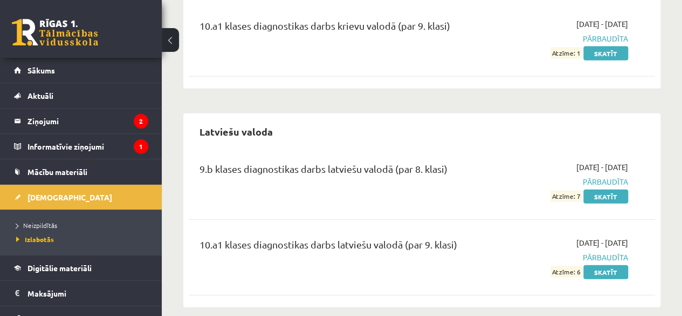
scroll to position [1233, 0]
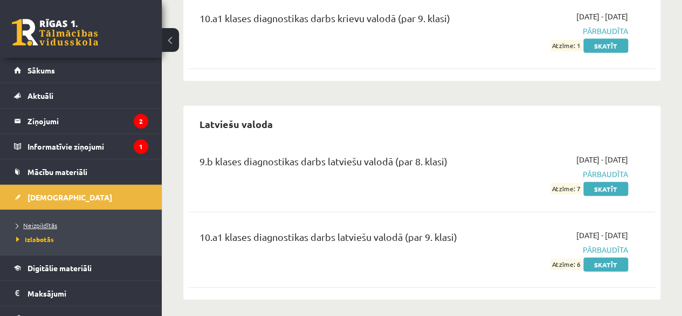
click at [47, 225] on span "Neizpildītās" at bounding box center [36, 225] width 41 height 9
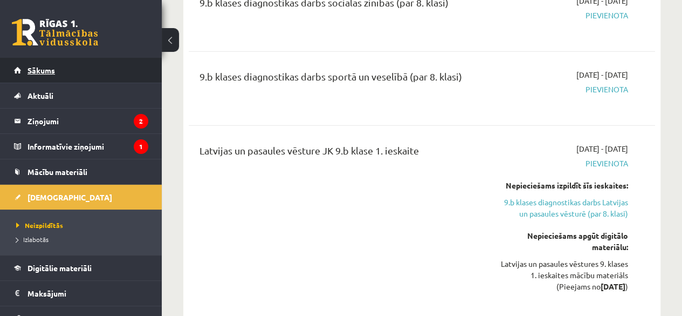
click at [30, 69] on span "Sākums" at bounding box center [42, 70] width 28 height 10
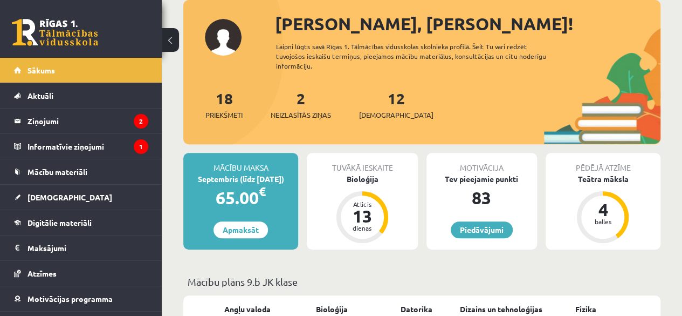
scroll to position [136, 0]
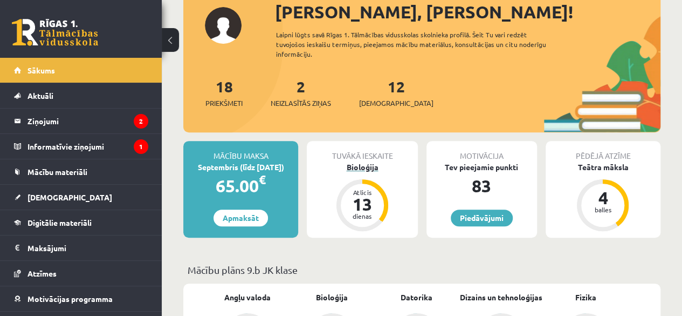
click at [363, 165] on div "Bioloģija" at bounding box center [362, 166] width 111 height 11
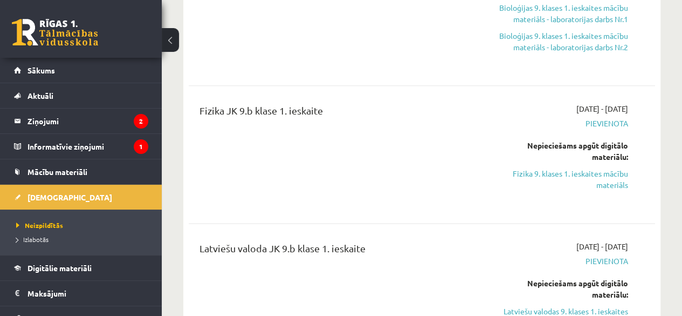
scroll to position [634, 0]
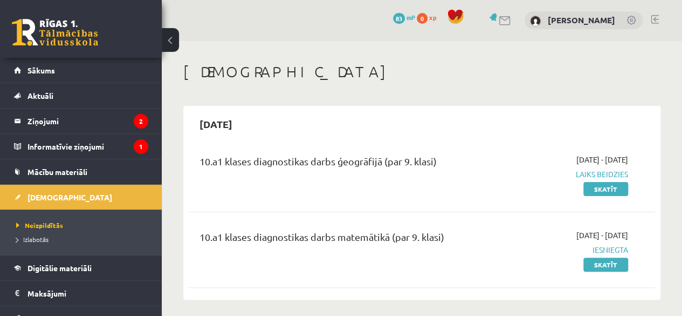
scroll to position [0, 0]
click at [40, 238] on span "Izlabotās" at bounding box center [32, 239] width 32 height 9
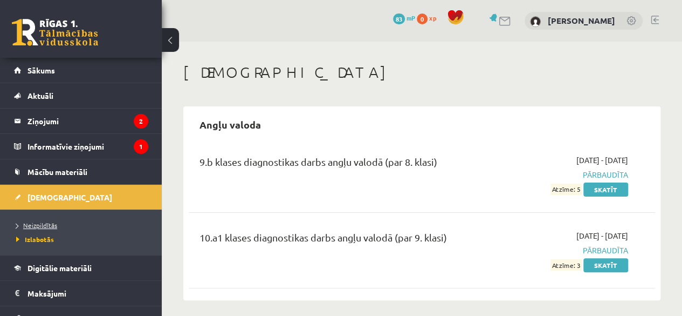
click at [39, 223] on span "Neizpildītās" at bounding box center [36, 225] width 41 height 9
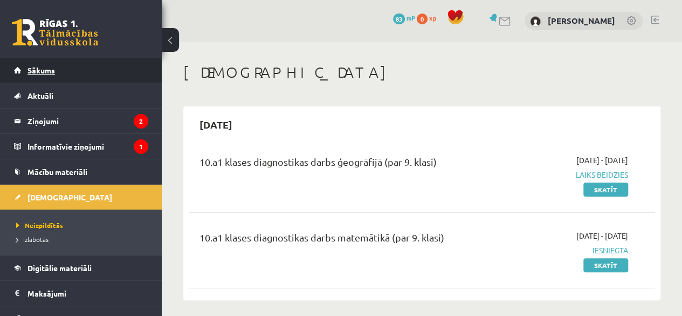
click at [38, 71] on span "Sākums" at bounding box center [42, 70] width 28 height 10
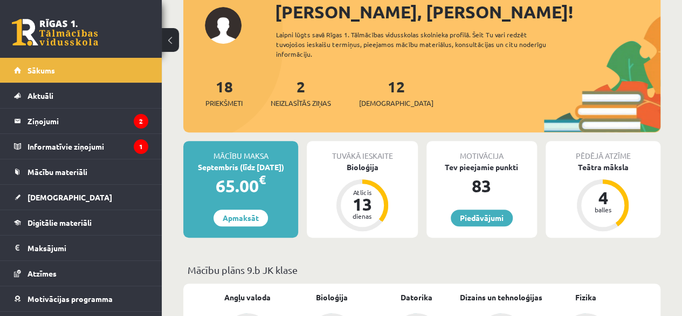
scroll to position [152, 0]
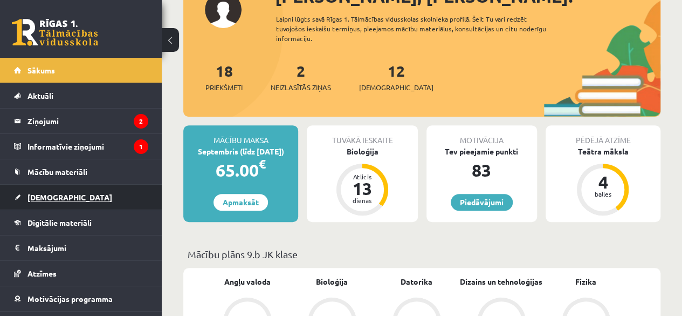
click at [49, 195] on span "[DEMOGRAPHIC_DATA]" at bounding box center [70, 197] width 85 height 10
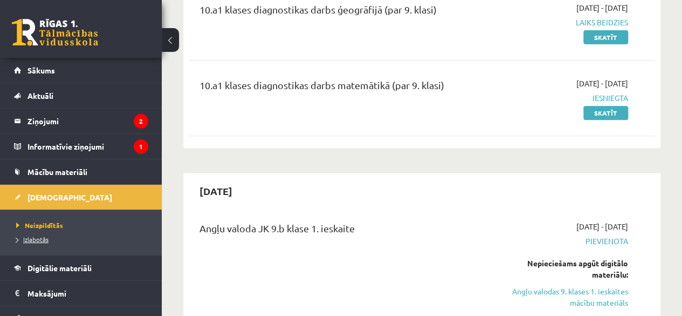
click at [37, 240] on span "Izlabotās" at bounding box center [32, 239] width 32 height 9
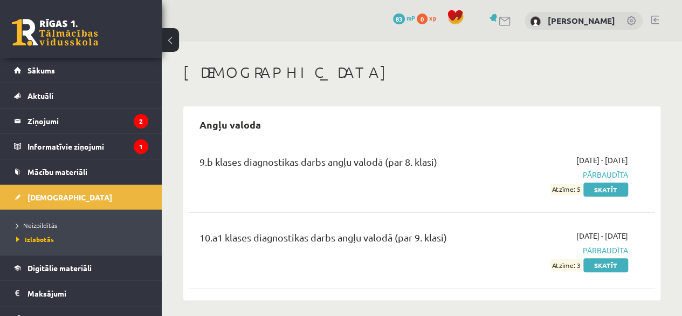
click at [81, 139] on legend "Informatīvie ziņojumi 1" at bounding box center [88, 146] width 121 height 25
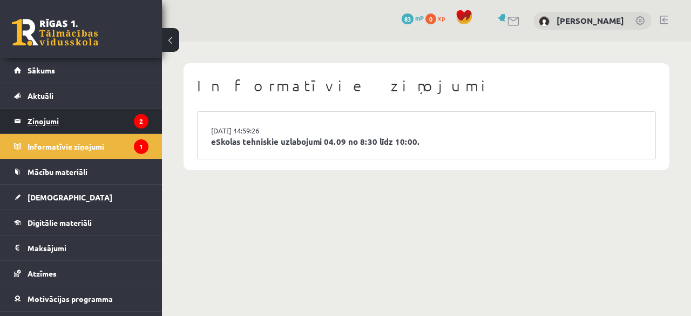
click at [52, 121] on legend "Ziņojumi 2" at bounding box center [88, 120] width 121 height 25
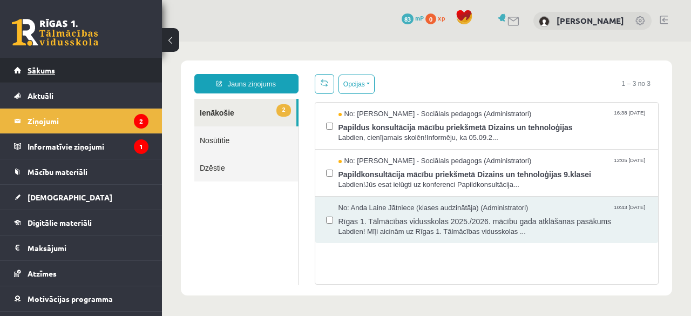
click at [49, 67] on span "Sākums" at bounding box center [42, 70] width 28 height 10
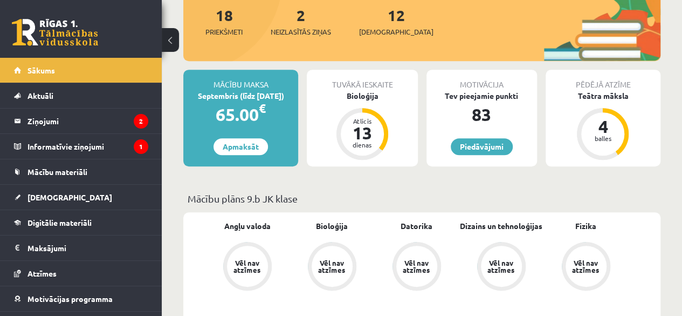
scroll to position [192, 0]
